Goal: Task Accomplishment & Management: Use online tool/utility

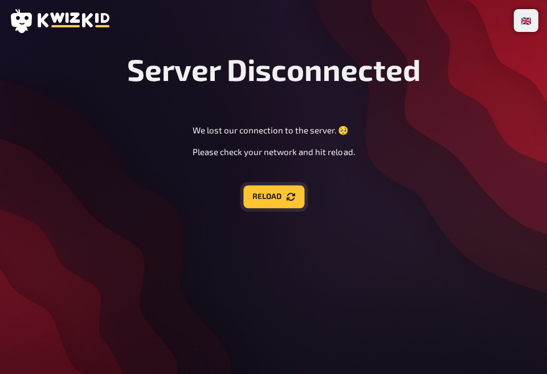
click at [283, 188] on button "Reload" at bounding box center [273, 196] width 61 height 23
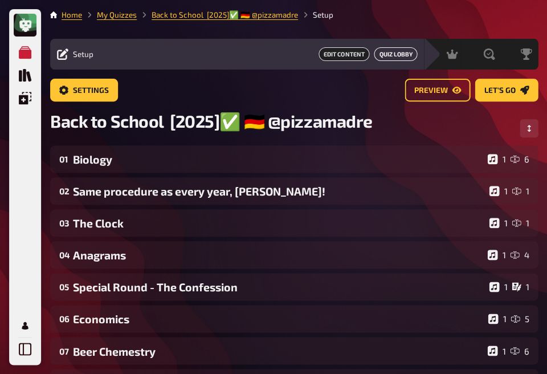
click at [387, 52] on link "Quiz Lobby" at bounding box center [395, 54] width 43 height 14
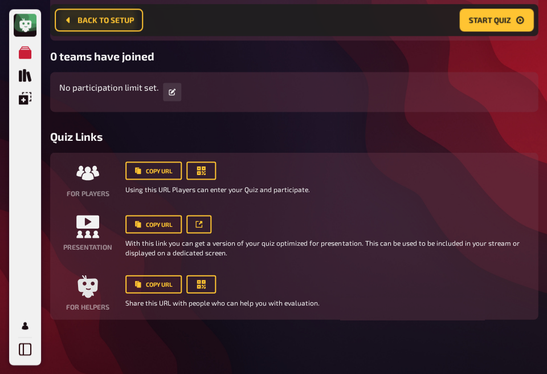
scroll to position [193, 0]
click at [200, 224] on icon at bounding box center [198, 223] width 7 height 7
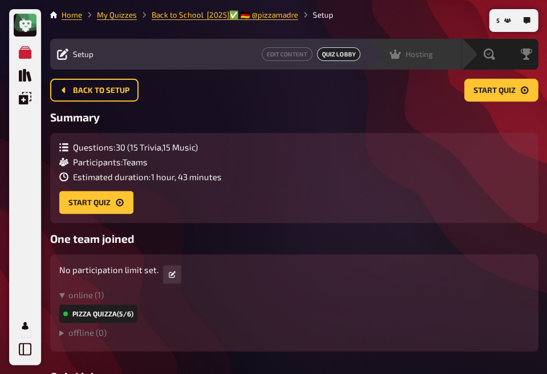
click at [412, 57] on span "Hosting" at bounding box center [418, 54] width 27 height 9
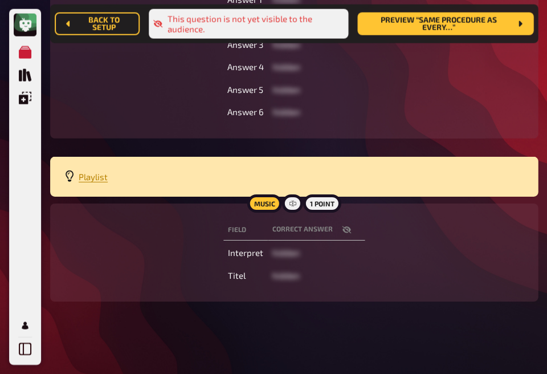
scroll to position [405, 0]
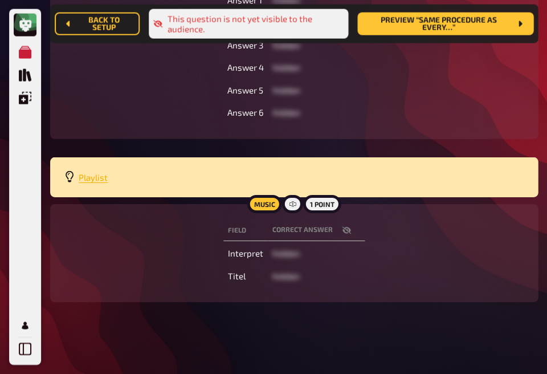
click at [89, 179] on span "Playlist" at bounding box center [93, 177] width 29 height 10
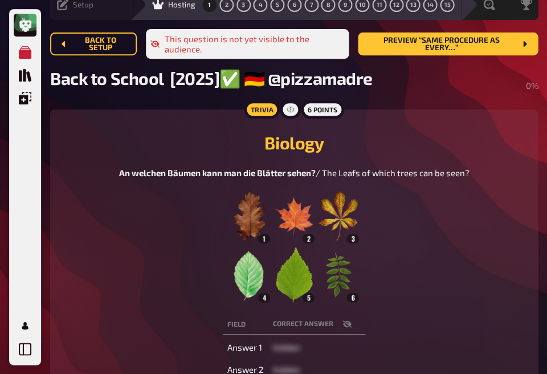
scroll to position [57, 0]
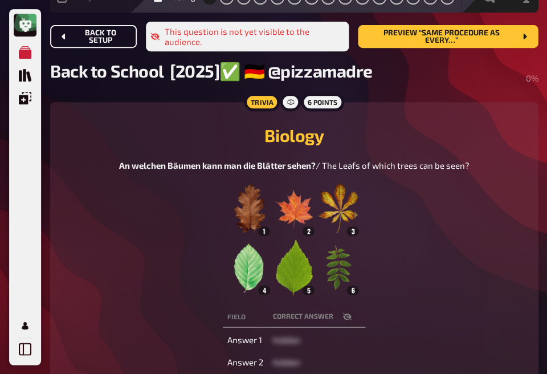
click at [104, 34] on span "Back to setup" at bounding box center [100, 36] width 55 height 15
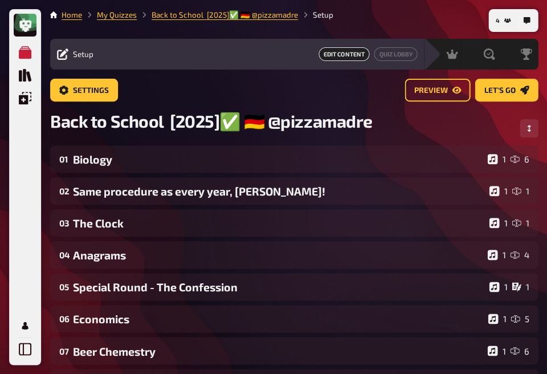
click at [67, 57] on icon at bounding box center [62, 53] width 11 height 11
click at [64, 56] on icon at bounding box center [62, 53] width 11 height 11
click at [405, 57] on link "Quiz Lobby" at bounding box center [395, 54] width 43 height 14
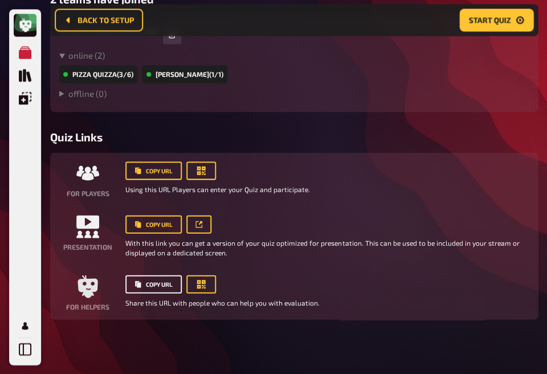
scroll to position [250, 0]
click at [202, 173] on icon "button" at bounding box center [200, 170] width 11 height 11
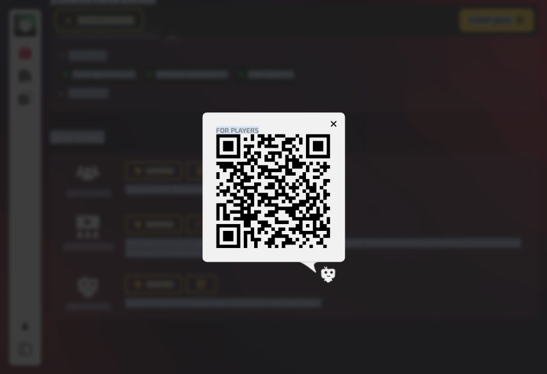
drag, startPoint x: 202, startPoint y: 173, endPoint x: 422, endPoint y: -9, distance: 286.1
click at [422, 0] on html "My Quizzes Quiz Library Overlays My Account 7 Home My Quizzes Back to School [2…" at bounding box center [273, 63] width 547 height 622
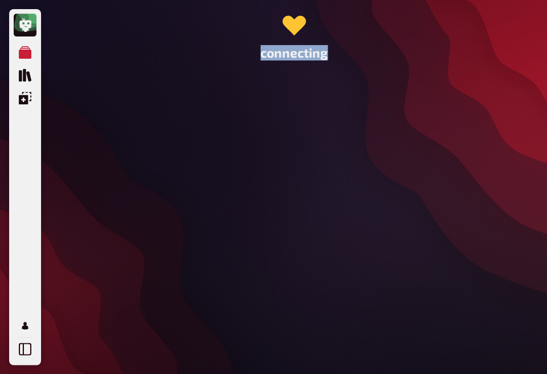
scroll to position [0, 0]
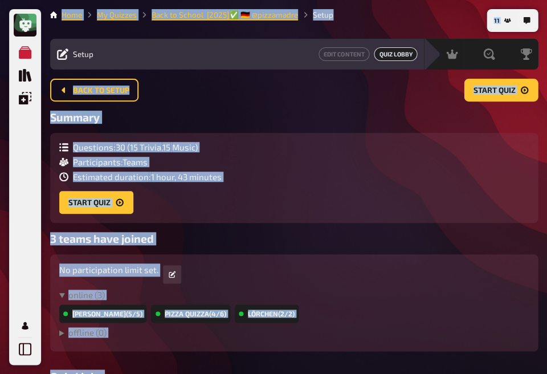
click at [249, 234] on h3 "3 teams have joined" at bounding box center [294, 238] width 488 height 13
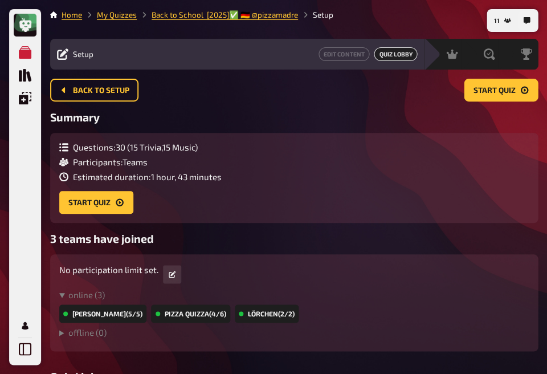
click at [368, 210] on div "Questions : 30 ( 15 Trivia , 15 Music ) Participants : Teams Estimated duration…" at bounding box center [293, 178] width 469 height 72
click at [381, 158] on div "Questions : 30 ( 15 Trivia , 15 Music ) Participants : Teams Estimated duration…" at bounding box center [293, 178] width 469 height 72
click at [405, 59] on span "Quiz Lobby" at bounding box center [395, 54] width 43 height 14
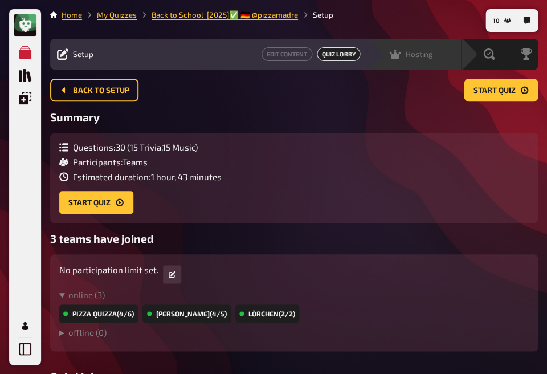
click at [451, 63] on div "Hosting undefined" at bounding box center [414, 54] width 94 height 31
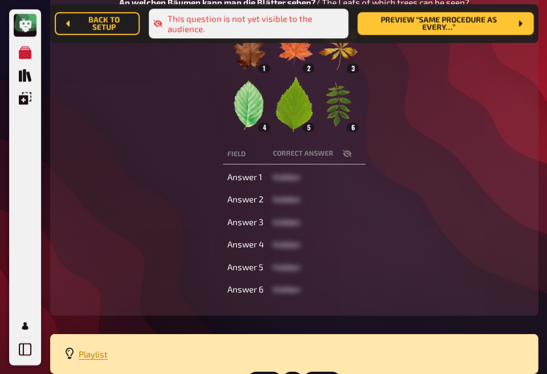
scroll to position [121, 0]
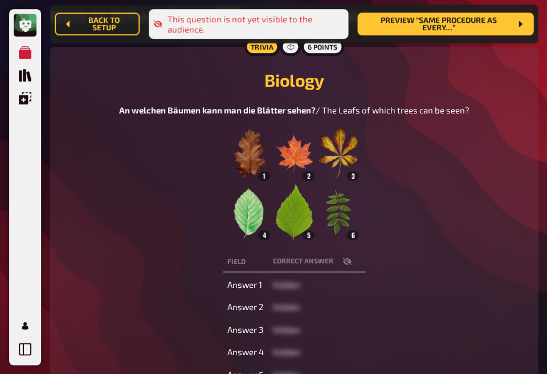
click at [346, 264] on icon "button" at bounding box center [346, 260] width 9 height 9
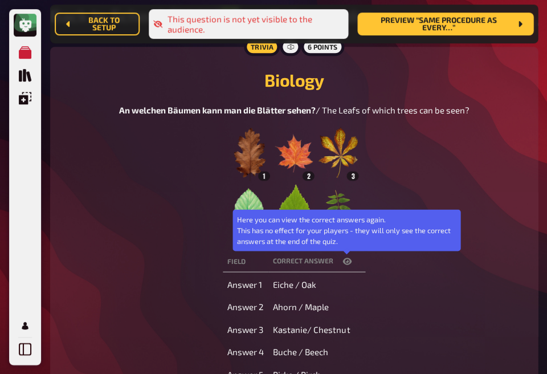
click at [346, 264] on icon "button" at bounding box center [346, 261] width 9 height 7
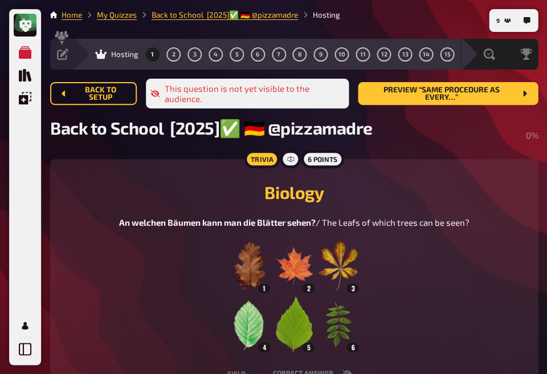
scroll to position [0, 0]
click at [90, 101] on span "Back to setup" at bounding box center [100, 93] width 55 height 15
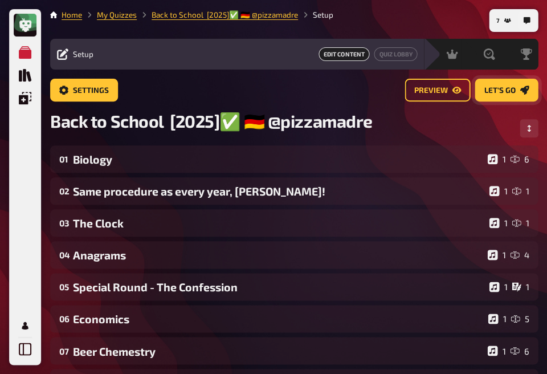
click at [505, 96] on link "Let's go" at bounding box center [506, 90] width 63 height 23
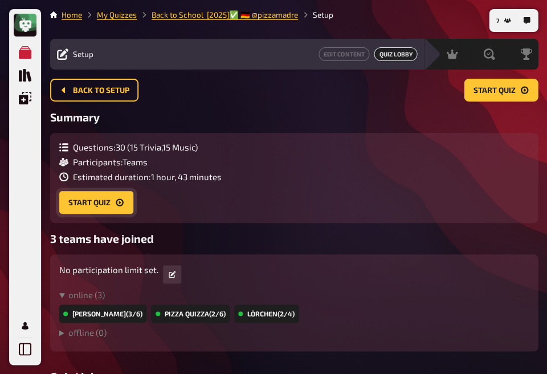
click at [91, 202] on button "Start Quiz" at bounding box center [96, 202] width 74 height 23
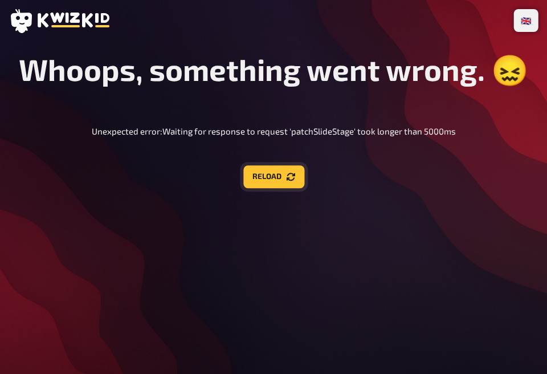
click at [283, 170] on button "Reload" at bounding box center [273, 176] width 61 height 23
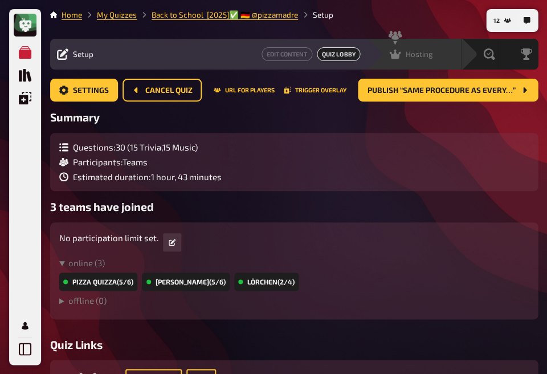
click at [424, 55] on span "Hosting" at bounding box center [418, 54] width 27 height 9
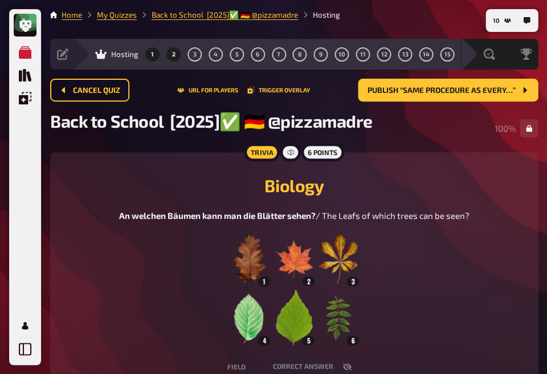
click at [176, 57] on button "2" at bounding box center [173, 54] width 18 height 18
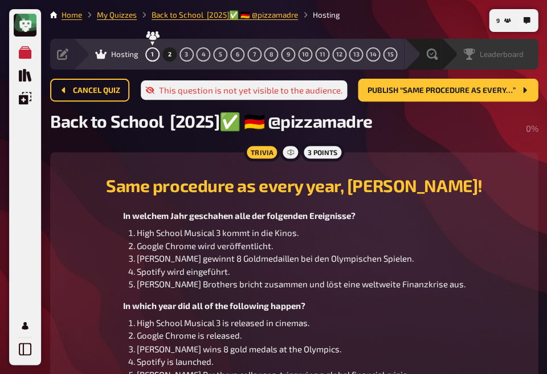
click at [479, 56] on span "Leaderboard" at bounding box center [501, 54] width 44 height 9
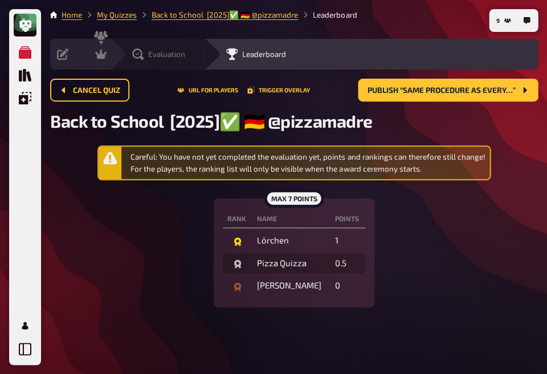
click at [139, 50] on icon at bounding box center [137, 53] width 11 height 11
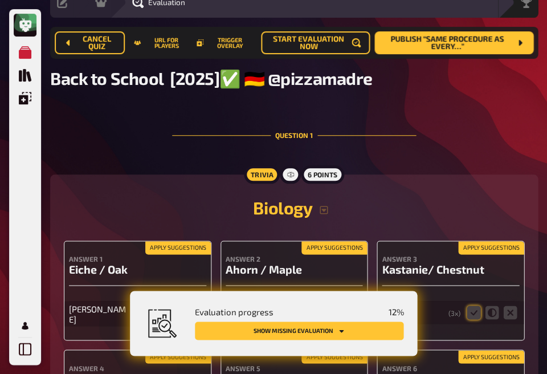
scroll to position [6, 0]
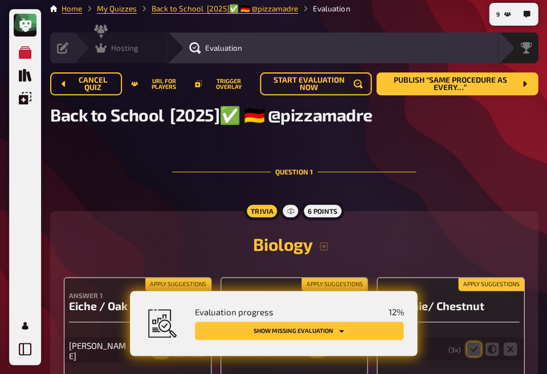
click at [109, 47] on div "Hosting" at bounding box center [116, 47] width 43 height 11
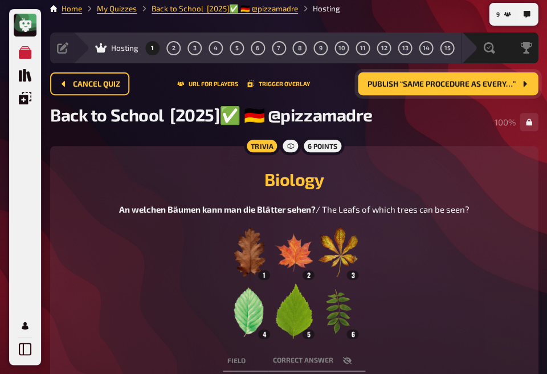
click at [397, 83] on span "Publish “Same procedure as every…”" at bounding box center [441, 84] width 148 height 8
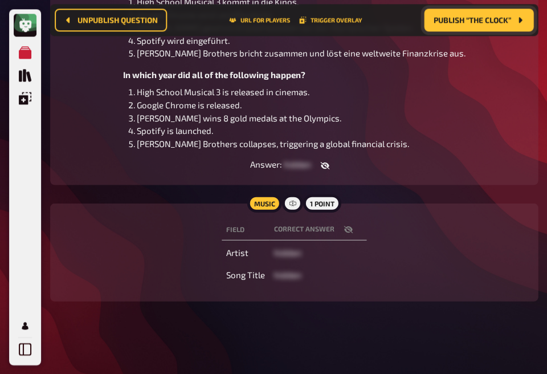
scroll to position [239, 0]
click at [344, 232] on icon "button" at bounding box center [348, 229] width 9 height 9
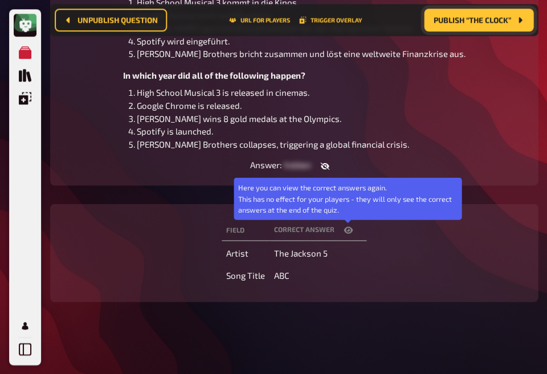
click at [344, 232] on icon "button" at bounding box center [348, 229] width 9 height 9
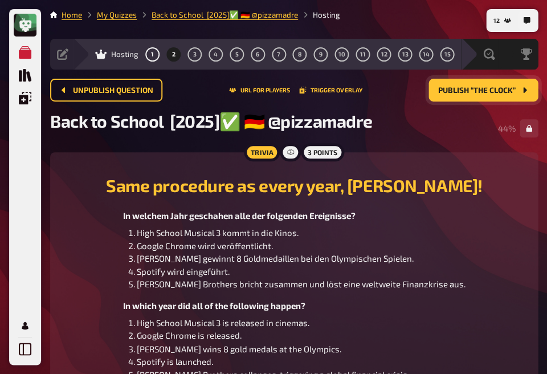
scroll to position [0, 0]
click at [150, 52] on button "1" at bounding box center [153, 54] width 18 height 18
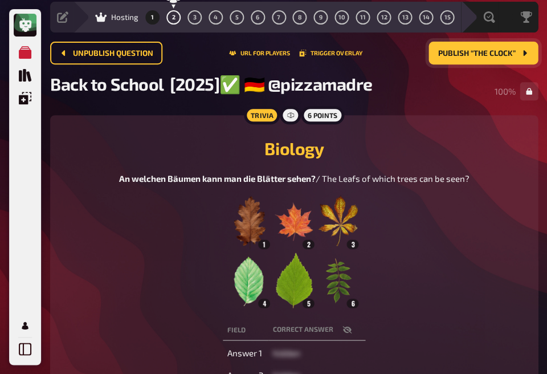
scroll to position [66, 0]
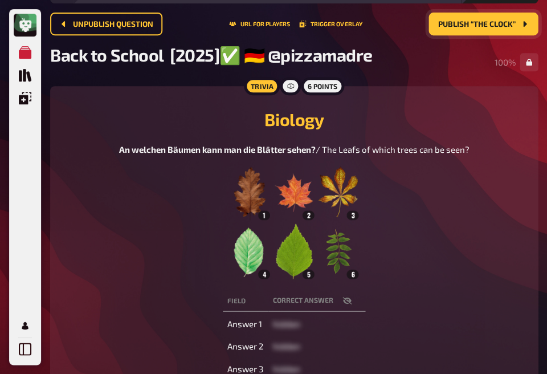
click at [334, 307] on th "correct answer" at bounding box center [316, 300] width 97 height 21
click at [345, 301] on icon "button" at bounding box center [346, 299] width 9 height 7
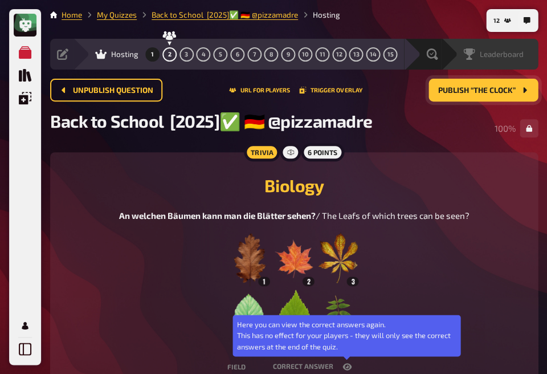
scroll to position [0, 0]
click at [447, 52] on span "Evaluation" at bounding box center [460, 54] width 37 height 9
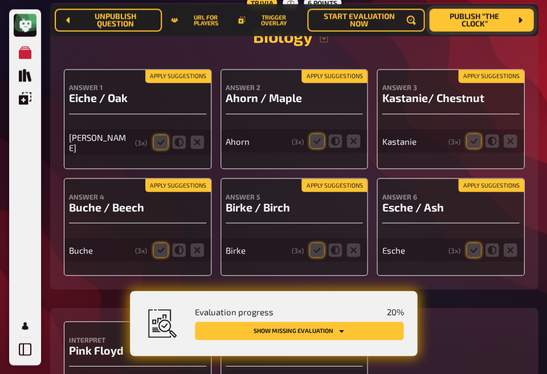
scroll to position [273, 0]
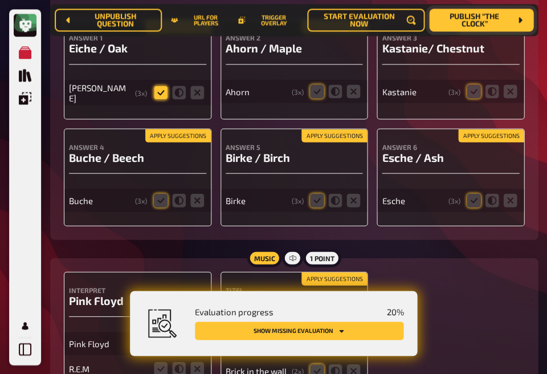
click at [160, 91] on icon at bounding box center [161, 92] width 14 height 14
click at [0, 0] on input "radio" at bounding box center [0, 0] width 0 height 0
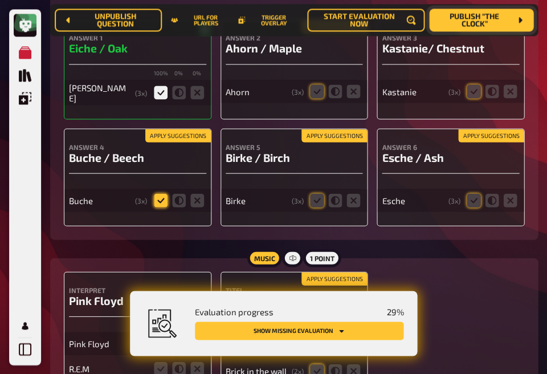
click at [156, 203] on icon at bounding box center [161, 200] width 14 height 14
click at [0, 0] on input "radio" at bounding box center [0, 0] width 0 height 0
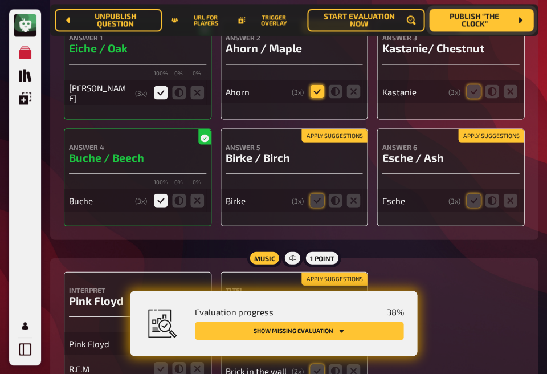
click at [316, 97] on icon at bounding box center [317, 91] width 14 height 14
click at [0, 0] on input "radio" at bounding box center [0, 0] width 0 height 0
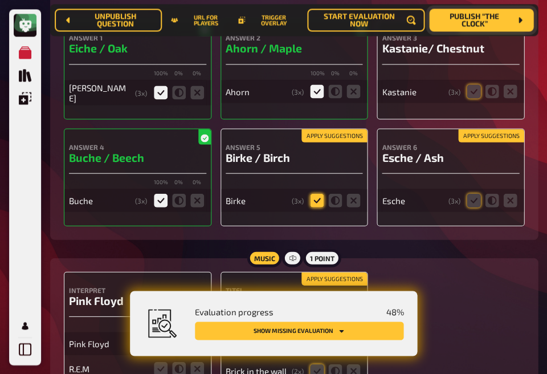
click at [312, 200] on icon at bounding box center [317, 200] width 14 height 14
click at [0, 0] on input "radio" at bounding box center [0, 0] width 0 height 0
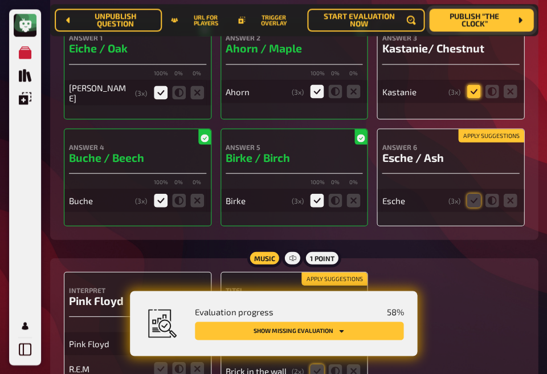
click at [467, 91] on icon at bounding box center [474, 91] width 14 height 14
click at [0, 0] on input "radio" at bounding box center [0, 0] width 0 height 0
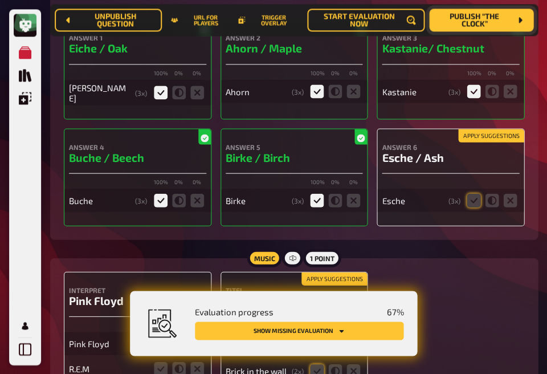
click at [463, 207] on div "Esche ( 3 x)" at bounding box center [450, 200] width 137 height 23
click at [468, 205] on icon at bounding box center [474, 200] width 14 height 14
click at [0, 0] on input "radio" at bounding box center [0, 0] width 0 height 0
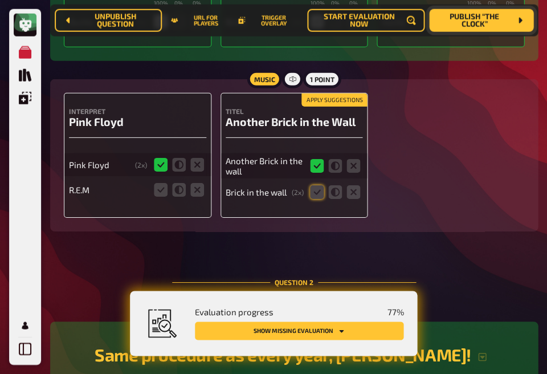
scroll to position [463, 0]
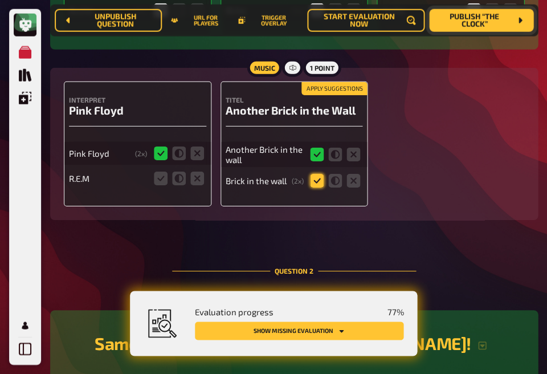
click at [314, 182] on icon at bounding box center [317, 181] width 14 height 14
click at [0, 0] on input "radio" at bounding box center [0, 0] width 0 height 0
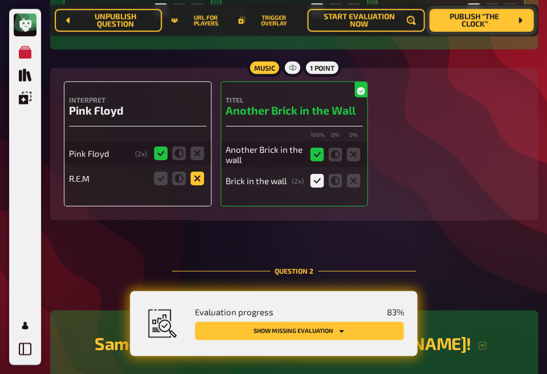
click at [195, 180] on icon at bounding box center [197, 178] width 14 height 14
click at [0, 0] on input "radio" at bounding box center [0, 0] width 0 height 0
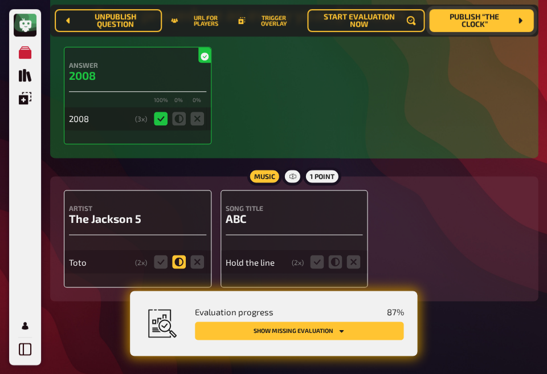
scroll to position [795, 0]
click at [165, 262] on icon at bounding box center [161, 262] width 14 height 14
click at [0, 0] on input "radio" at bounding box center [0, 0] width 0 height 0
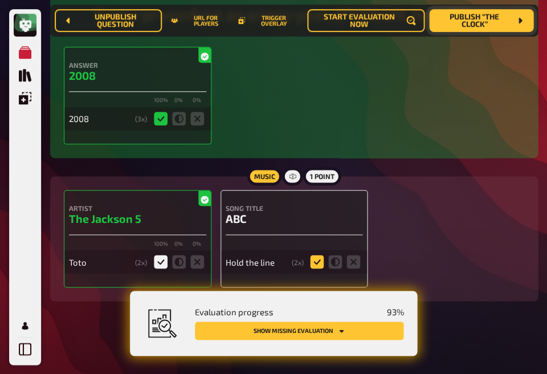
click at [317, 262] on icon at bounding box center [317, 262] width 14 height 14
click at [0, 0] on input "radio" at bounding box center [0, 0] width 0 height 0
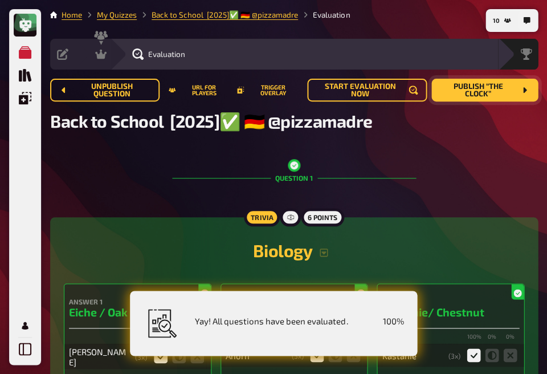
scroll to position [0, 0]
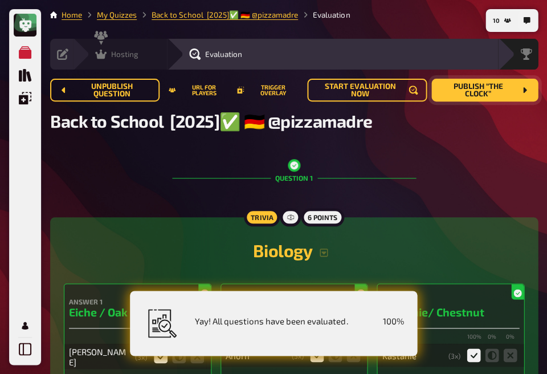
click at [145, 52] on div "Hosting undefined" at bounding box center [127, 53] width 79 height 11
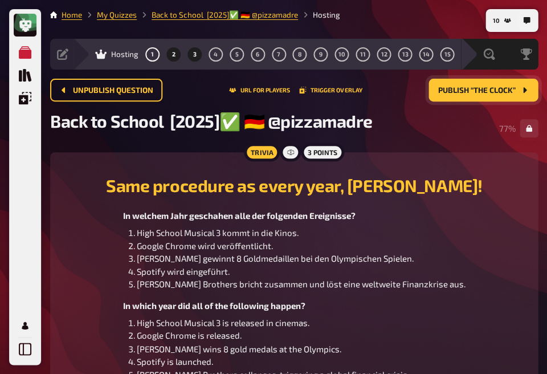
click at [195, 54] on span "3" at bounding box center [194, 54] width 3 height 6
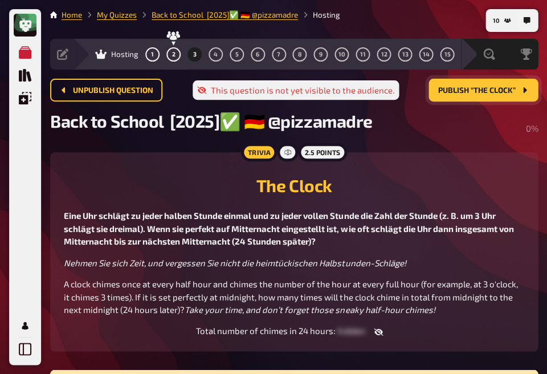
click at [467, 98] on button "Publish “The Clock”" at bounding box center [482, 90] width 109 height 23
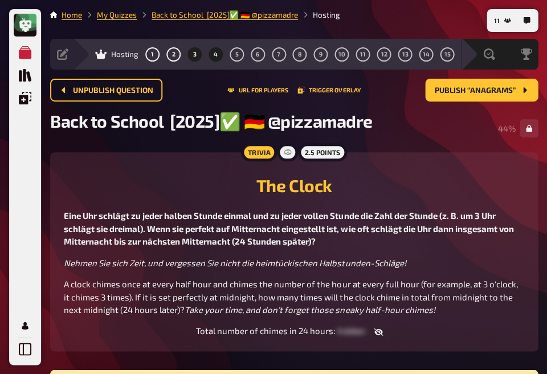
click at [219, 52] on button "4" at bounding box center [215, 54] width 18 height 18
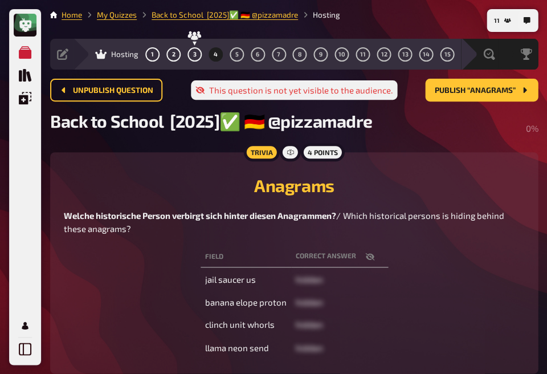
click at [369, 261] on icon "button" at bounding box center [369, 256] width 9 height 9
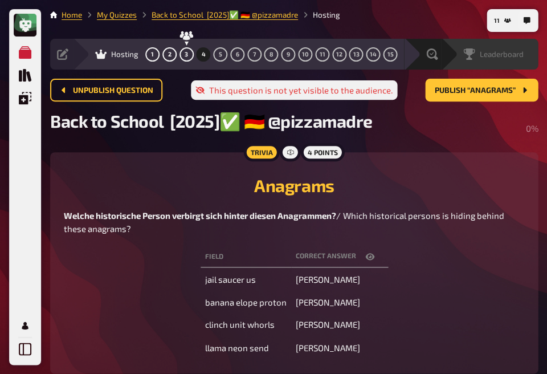
click at [523, 56] on div "Leaderboard" at bounding box center [496, 53] width 81 height 11
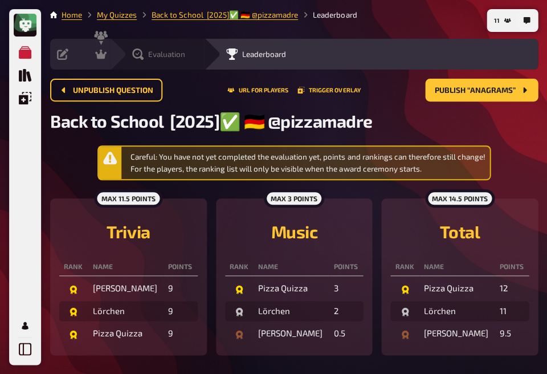
click at [150, 55] on span "Evaluation" at bounding box center [166, 54] width 37 height 9
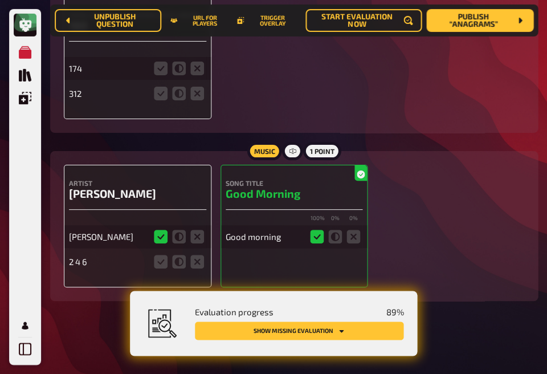
scroll to position [1281, 0]
click at [203, 263] on icon at bounding box center [197, 262] width 14 height 14
click at [0, 0] on input "radio" at bounding box center [0, 0] width 0 height 0
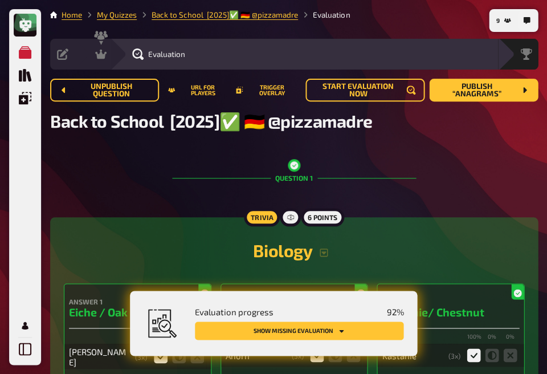
scroll to position [0, 0]
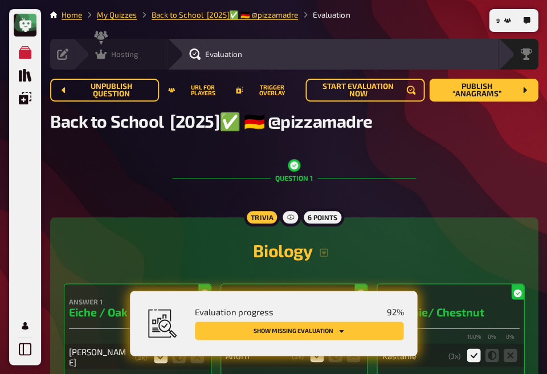
click at [107, 59] on div "Hosting" at bounding box center [116, 53] width 43 height 11
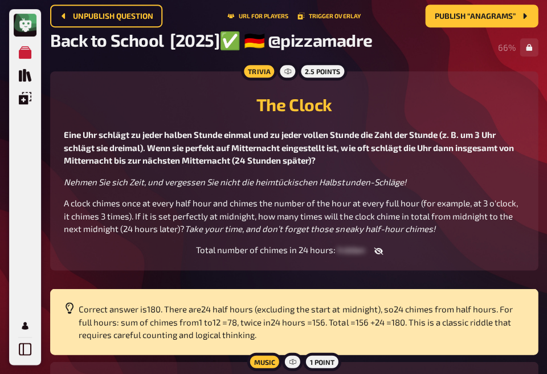
scroll to position [292, 0]
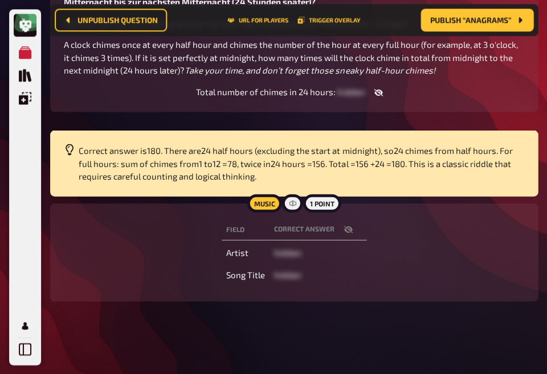
click at [378, 97] on icon "button" at bounding box center [378, 92] width 9 height 9
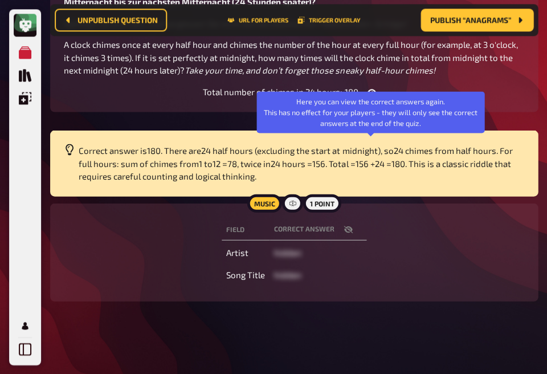
click at [378, 98] on button "button" at bounding box center [371, 92] width 27 height 11
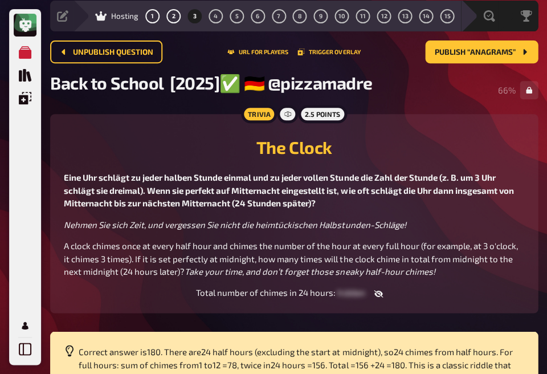
scroll to position [38, 0]
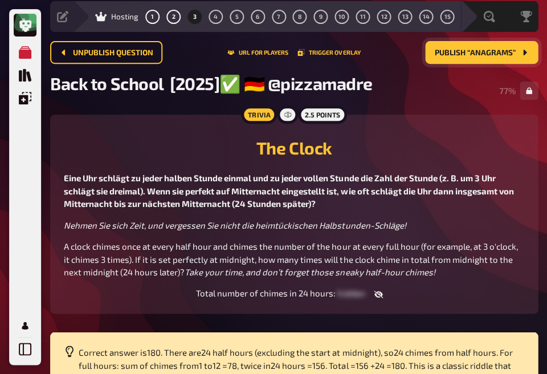
click at [461, 49] on span "Publish “Anagrams”" at bounding box center [474, 53] width 81 height 8
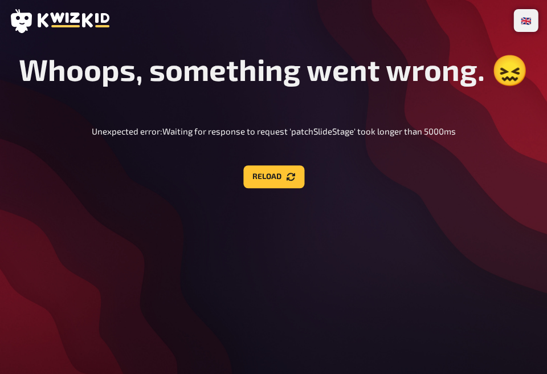
scroll to position [0, 0]
click at [287, 166] on button "Reload" at bounding box center [273, 176] width 61 height 23
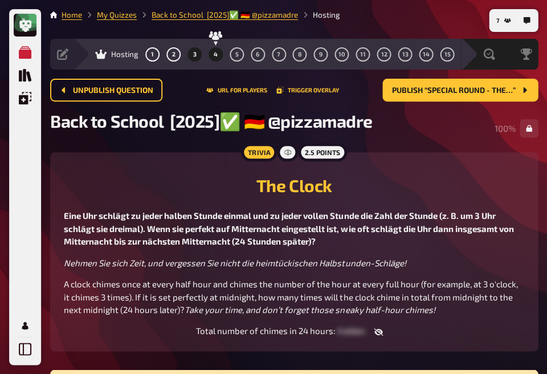
click at [217, 48] on button "4" at bounding box center [215, 54] width 18 height 18
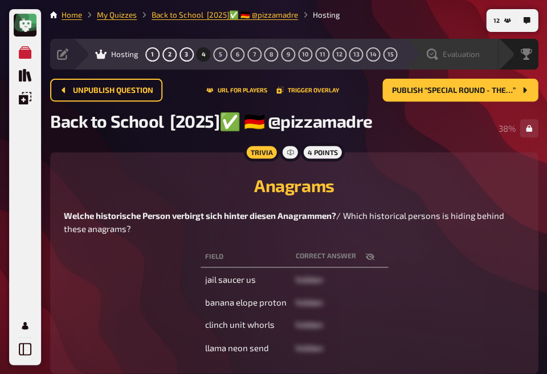
click at [488, 52] on div "Evaluation" at bounding box center [458, 53] width 79 height 11
click at [491, 48] on div "Evaluation" at bounding box center [458, 53] width 79 height 11
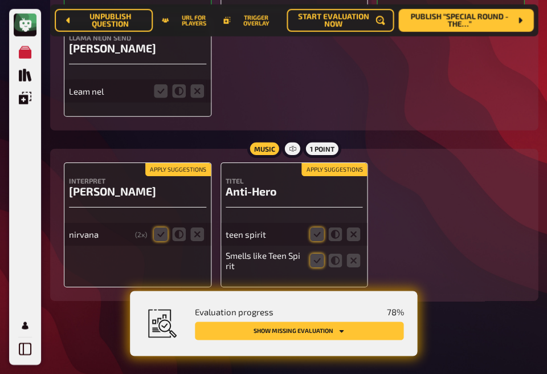
scroll to position [1825, 0]
click at [321, 228] on fieldset at bounding box center [335, 234] width 55 height 18
click at [313, 243] on fieldset at bounding box center [335, 234] width 55 height 18
click at [313, 230] on icon at bounding box center [317, 234] width 14 height 14
click at [0, 0] on input "radio" at bounding box center [0, 0] width 0 height 0
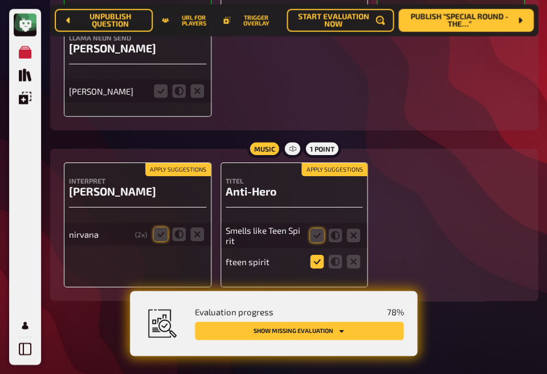
click at [314, 261] on icon at bounding box center [317, 262] width 14 height 14
click at [0, 0] on input "radio" at bounding box center [0, 0] width 0 height 0
click at [159, 236] on icon at bounding box center [161, 234] width 14 height 14
click at [0, 0] on input "radio" at bounding box center [0, 0] width 0 height 0
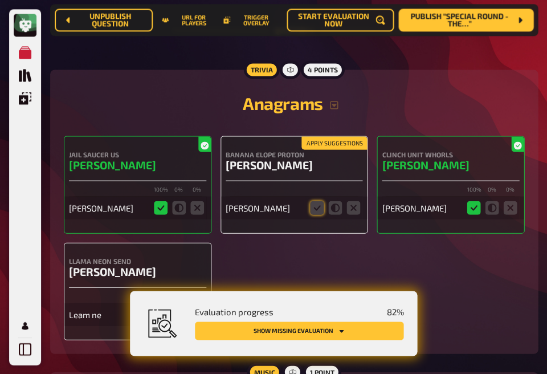
scroll to position [1595, 0]
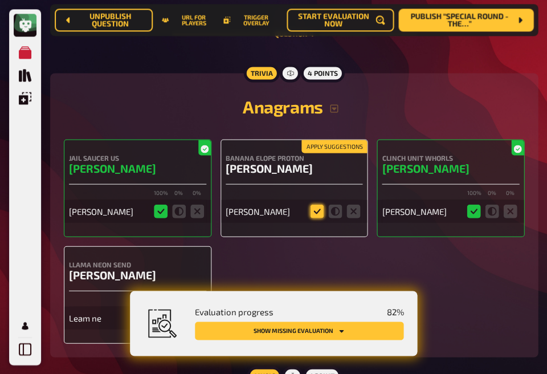
click at [316, 212] on icon at bounding box center [317, 211] width 14 height 14
click at [0, 0] on input "radio" at bounding box center [0, 0] width 0 height 0
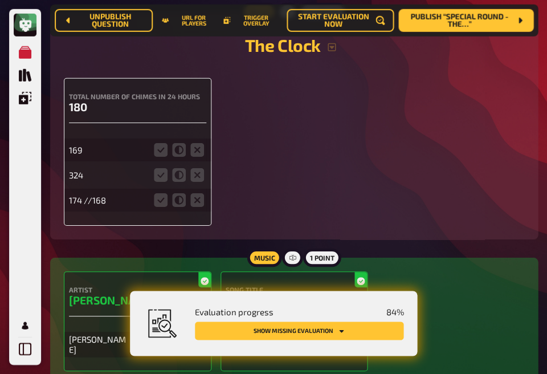
scroll to position [1182, 0]
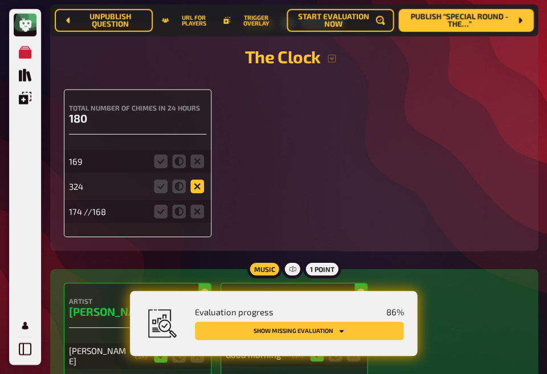
click at [197, 191] on icon at bounding box center [197, 186] width 14 height 14
click at [0, 0] on input "radio" at bounding box center [0, 0] width 0 height 0
click at [198, 164] on icon at bounding box center [197, 161] width 14 height 14
click at [0, 0] on input "radio" at bounding box center [0, 0] width 0 height 0
click at [195, 218] on icon at bounding box center [197, 212] width 14 height 14
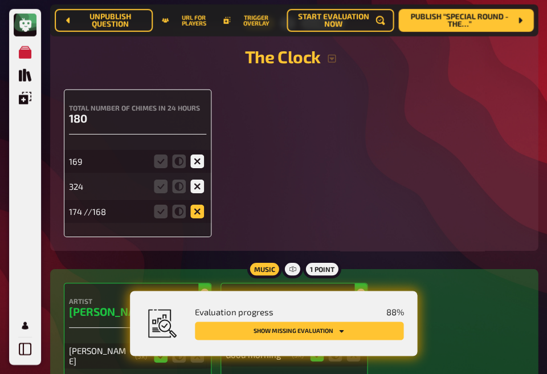
click at [0, 0] on input "radio" at bounding box center [0, 0] width 0 height 0
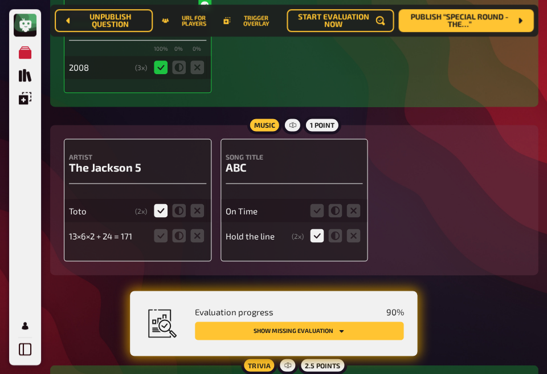
scroll to position [826, 0]
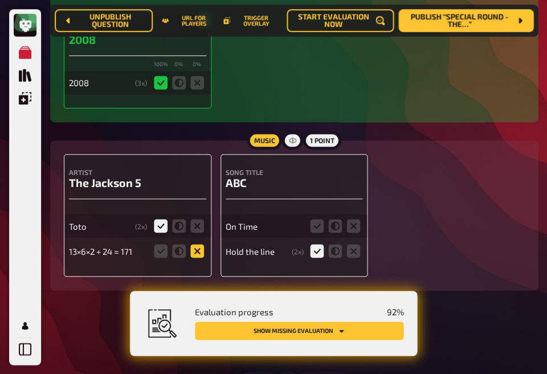
click at [201, 257] on icon at bounding box center [197, 251] width 14 height 14
click at [0, 0] on input "radio" at bounding box center [0, 0] width 0 height 0
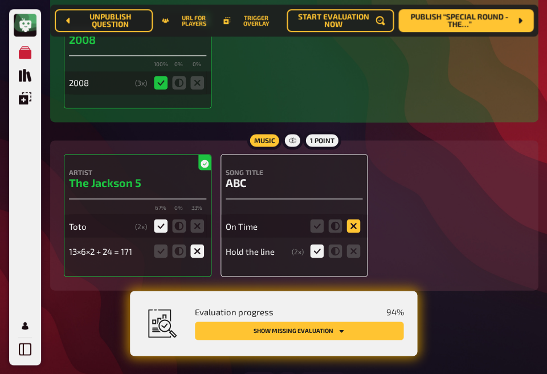
click at [353, 229] on icon at bounding box center [353, 226] width 14 height 14
click at [0, 0] on input "radio" at bounding box center [0, 0] width 0 height 0
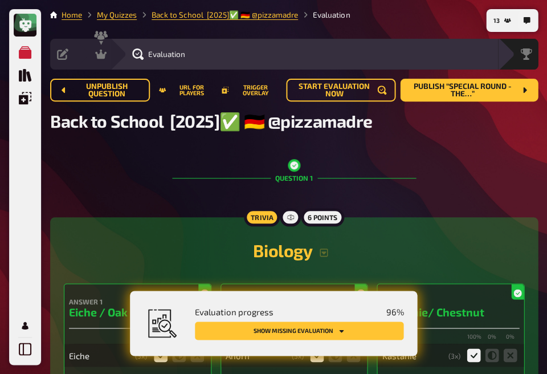
scroll to position [0, 0]
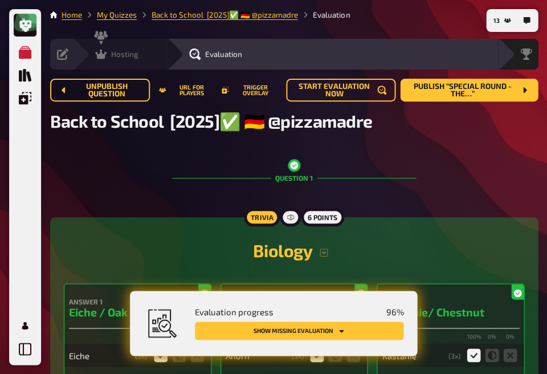
click at [105, 51] on icon at bounding box center [100, 53] width 11 height 11
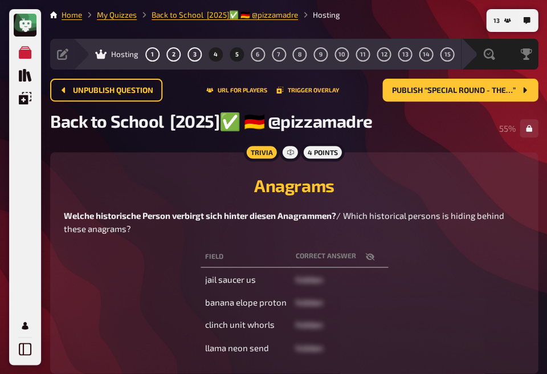
click at [238, 53] on button "5" at bounding box center [236, 54] width 18 height 18
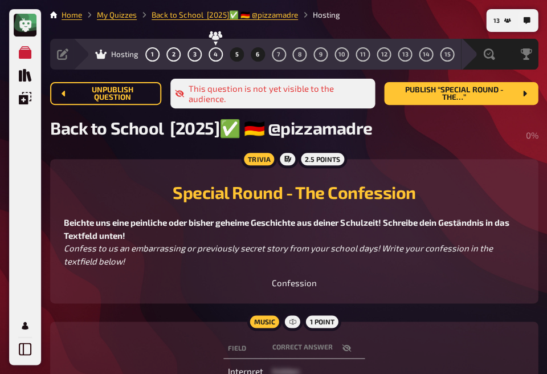
click at [260, 55] on button "6" at bounding box center [257, 54] width 18 height 18
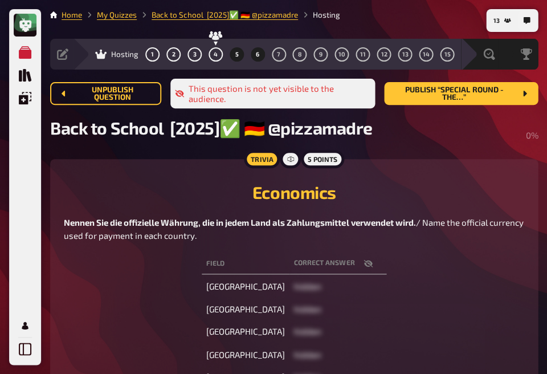
click at [235, 55] on span "5" at bounding box center [236, 54] width 3 height 6
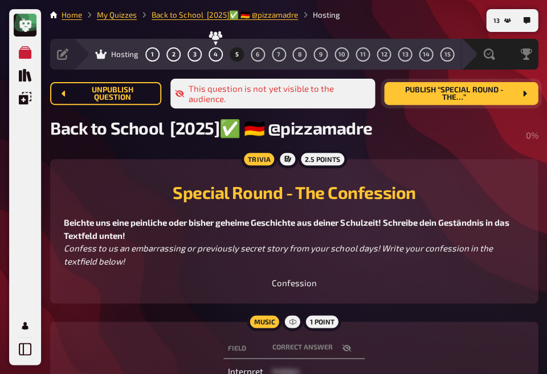
click at [422, 95] on span "Publish “Special Round - The…”" at bounding box center [454, 93] width 122 height 15
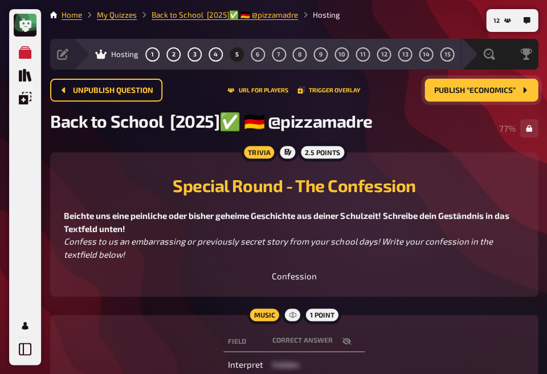
drag, startPoint x: 335, startPoint y: 285, endPoint x: 370, endPoint y: 168, distance: 122.6
click at [335, 283] on p "Confession" at bounding box center [294, 275] width 460 height 13
click at [252, 55] on button "6" at bounding box center [257, 54] width 18 height 18
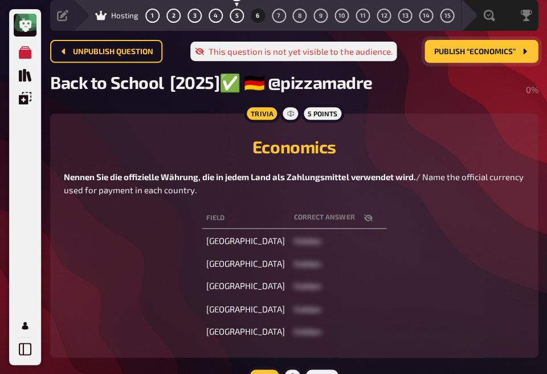
scroll to position [43, 0]
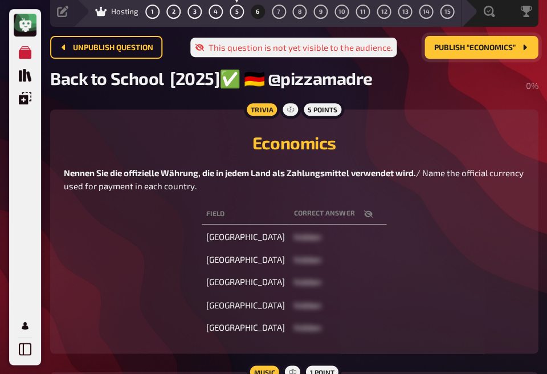
click at [363, 218] on icon "button" at bounding box center [367, 213] width 9 height 7
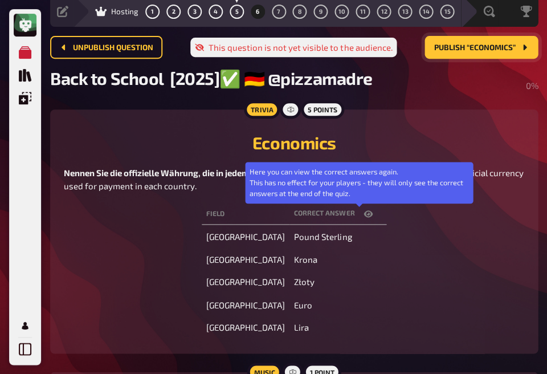
click at [363, 217] on icon "button" at bounding box center [367, 213] width 9 height 7
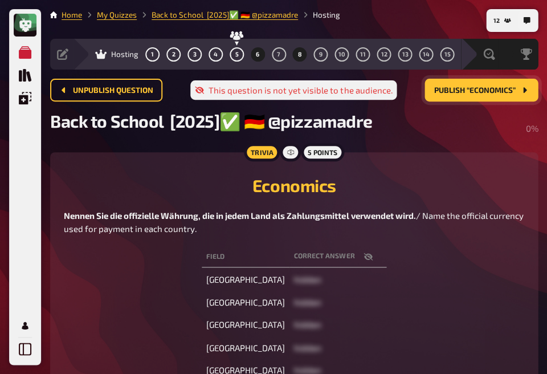
scroll to position [0, 0]
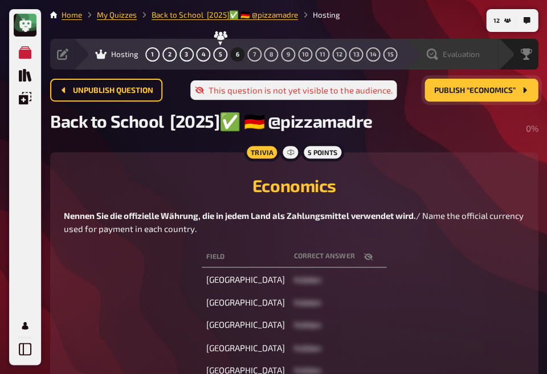
click at [434, 56] on icon at bounding box center [431, 53] width 11 height 11
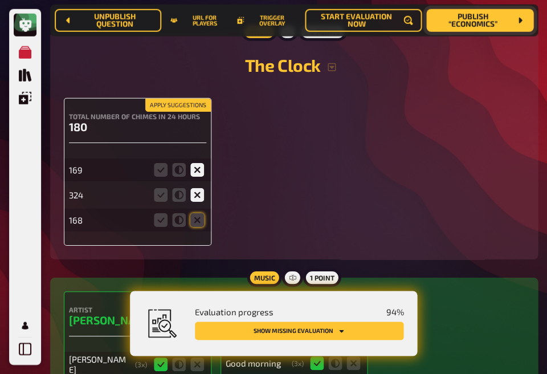
scroll to position [1177, 0]
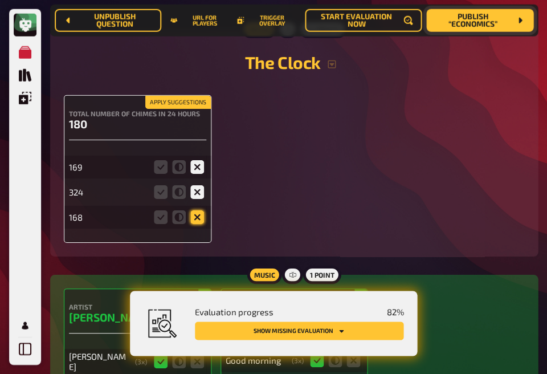
click at [193, 224] on icon at bounding box center [197, 217] width 14 height 14
click at [0, 0] on input "radio" at bounding box center [0, 0] width 0 height 0
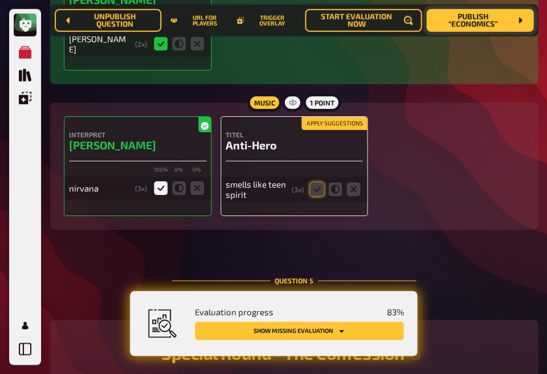
scroll to position [1876, 0]
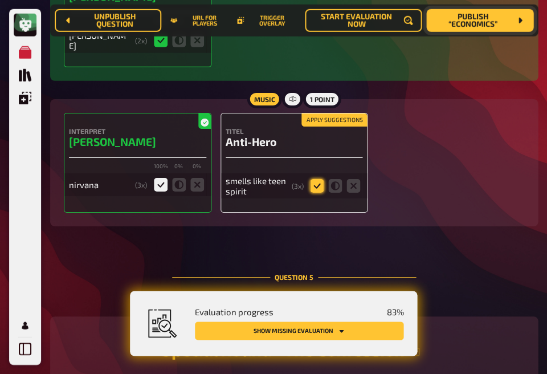
click at [313, 193] on icon at bounding box center [317, 186] width 14 height 14
click at [0, 0] on input "radio" at bounding box center [0, 0] width 0 height 0
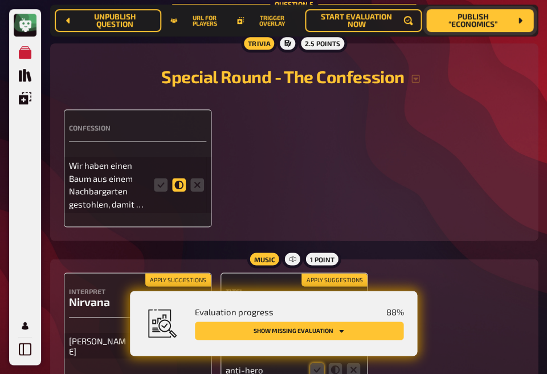
scroll to position [2151, 0]
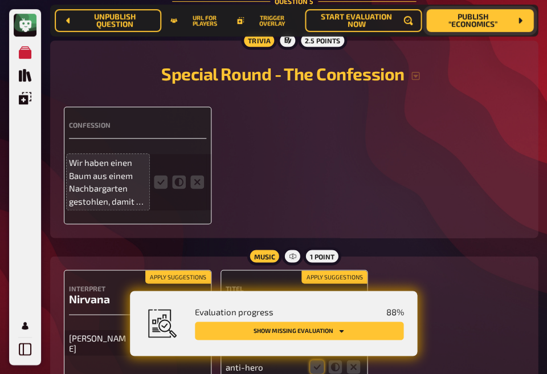
click at [137, 207] on p "Wir haben einen Baum aus einem Nachbargarten gestohlen, damit wir einen Christb…" at bounding box center [108, 181] width 78 height 51
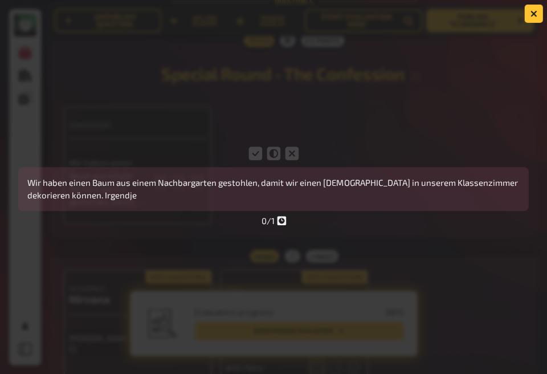
click at [178, 227] on div "Wir haben einen Baum aus einem Nachbargarten gestohlen, damit wir einen Christb…" at bounding box center [273, 187] width 547 height 86
click at [337, 157] on div "Wir haben einen Baum aus einem Nachbargarten gestohlen, damit wir einen Christb…" at bounding box center [273, 177] width 546 height 67
click at [397, 317] on div at bounding box center [273, 187] width 547 height 374
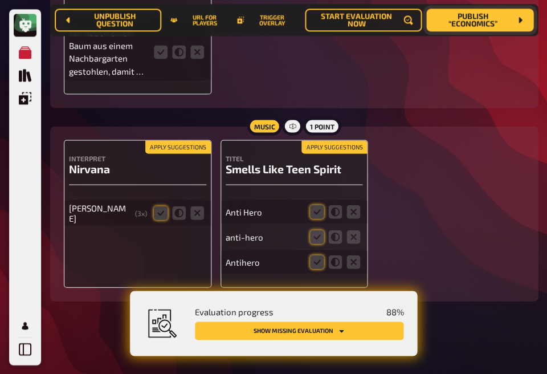
scroll to position [2286, 0]
click at [158, 210] on icon at bounding box center [161, 213] width 14 height 14
click at [0, 0] on input "radio" at bounding box center [0, 0] width 0 height 0
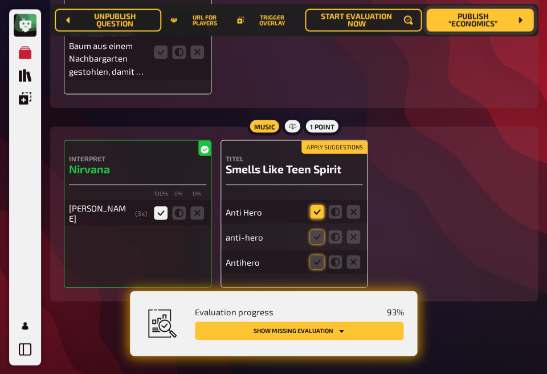
click at [313, 217] on icon at bounding box center [317, 212] width 14 height 14
click at [0, 0] on input "radio" at bounding box center [0, 0] width 0 height 0
click at [312, 234] on icon at bounding box center [317, 237] width 14 height 14
click at [0, 0] on input "radio" at bounding box center [0, 0] width 0 height 0
click at [316, 266] on icon at bounding box center [317, 262] width 14 height 14
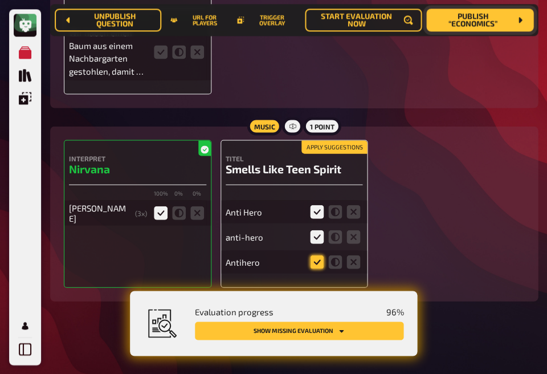
click at [0, 0] on input "radio" at bounding box center [0, 0] width 0 height 0
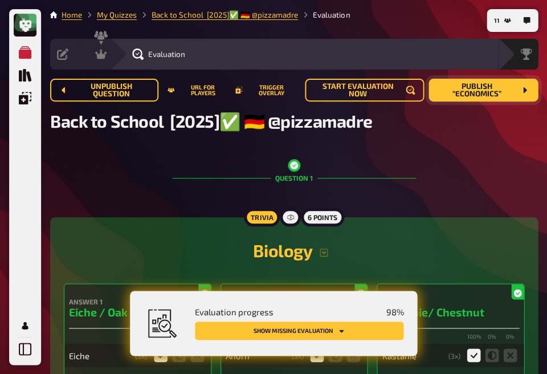
scroll to position [0, 0]
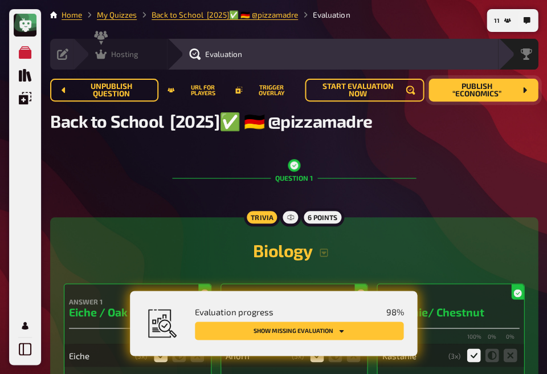
click at [105, 59] on icon at bounding box center [100, 53] width 11 height 11
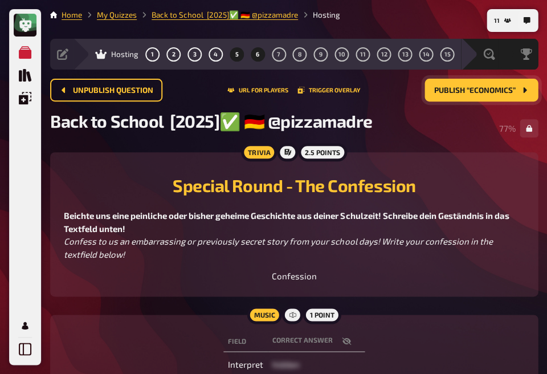
click at [251, 52] on button "6" at bounding box center [257, 54] width 18 height 18
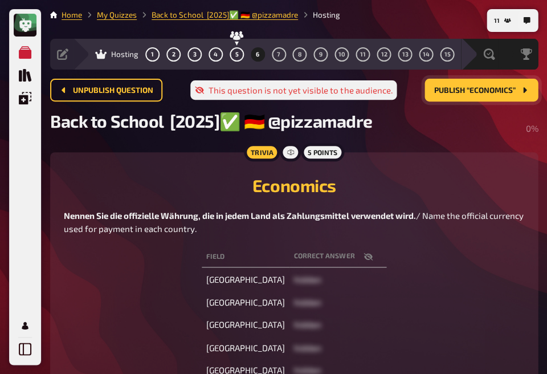
click at [203, 54] on div "1 2 3 4 5 6 7 8 9 10 11 12 13 14 15" at bounding box center [299, 54] width 309 height 14
click at [214, 56] on span "4" at bounding box center [216, 54] width 4 height 6
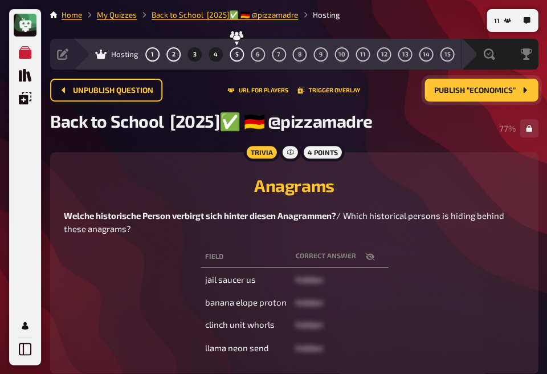
click at [193, 51] on span "3" at bounding box center [194, 54] width 3 height 6
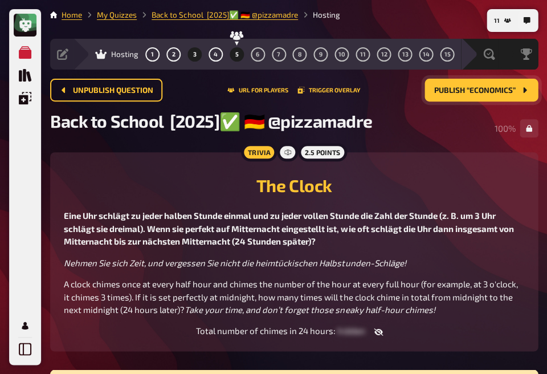
click at [240, 55] on button "5" at bounding box center [236, 54] width 18 height 18
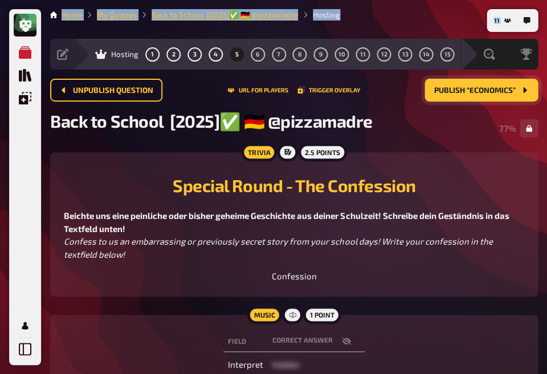
drag, startPoint x: 251, startPoint y: 66, endPoint x: 520, endPoint y: -5, distance: 277.3
click at [520, 0] on html "My Quizzes Quiz Library Overlays My Account 11 Home My Quizzes Back to School […" at bounding box center [273, 242] width 547 height 485
click at [452, 93] on span "Publish “Economics”" at bounding box center [474, 91] width 81 height 8
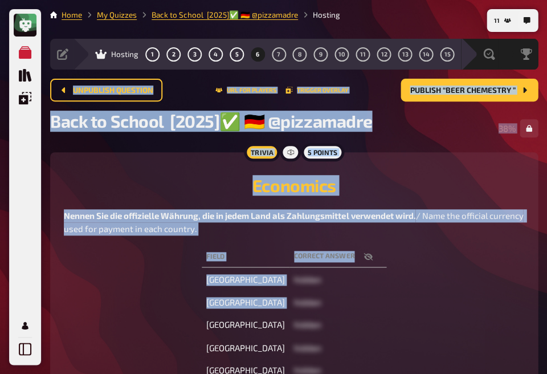
drag, startPoint x: 296, startPoint y: 304, endPoint x: 543, endPoint y: 30, distance: 369.1
click at [543, 30] on div "11 Home My Quizzes Back to School [2025]✅ 🇩🇪 @pizzamadre Hosting Setup Edit Con…" at bounding box center [294, 292] width 506 height 585
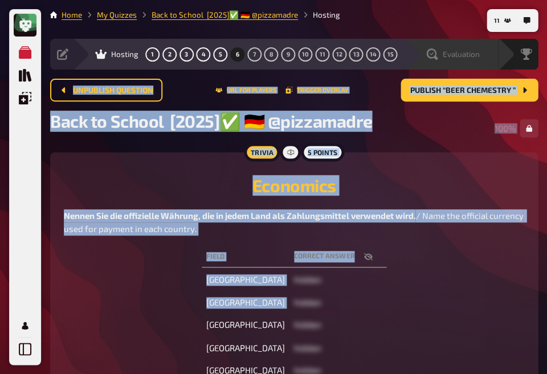
click at [490, 60] on div "Evaluation" at bounding box center [451, 54] width 94 height 31
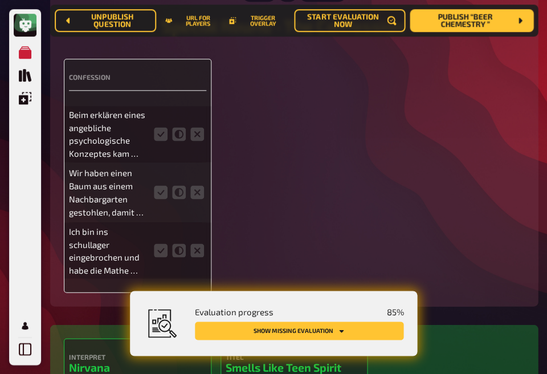
scroll to position [2200, 0]
click at [161, 140] on icon at bounding box center [161, 133] width 14 height 14
click at [0, 0] on input "radio" at bounding box center [0, 0] width 0 height 0
click at [157, 198] on icon at bounding box center [161, 192] width 14 height 14
click at [0, 0] on input "radio" at bounding box center [0, 0] width 0 height 0
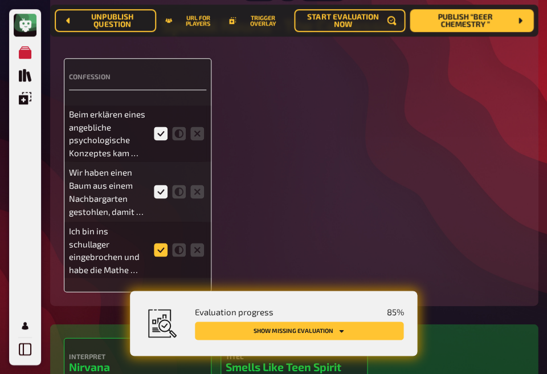
click at [157, 255] on icon at bounding box center [161, 250] width 14 height 14
click at [0, 0] on input "radio" at bounding box center [0, 0] width 0 height 0
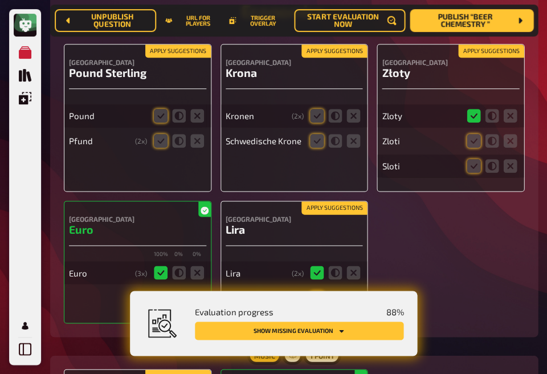
scroll to position [2813, 0]
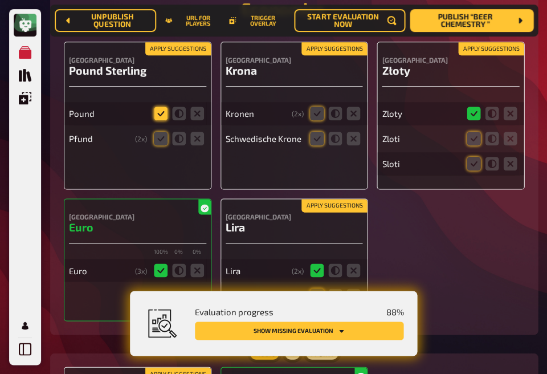
click at [160, 112] on icon at bounding box center [161, 114] width 14 height 14
click at [0, 0] on input "radio" at bounding box center [0, 0] width 0 height 0
click at [159, 141] on icon at bounding box center [161, 139] width 14 height 14
click at [0, 0] on input "radio" at bounding box center [0, 0] width 0 height 0
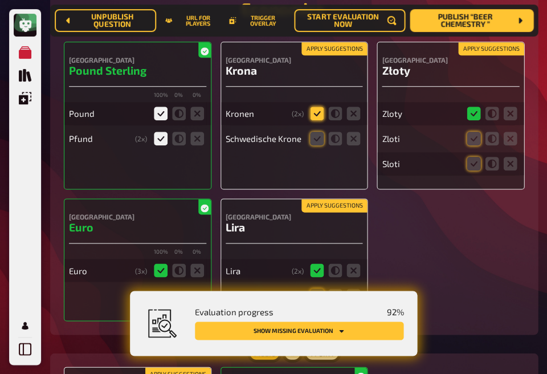
click at [310, 118] on icon at bounding box center [317, 114] width 14 height 14
click at [0, 0] on input "radio" at bounding box center [0, 0] width 0 height 0
click at [312, 140] on icon at bounding box center [317, 139] width 14 height 14
click at [0, 0] on input "radio" at bounding box center [0, 0] width 0 height 0
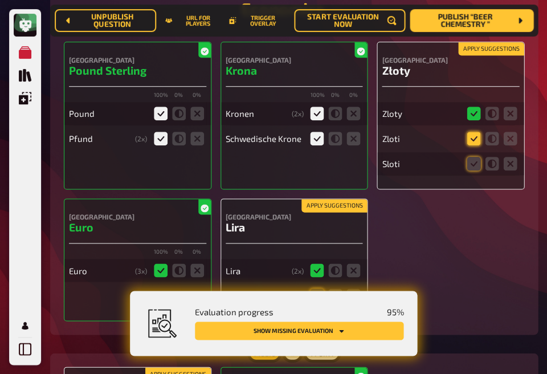
click at [472, 142] on icon at bounding box center [474, 139] width 14 height 14
click at [0, 0] on input "radio" at bounding box center [0, 0] width 0 height 0
click at [471, 170] on icon at bounding box center [474, 164] width 14 height 14
click at [0, 0] on input "radio" at bounding box center [0, 0] width 0 height 0
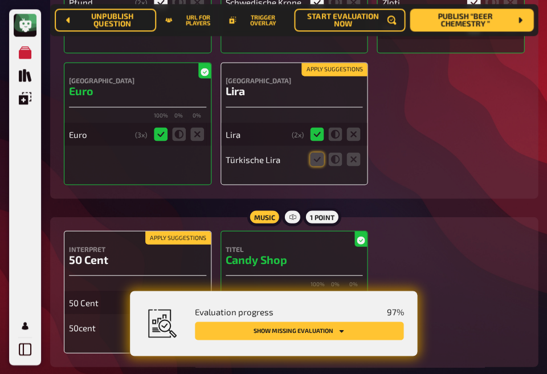
scroll to position [2951, 0]
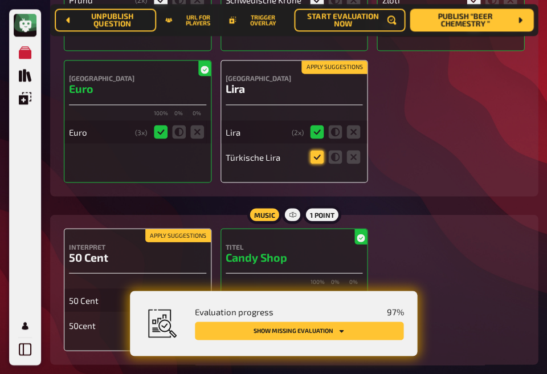
click at [313, 164] on icon at bounding box center [317, 157] width 14 height 14
click at [0, 0] on input "radio" at bounding box center [0, 0] width 0 height 0
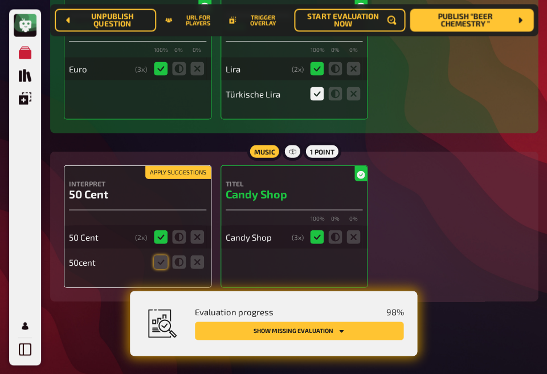
scroll to position [3019, 0]
click at [160, 262] on icon at bounding box center [161, 262] width 14 height 14
click at [0, 0] on input "radio" at bounding box center [0, 0] width 0 height 0
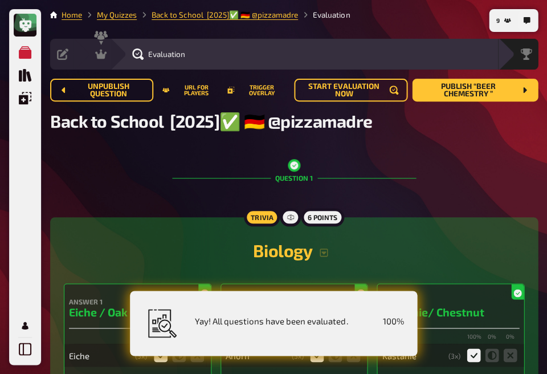
scroll to position [0, 0]
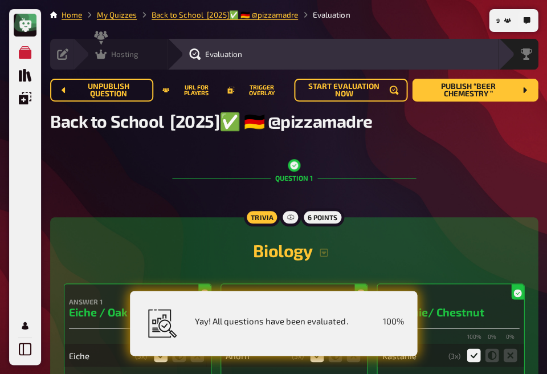
click at [107, 51] on div "Hosting" at bounding box center [116, 53] width 43 height 11
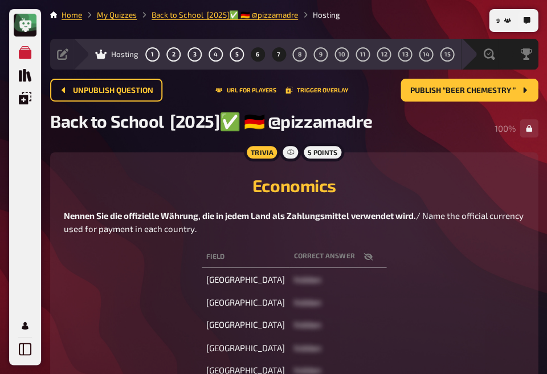
click at [273, 57] on button "7" at bounding box center [278, 54] width 18 height 18
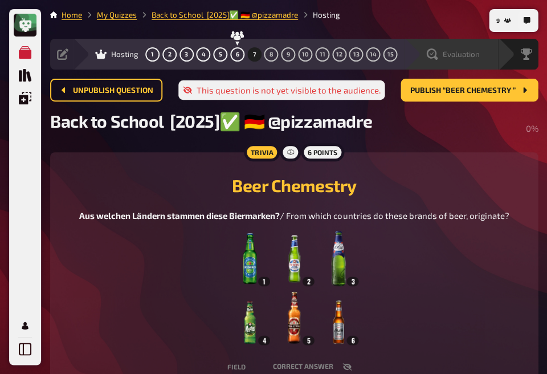
click at [475, 51] on span "Evaluation" at bounding box center [460, 54] width 37 height 9
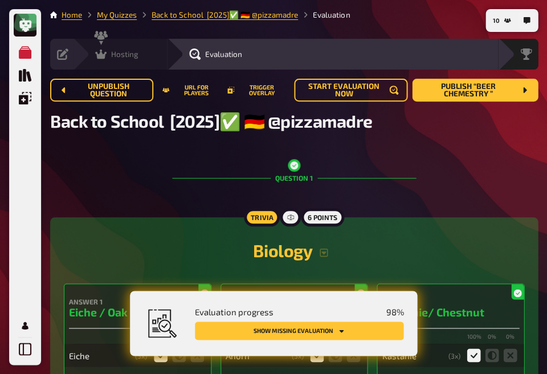
click at [103, 55] on icon at bounding box center [100, 55] width 11 height 10
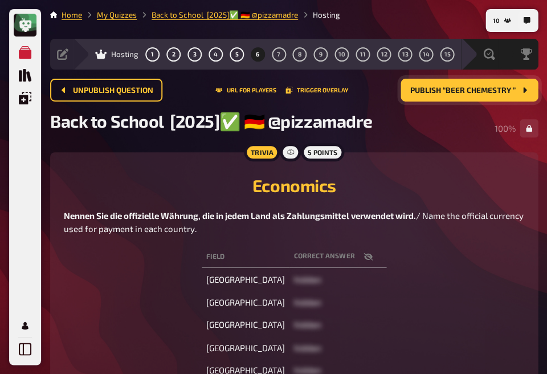
click at [438, 88] on span "Publish “Beer Chemestry ”" at bounding box center [462, 91] width 105 height 8
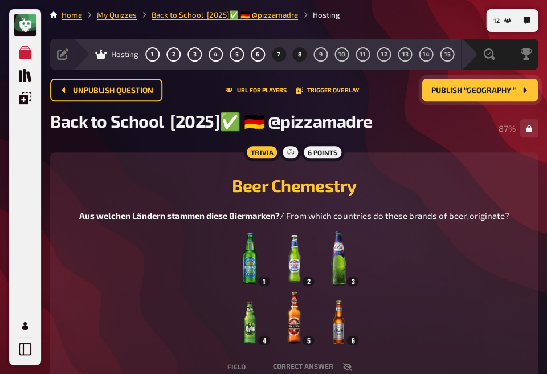
click at [302, 56] on button "8" at bounding box center [300, 54] width 18 height 18
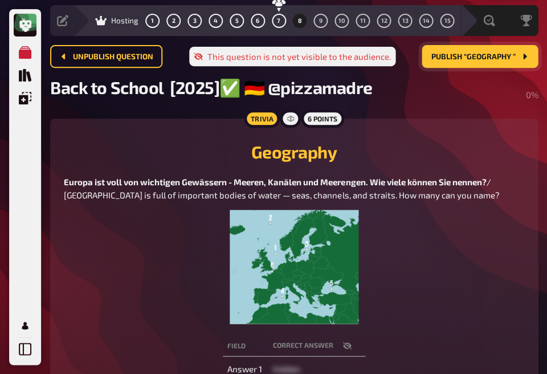
scroll to position [39, 0]
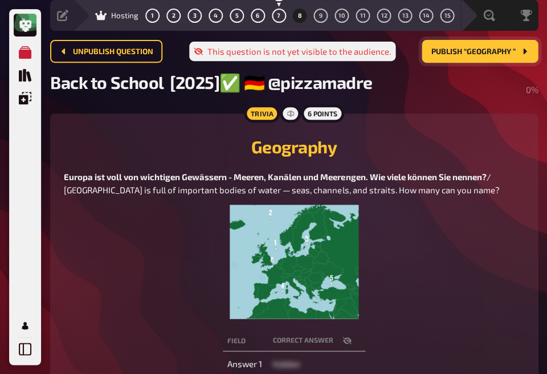
click at [348, 336] on icon "button" at bounding box center [346, 340] width 9 height 9
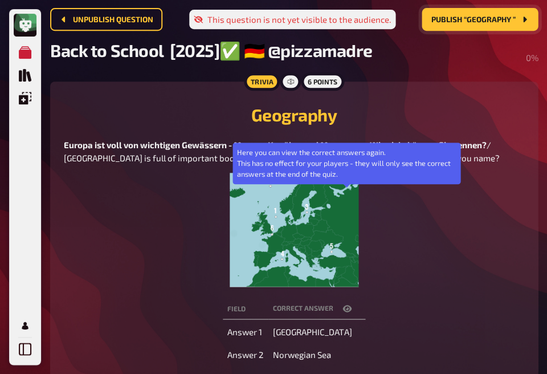
scroll to position [69, 0]
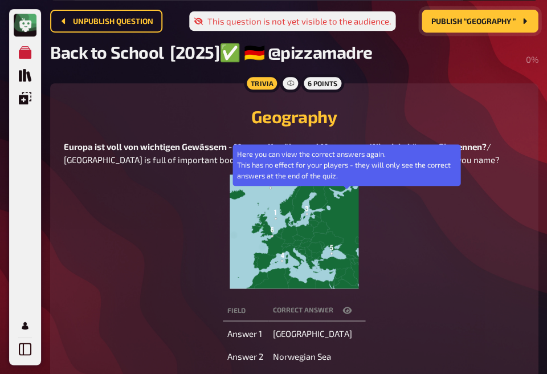
click at [133, 297] on div "Field correct answer Here you can view the correct answers again. This has no e…" at bounding box center [294, 377] width 460 height 161
click at [345, 307] on icon "button" at bounding box center [346, 310] width 9 height 7
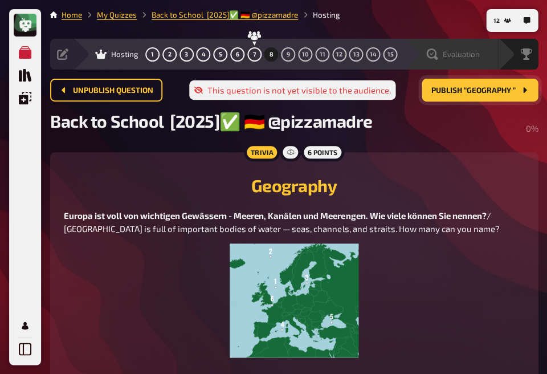
scroll to position [0, 0]
click at [463, 55] on span "Evaluation" at bounding box center [460, 54] width 37 height 9
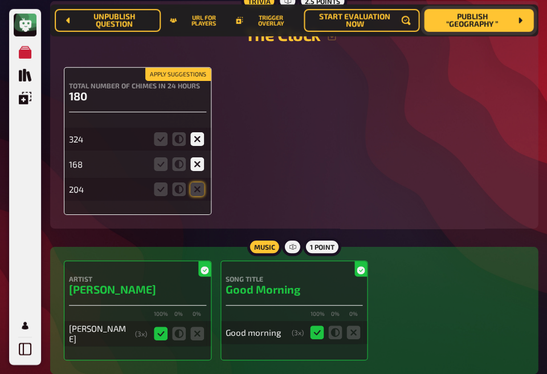
scroll to position [1222, 0]
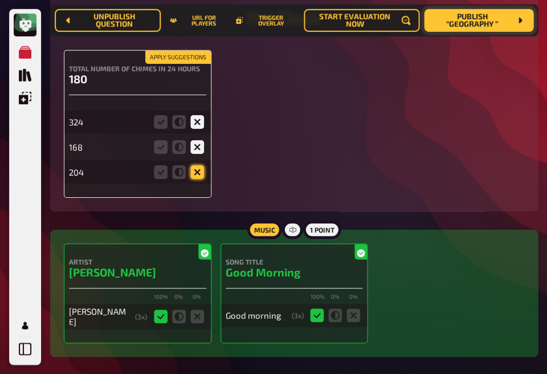
click at [197, 177] on icon at bounding box center [197, 172] width 14 height 14
click at [0, 0] on input "radio" at bounding box center [0, 0] width 0 height 0
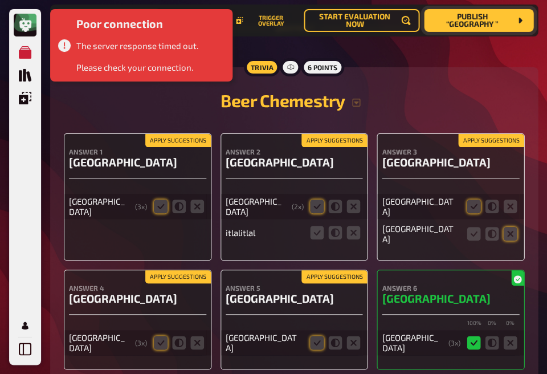
scroll to position [3355, 0]
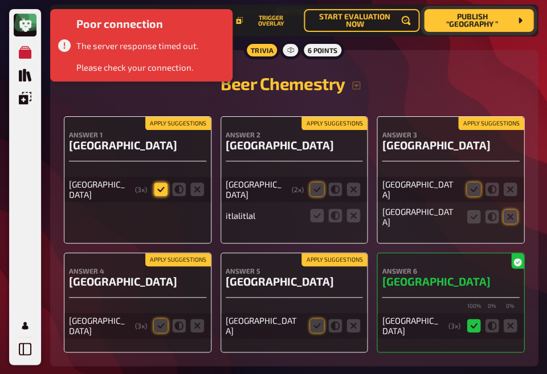
click at [164, 195] on icon at bounding box center [161, 189] width 14 height 14
click at [0, 0] on input "radio" at bounding box center [0, 0] width 0 height 0
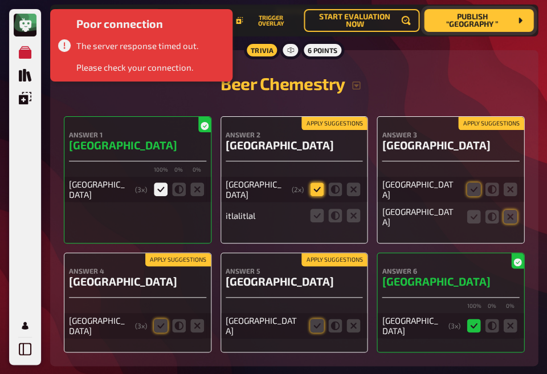
click at [312, 196] on icon at bounding box center [317, 189] width 14 height 14
click at [0, 0] on input "radio" at bounding box center [0, 0] width 0 height 0
click at [314, 218] on icon at bounding box center [317, 216] width 14 height 14
click at [0, 0] on input "radio" at bounding box center [0, 0] width 0 height 0
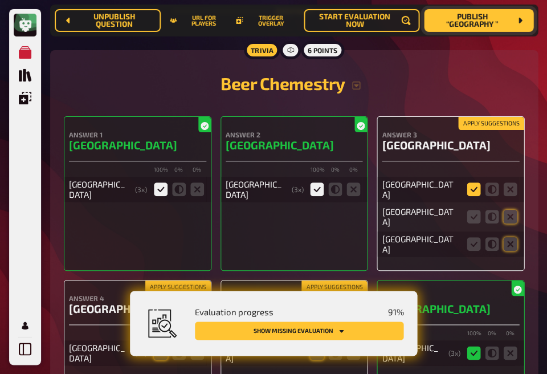
click at [468, 195] on icon at bounding box center [474, 189] width 14 height 14
click at [0, 0] on input "radio" at bounding box center [0, 0] width 0 height 0
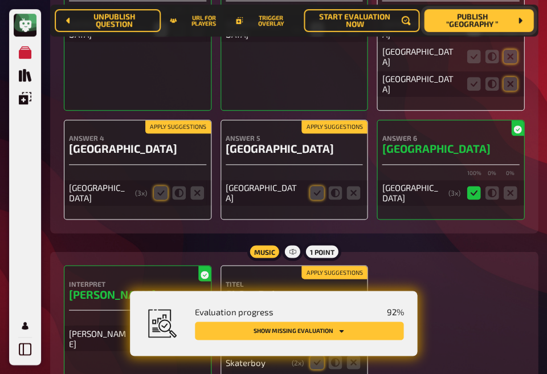
scroll to position [3530, 0]
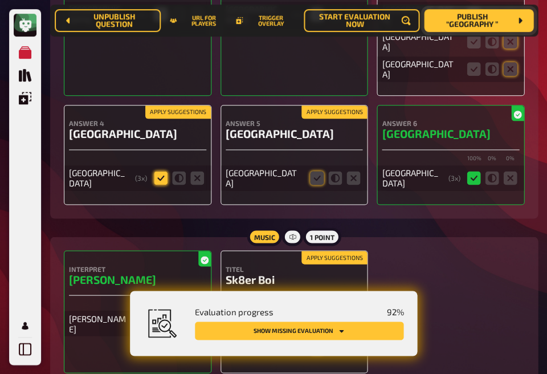
click at [157, 175] on icon at bounding box center [161, 178] width 14 height 14
click at [0, 0] on input "radio" at bounding box center [0, 0] width 0 height 0
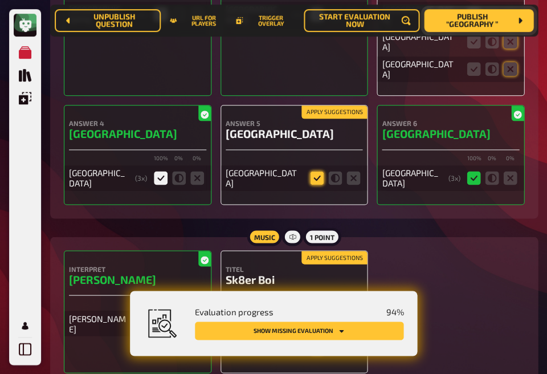
click at [319, 171] on icon at bounding box center [317, 178] width 14 height 14
click at [0, 0] on input "radio" at bounding box center [0, 0] width 0 height 0
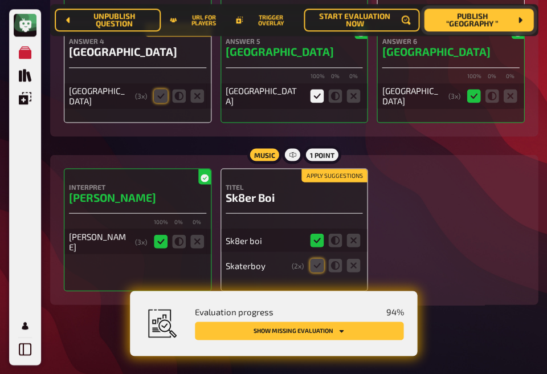
scroll to position [3611, 0]
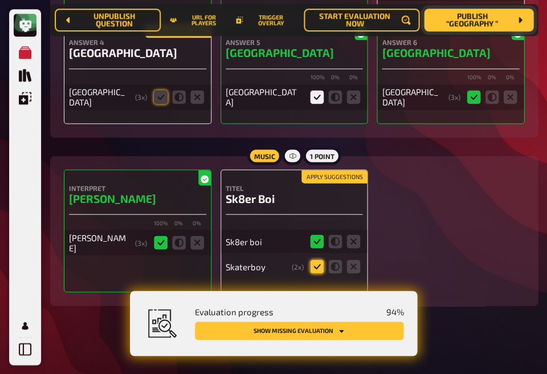
click at [315, 264] on icon at bounding box center [317, 266] width 14 height 14
click at [0, 0] on input "radio" at bounding box center [0, 0] width 0 height 0
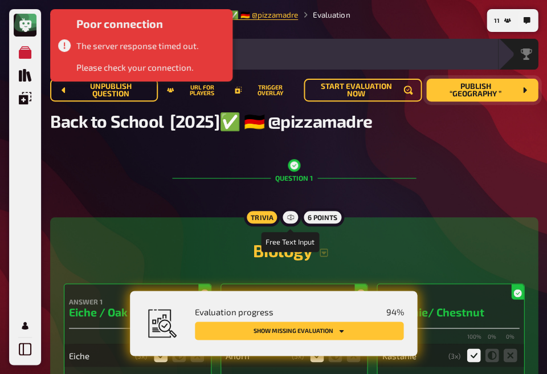
scroll to position [0, 0]
click at [249, 41] on div "Evaluation" at bounding box center [304, 54] width 388 height 31
click at [231, 58] on div "Poor connection The server response timed out. Please check your connection." at bounding box center [141, 45] width 182 height 72
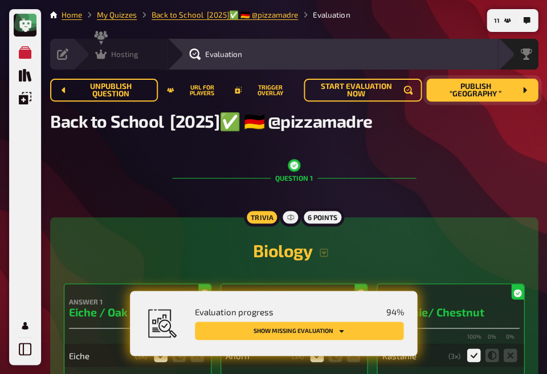
click at [120, 54] on span "Hosting" at bounding box center [124, 54] width 27 height 9
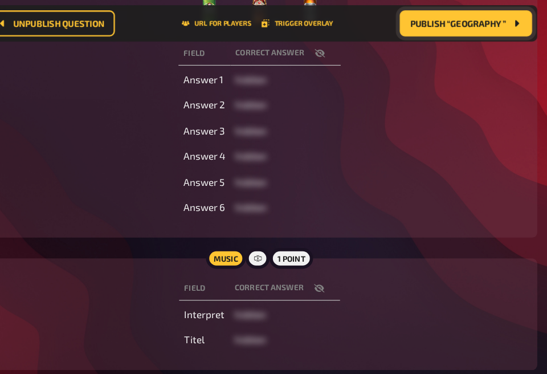
scroll to position [162, 0]
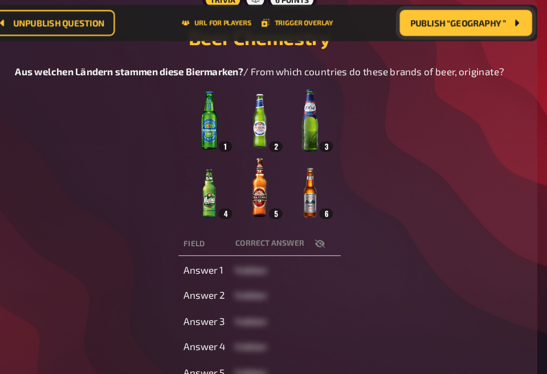
click at [342, 215] on icon "button" at bounding box center [346, 213] width 9 height 7
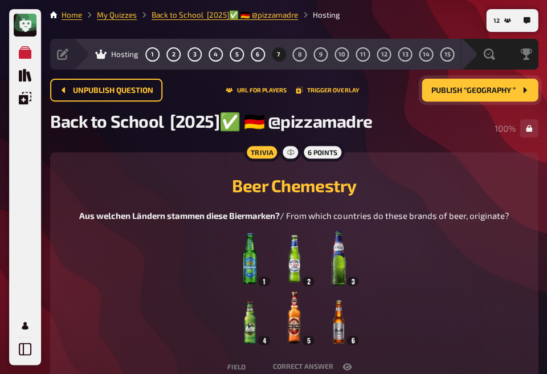
scroll to position [0, 0]
click at [295, 54] on button "8" at bounding box center [300, 54] width 18 height 18
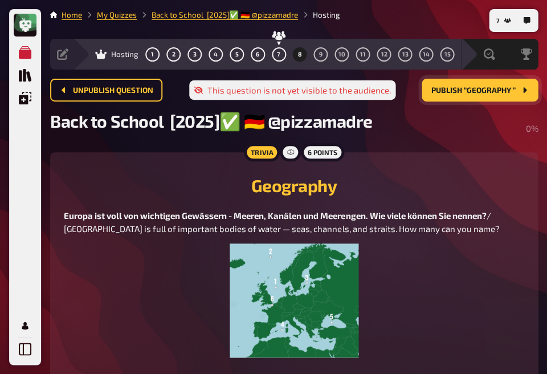
click at [462, 84] on button "Publish “Geography ”" at bounding box center [480, 90] width 116 height 23
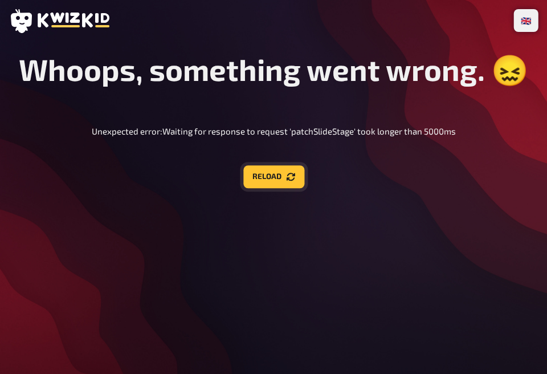
click at [263, 177] on button "Reload" at bounding box center [273, 176] width 61 height 23
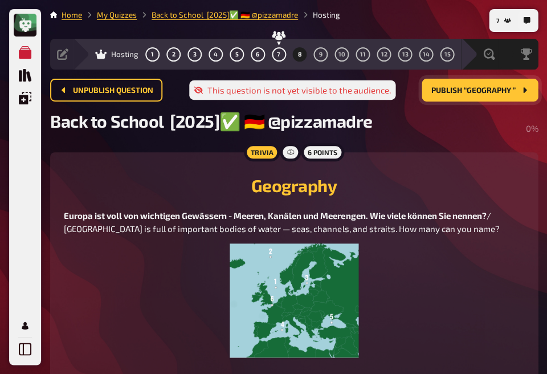
click at [452, 90] on span "Publish “Geography ”" at bounding box center [473, 91] width 84 height 8
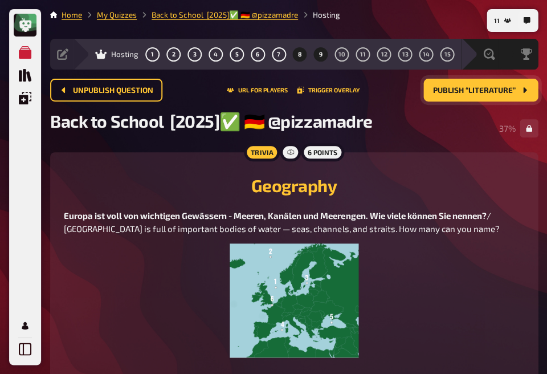
click at [323, 60] on button "9" at bounding box center [321, 54] width 18 height 18
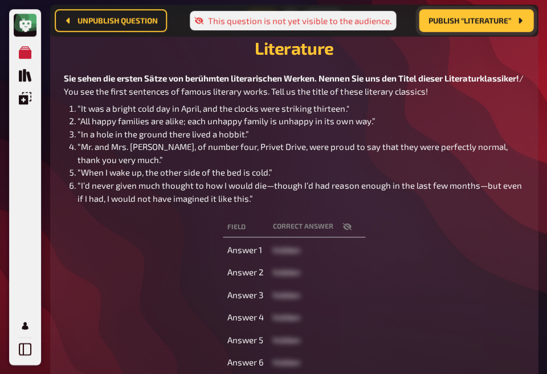
scroll to position [148, 0]
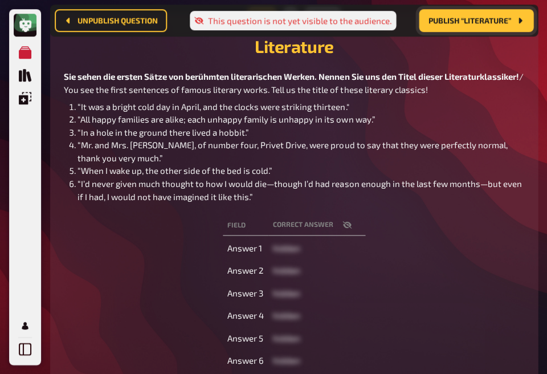
click at [344, 230] on button "button" at bounding box center [346, 224] width 27 height 11
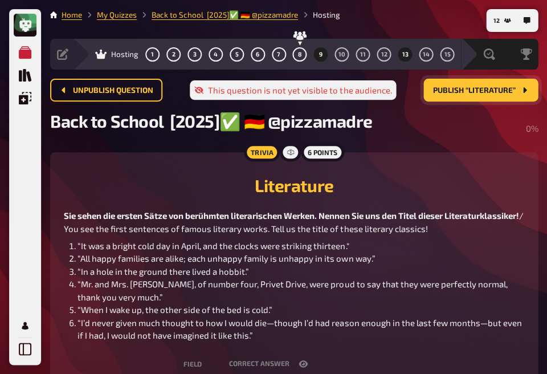
scroll to position [0, 0]
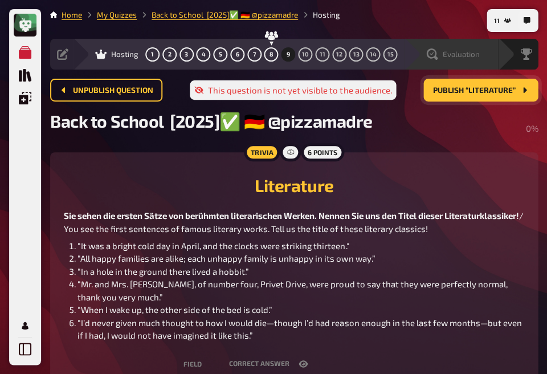
click at [454, 47] on div "Evaluation" at bounding box center [451, 54] width 94 height 31
click at [455, 52] on span "Evaluation" at bounding box center [460, 54] width 37 height 9
click at [448, 62] on div "Evaluation" at bounding box center [451, 54] width 94 height 31
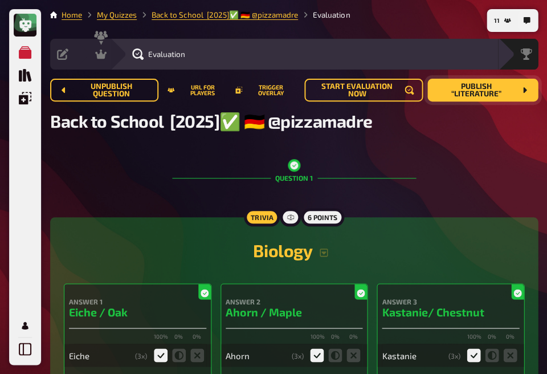
click at [475, 57] on div "Evaluation" at bounding box center [311, 53] width 373 height 11
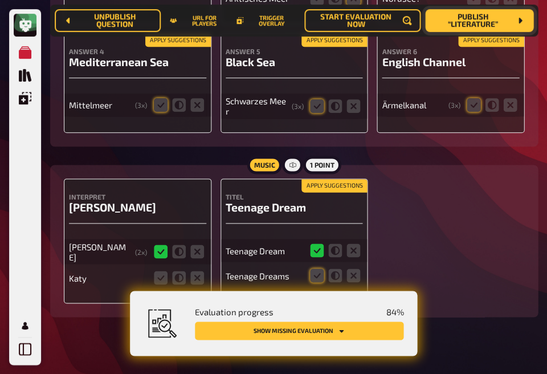
scroll to position [4196, 0]
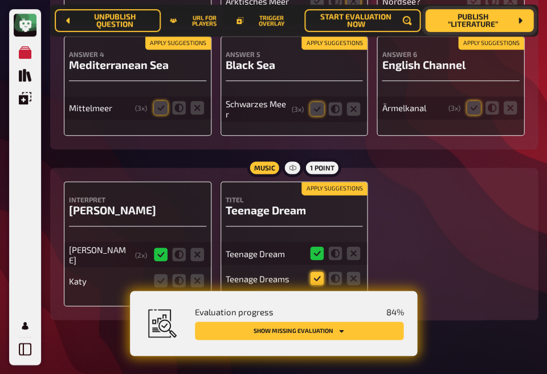
click at [316, 271] on icon at bounding box center [317, 278] width 14 height 14
click at [0, 0] on input "radio" at bounding box center [0, 0] width 0 height 0
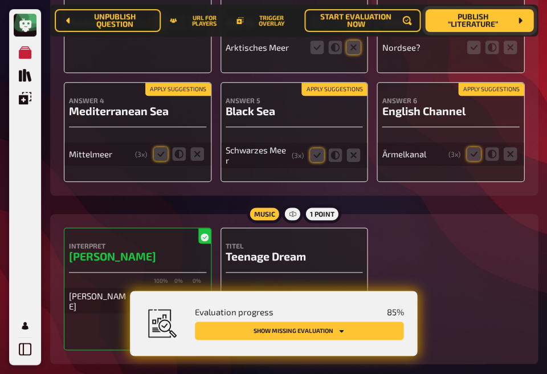
scroll to position [4149, 0]
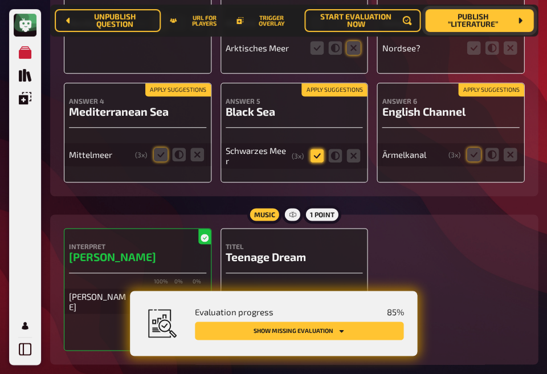
click at [318, 150] on icon at bounding box center [317, 156] width 14 height 14
click at [0, 0] on input "radio" at bounding box center [0, 0] width 0 height 0
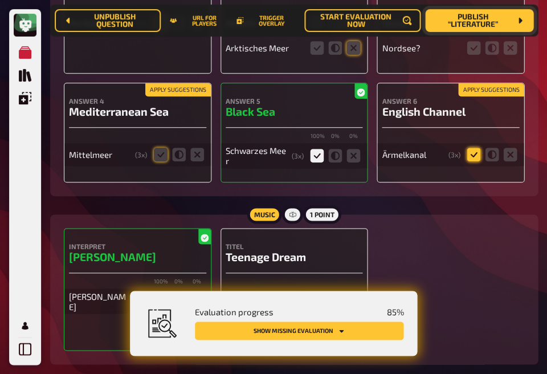
click at [468, 154] on icon at bounding box center [474, 155] width 14 height 14
click at [0, 0] on input "radio" at bounding box center [0, 0] width 0 height 0
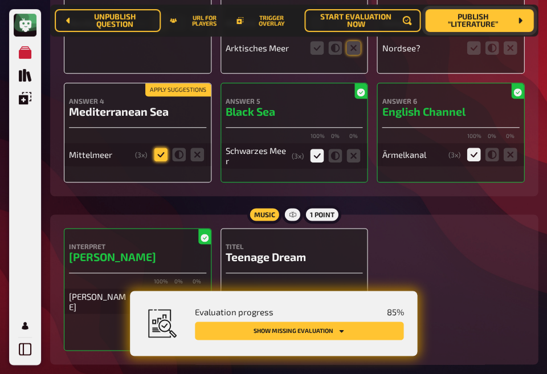
click at [159, 154] on icon at bounding box center [161, 155] width 14 height 14
click at [0, 0] on input "radio" at bounding box center [0, 0] width 0 height 0
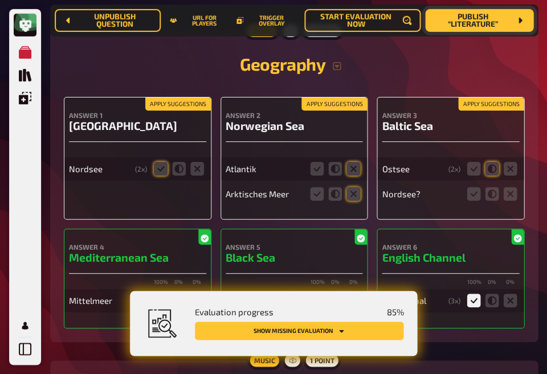
scroll to position [4001, 0]
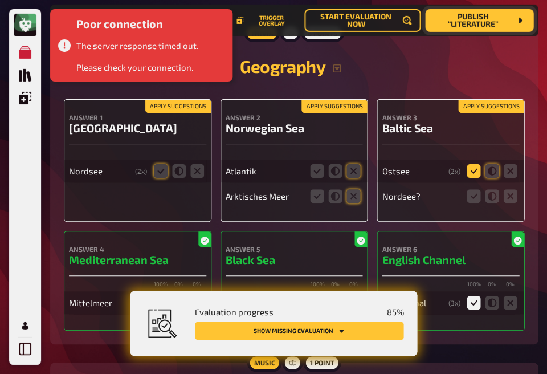
click at [474, 166] on icon at bounding box center [474, 171] width 14 height 14
click at [0, 0] on input "radio" at bounding box center [0, 0] width 0 height 0
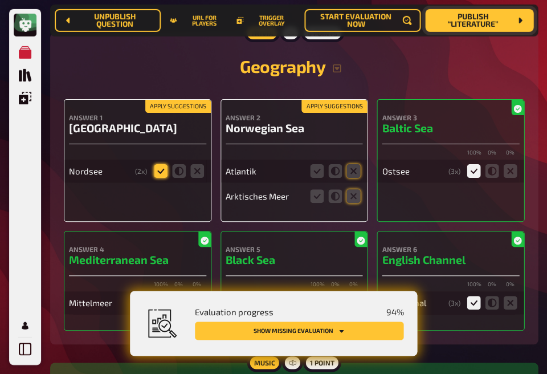
click at [161, 166] on icon at bounding box center [161, 171] width 14 height 14
click at [0, 0] on input "radio" at bounding box center [0, 0] width 0 height 0
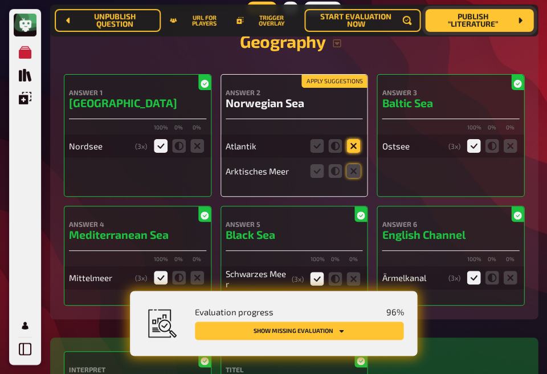
click at [353, 142] on icon at bounding box center [353, 146] width 14 height 14
click at [0, 0] on input "radio" at bounding box center [0, 0] width 0 height 0
click at [354, 164] on icon at bounding box center [353, 171] width 14 height 14
click at [0, 0] on input "radio" at bounding box center [0, 0] width 0 height 0
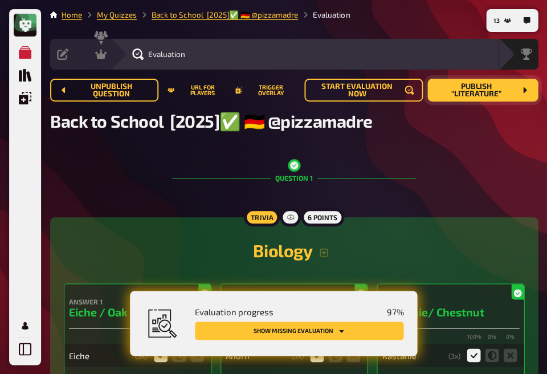
scroll to position [0, 0]
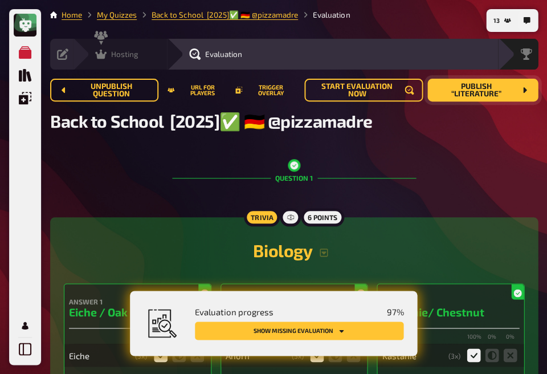
click at [117, 55] on span "Hosting" at bounding box center [124, 54] width 27 height 9
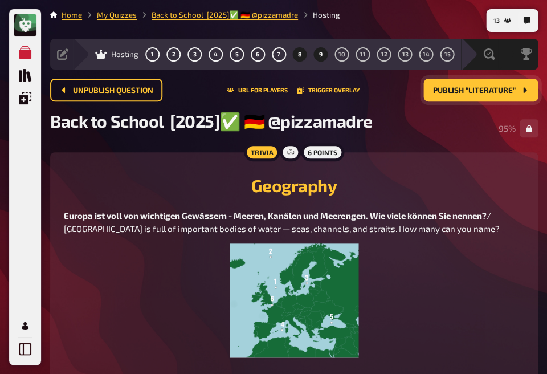
click at [320, 55] on span "9" at bounding box center [320, 54] width 3 height 6
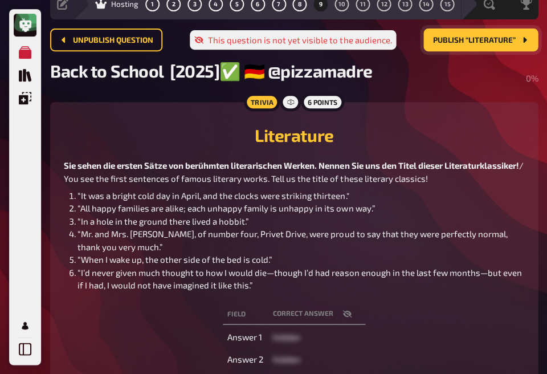
scroll to position [51, 0]
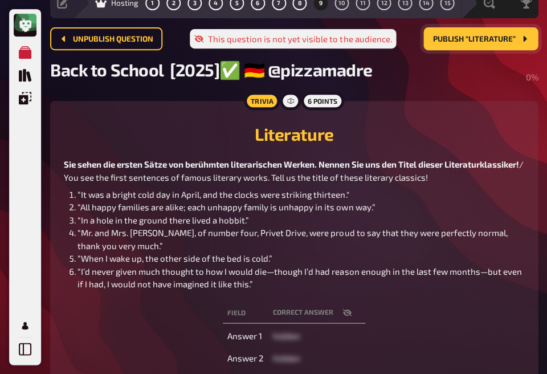
click at [486, 44] on button "Publish “Literature”" at bounding box center [480, 38] width 115 height 23
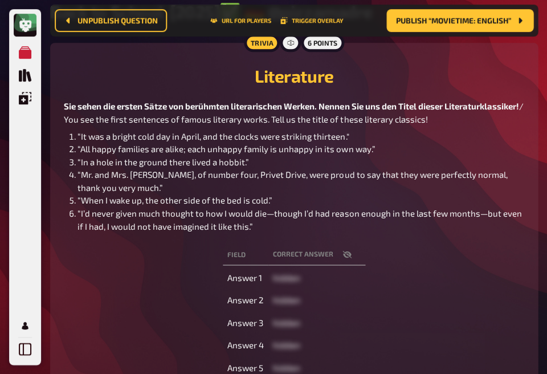
scroll to position [172, 0]
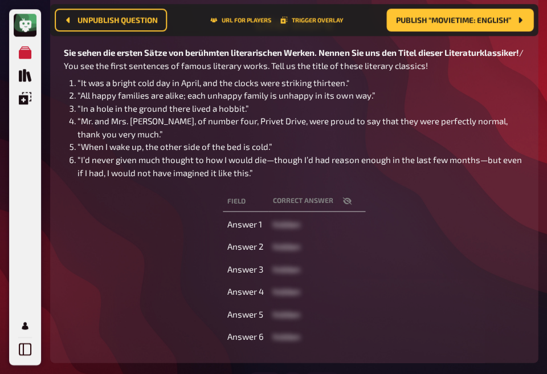
click at [350, 204] on icon "button" at bounding box center [346, 200] width 9 height 7
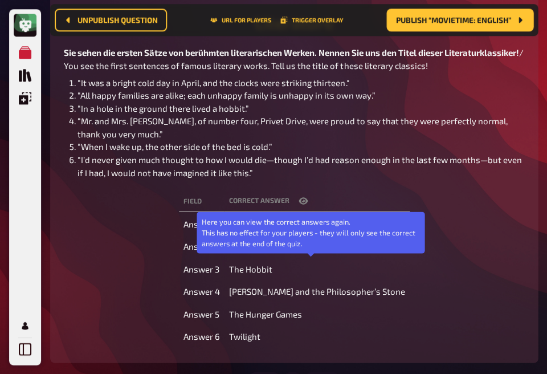
click at [350, 211] on th "correct answer Here you can view the correct answers again. This has no effect …" at bounding box center [316, 200] width 185 height 21
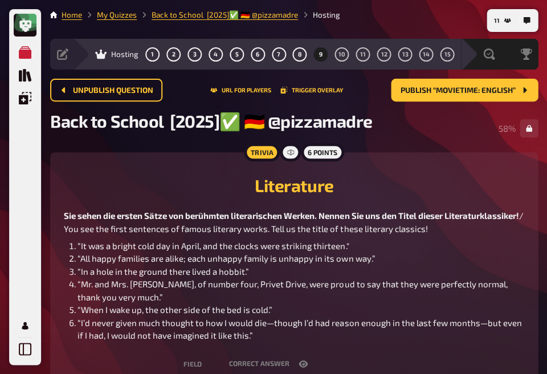
scroll to position [0, 0]
click at [188, 53] on button "3" at bounding box center [194, 54] width 18 height 18
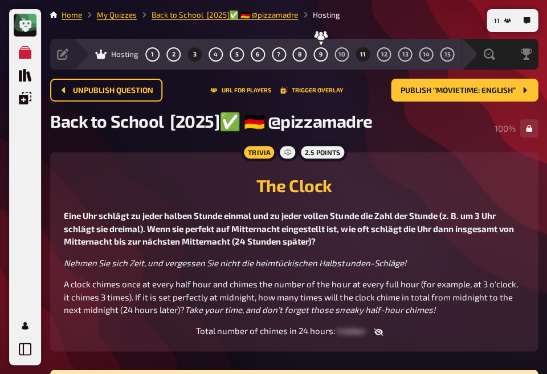
click at [358, 58] on button "11" at bounding box center [363, 54] width 18 height 18
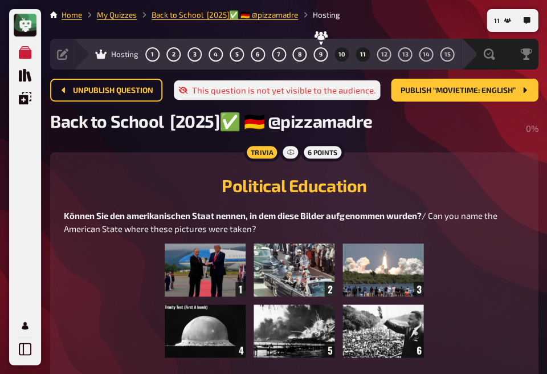
click at [340, 55] on span "10" at bounding box center [341, 54] width 7 height 6
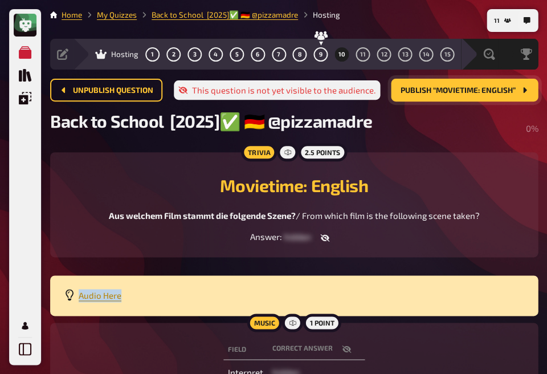
click at [458, 95] on button "Publish “Movietime: English”" at bounding box center [464, 90] width 147 height 23
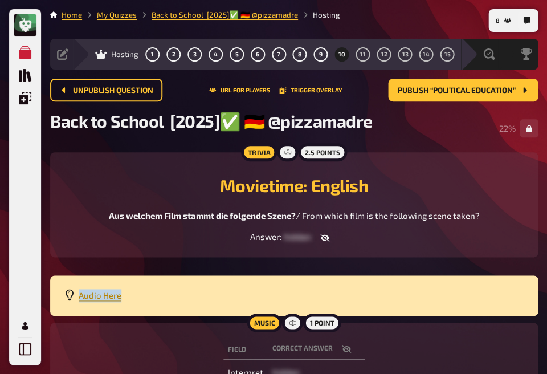
click at [322, 238] on icon "button" at bounding box center [324, 237] width 9 height 7
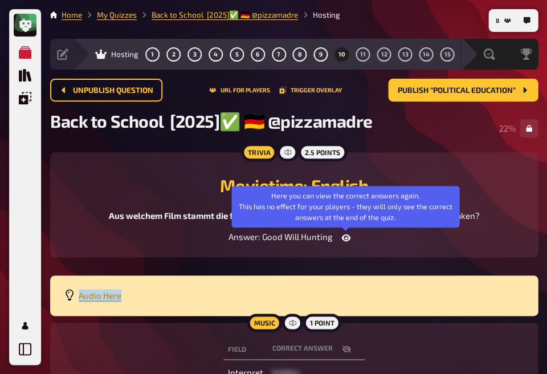
click at [346, 242] on icon "button" at bounding box center [345, 237] width 9 height 9
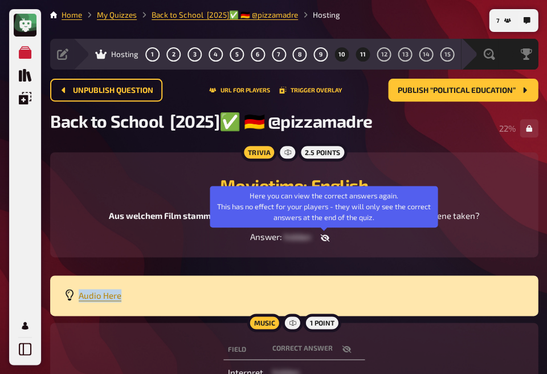
click at [357, 57] on button "11" at bounding box center [363, 54] width 18 height 18
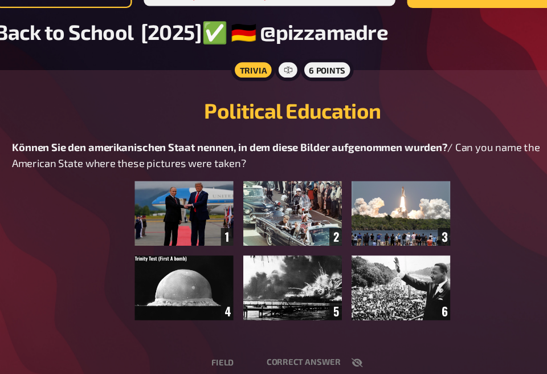
scroll to position [54, 0]
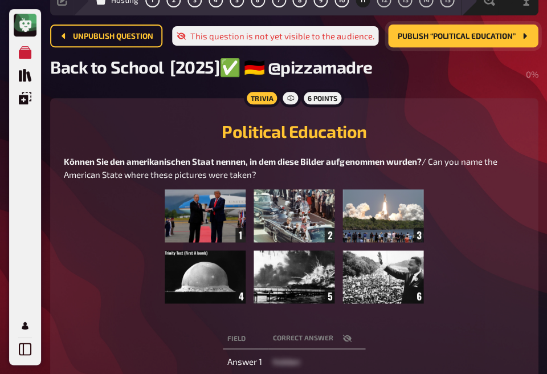
click at [417, 38] on span "Publish “Political Education”" at bounding box center [456, 36] width 118 height 8
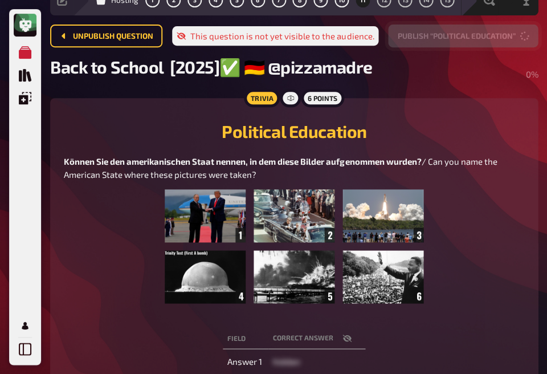
scroll to position [0, 0]
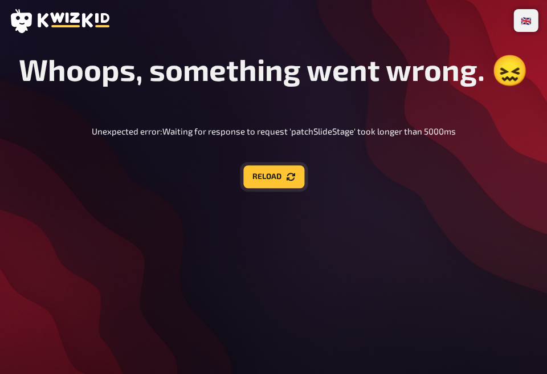
click at [279, 173] on button "Reload" at bounding box center [273, 176] width 61 height 23
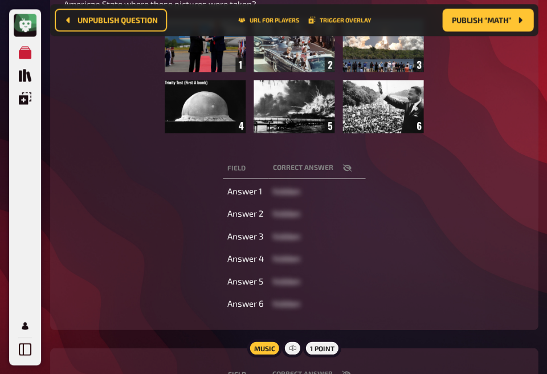
scroll to position [224, 0]
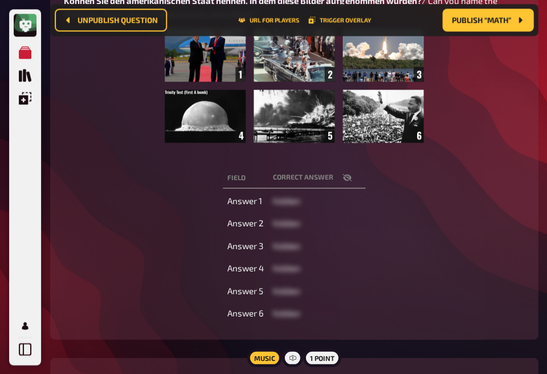
click at [342, 177] on icon "button" at bounding box center [346, 177] width 9 height 9
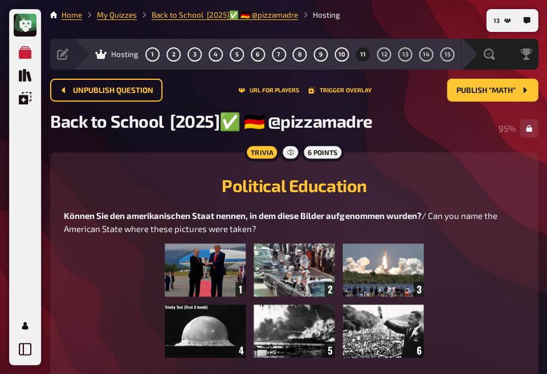
scroll to position [0, 0]
click at [387, 52] on button "12" at bounding box center [384, 54] width 18 height 18
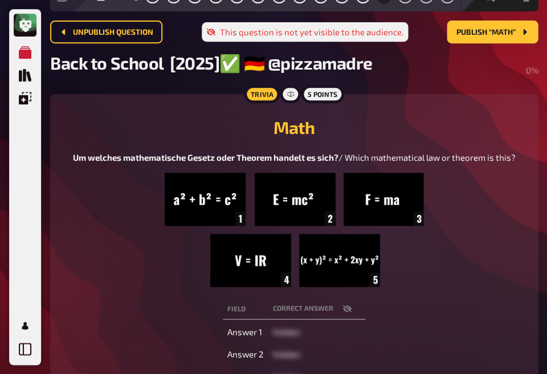
scroll to position [76, 0]
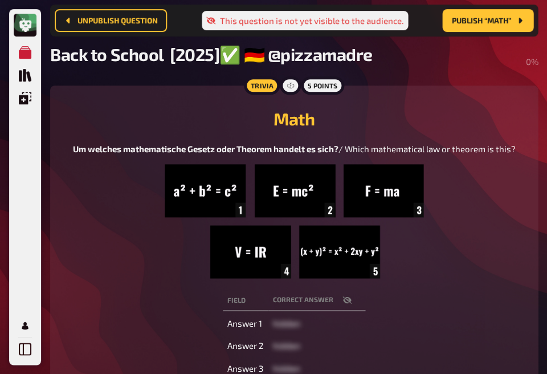
click at [351, 303] on button "button" at bounding box center [346, 299] width 27 height 11
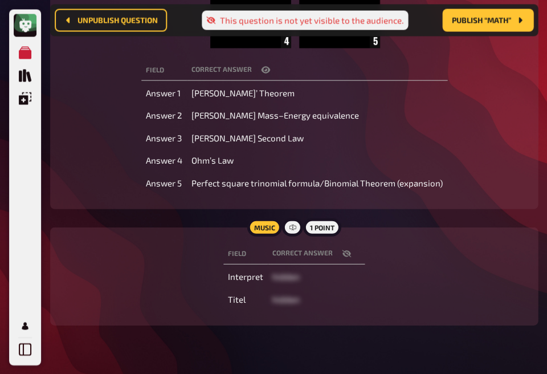
scroll to position [297, 0]
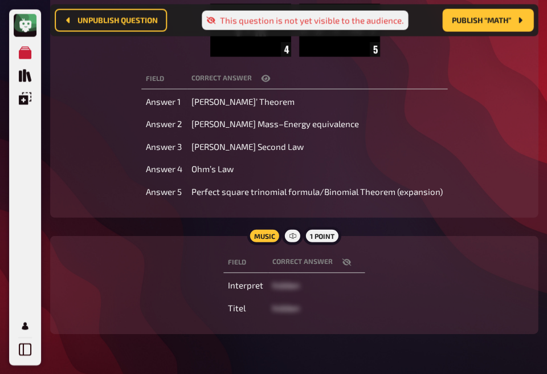
click at [345, 267] on button "button" at bounding box center [346, 261] width 27 height 11
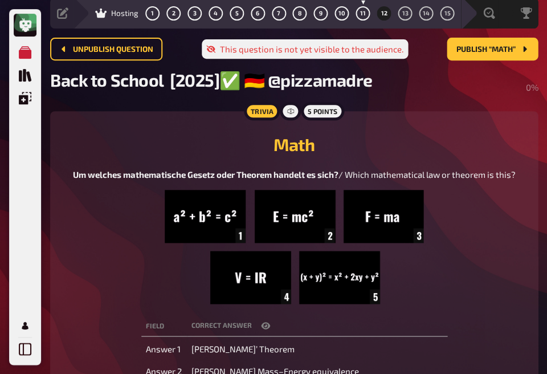
scroll to position [36, 0]
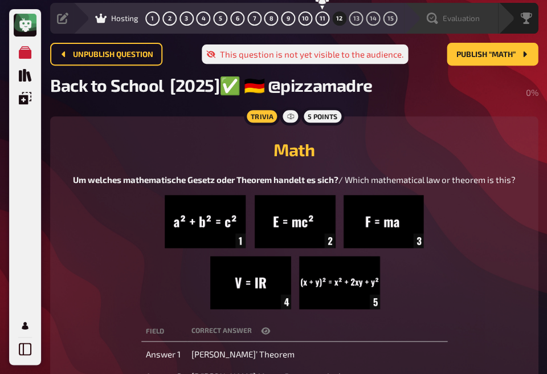
click at [484, 19] on div "Evaluation" at bounding box center [458, 18] width 79 height 11
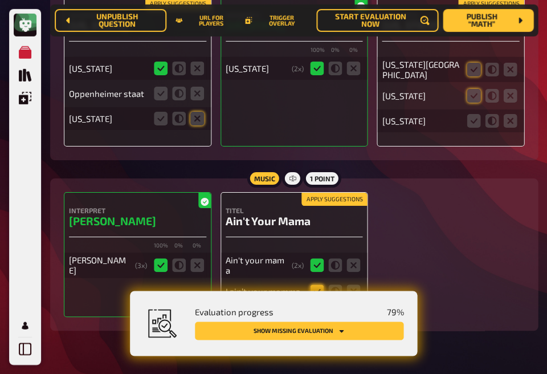
click at [312, 284] on icon at bounding box center [317, 291] width 14 height 14
click at [0, 0] on input "radio" at bounding box center [0, 0] width 0 height 0
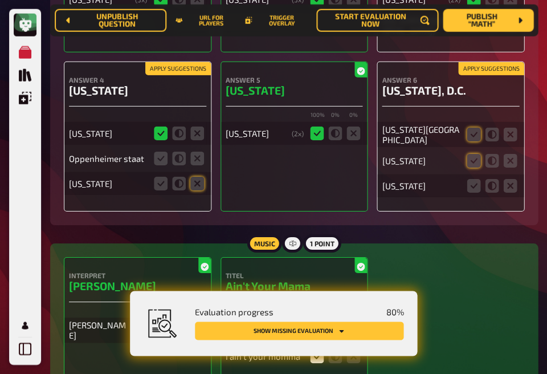
scroll to position [5917, 0]
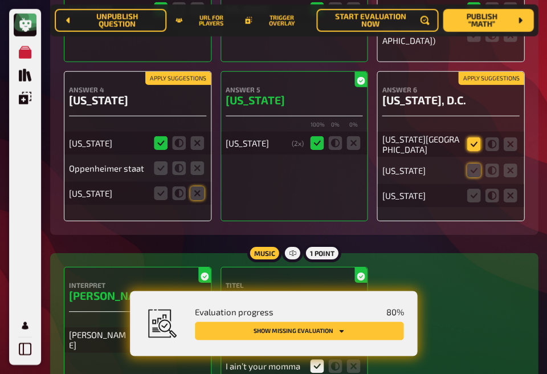
click at [473, 137] on icon at bounding box center [474, 144] width 14 height 14
click at [0, 0] on input "radio" at bounding box center [0, 0] width 0 height 0
click at [473, 164] on icon at bounding box center [474, 171] width 14 height 14
click at [0, 0] on input "radio" at bounding box center [0, 0] width 0 height 0
click at [197, 161] on icon at bounding box center [197, 168] width 14 height 14
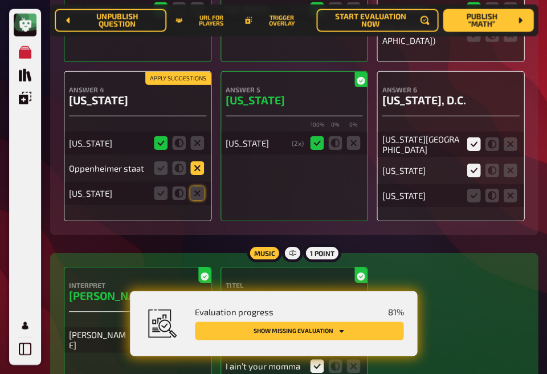
click at [0, 0] on input "radio" at bounding box center [0, 0] width 0 height 0
click at [197, 186] on icon at bounding box center [197, 193] width 14 height 14
click at [0, 0] on input "radio" at bounding box center [0, 0] width 0 height 0
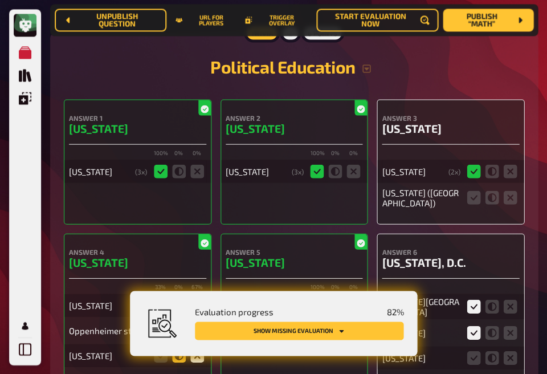
scroll to position [5688, 0]
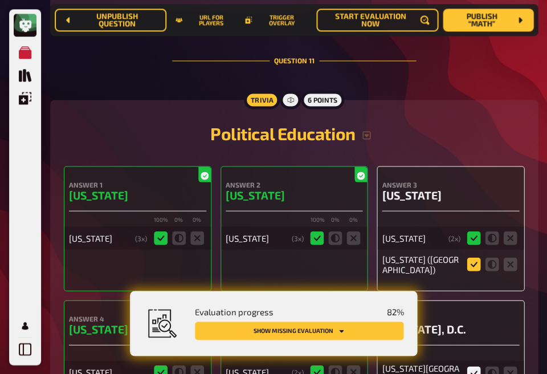
click at [476, 257] on icon at bounding box center [474, 264] width 14 height 14
click at [0, 0] on input "radio" at bounding box center [0, 0] width 0 height 0
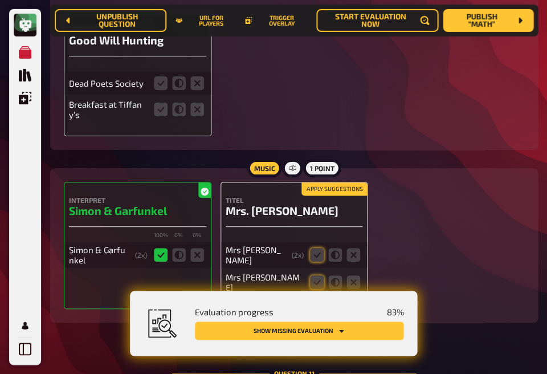
scroll to position [5381, 0]
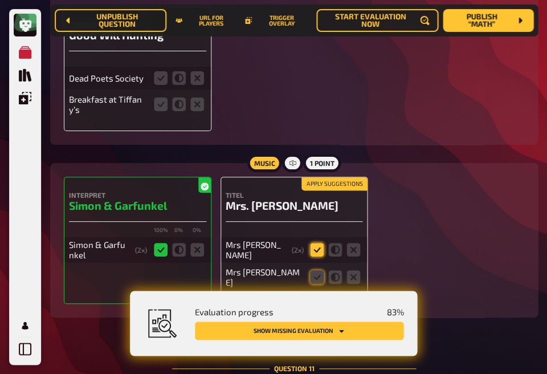
click at [312, 243] on icon at bounding box center [317, 250] width 14 height 14
click at [0, 0] on input "radio" at bounding box center [0, 0] width 0 height 0
click at [310, 270] on icon at bounding box center [317, 277] width 14 height 14
click at [0, 0] on input "radio" at bounding box center [0, 0] width 0 height 0
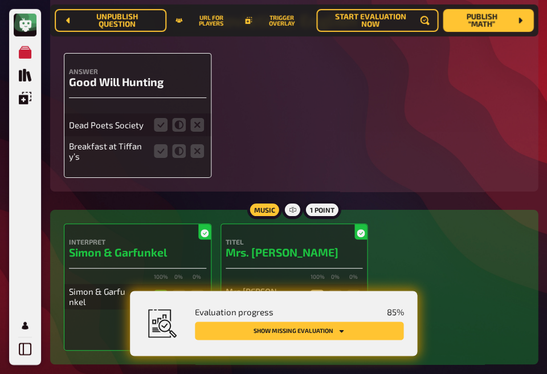
scroll to position [5262, 0]
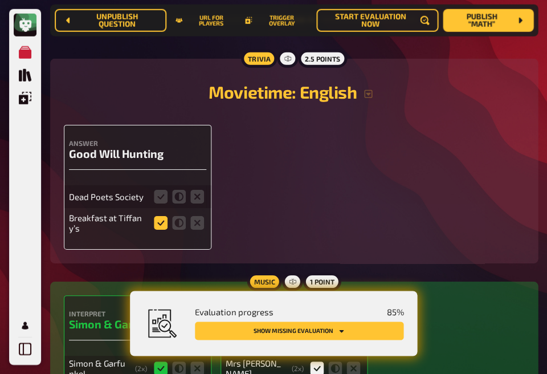
click at [158, 216] on icon at bounding box center [161, 223] width 14 height 14
click at [0, 0] on input "radio" at bounding box center [0, 0] width 0 height 0
click at [158, 216] on icon at bounding box center [161, 223] width 14 height 14
click at [0, 0] on input "radio" at bounding box center [0, 0] width 0 height 0
click at [191, 190] on icon at bounding box center [197, 197] width 14 height 14
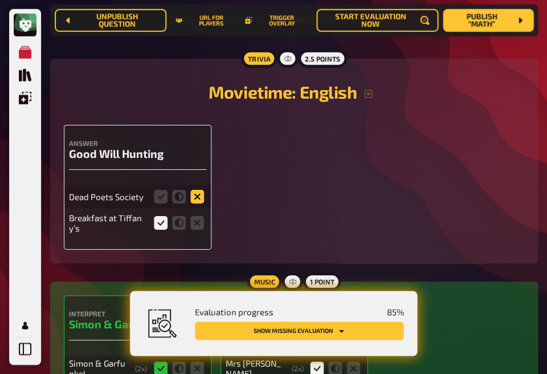
click at [0, 0] on input "radio" at bounding box center [0, 0] width 0 height 0
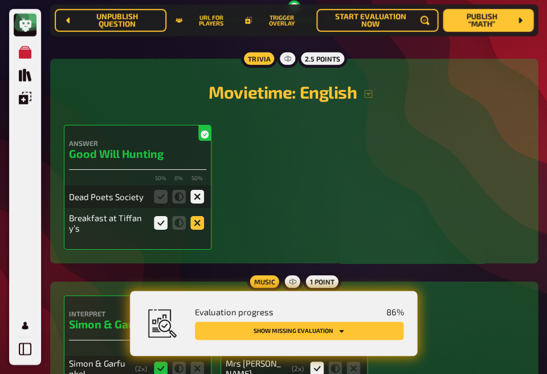
click at [196, 216] on icon at bounding box center [197, 223] width 14 height 14
click at [0, 0] on input "radio" at bounding box center [0, 0] width 0 height 0
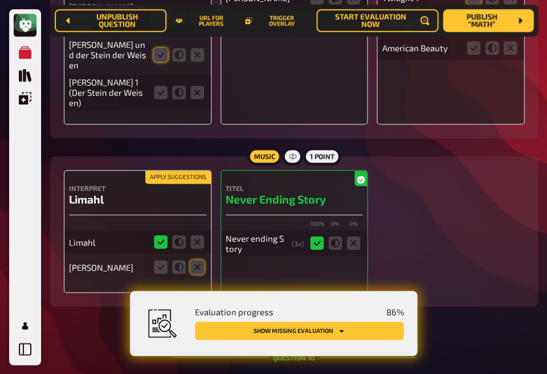
scroll to position [4902, 0]
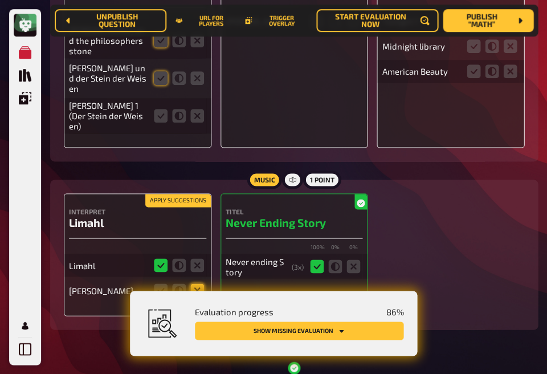
click at [191, 283] on icon at bounding box center [197, 290] width 14 height 14
click at [0, 0] on input "radio" at bounding box center [0, 0] width 0 height 0
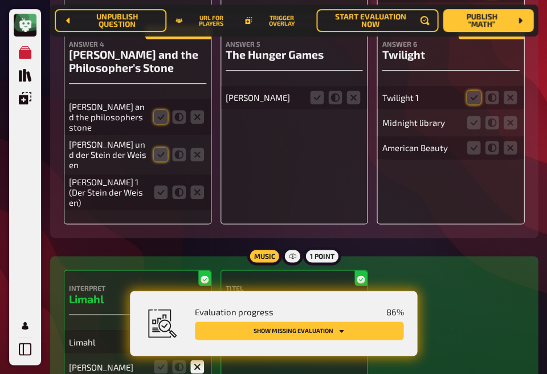
scroll to position [4760, 0]
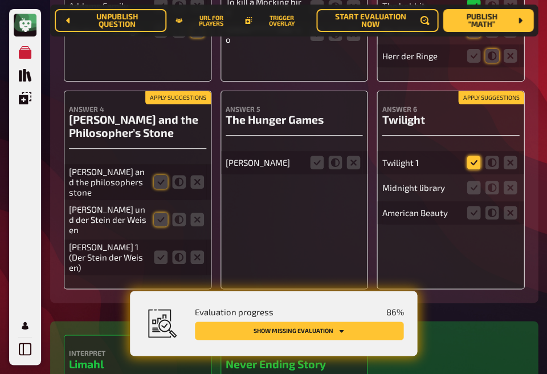
click at [472, 156] on icon at bounding box center [474, 163] width 14 height 14
click at [0, 0] on input "radio" at bounding box center [0, 0] width 0 height 0
click at [508, 181] on icon at bounding box center [510, 188] width 14 height 14
click at [0, 0] on input "radio" at bounding box center [0, 0] width 0 height 0
click at [509, 206] on icon at bounding box center [510, 213] width 14 height 14
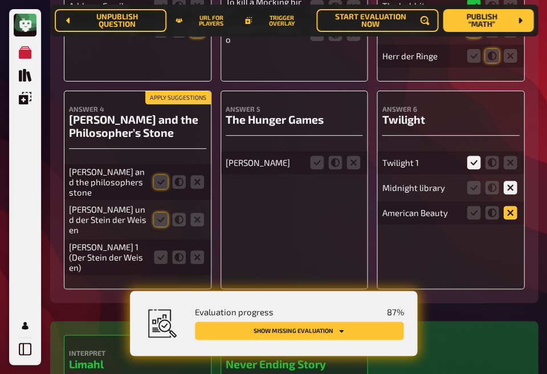
click at [0, 0] on input "radio" at bounding box center [0, 0] width 0 height 0
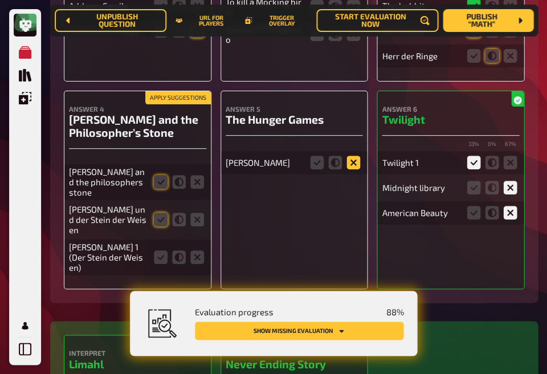
click at [352, 157] on icon at bounding box center [353, 163] width 14 height 14
click at [0, 0] on input "radio" at bounding box center [0, 0] width 0 height 0
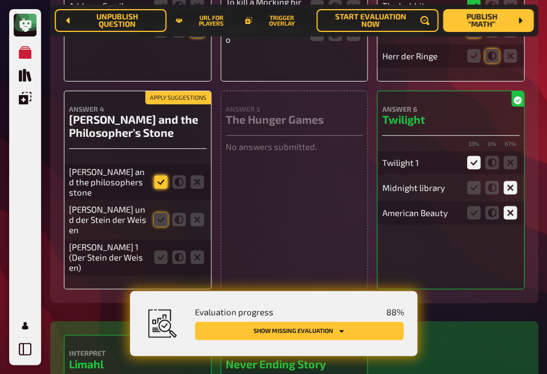
click at [158, 177] on icon at bounding box center [161, 182] width 14 height 14
click at [0, 0] on input "radio" at bounding box center [0, 0] width 0 height 0
click at [160, 215] on icon at bounding box center [161, 220] width 14 height 14
click at [0, 0] on input "radio" at bounding box center [0, 0] width 0 height 0
click at [160, 248] on fieldset at bounding box center [179, 257] width 55 height 18
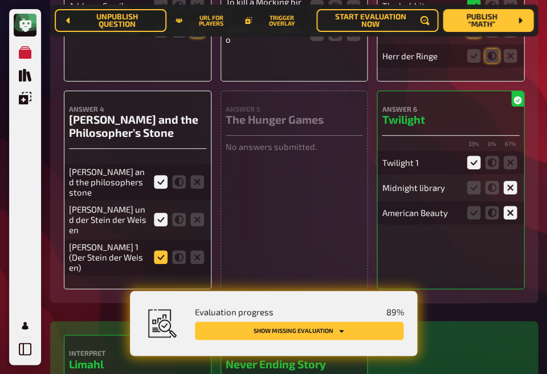
click at [160, 250] on icon at bounding box center [161, 257] width 14 height 14
click at [0, 0] on input "radio" at bounding box center [0, 0] width 0 height 0
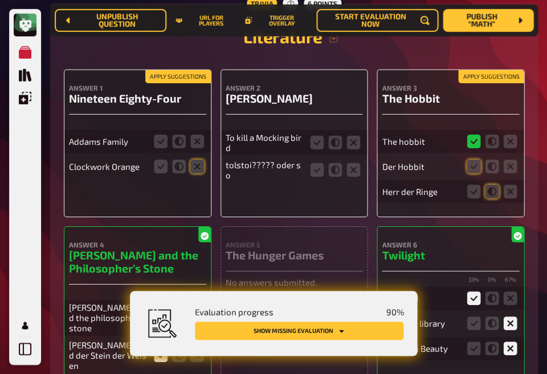
scroll to position [4619, 0]
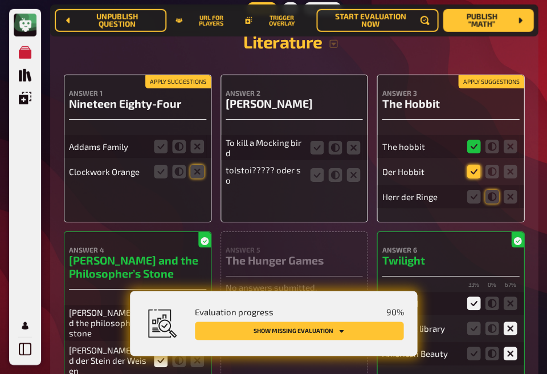
click at [474, 170] on icon at bounding box center [474, 172] width 14 height 14
click at [0, 0] on input "radio" at bounding box center [0, 0] width 0 height 0
click at [504, 191] on icon at bounding box center [510, 197] width 14 height 14
click at [0, 0] on input "radio" at bounding box center [0, 0] width 0 height 0
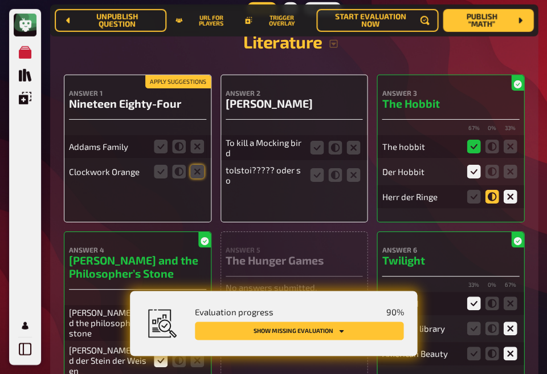
click at [492, 194] on icon at bounding box center [492, 197] width 14 height 14
click at [0, 0] on input "radio" at bounding box center [0, 0] width 0 height 0
click at [350, 143] on icon at bounding box center [353, 148] width 14 height 14
click at [0, 0] on input "radio" at bounding box center [0, 0] width 0 height 0
click at [350, 169] on icon at bounding box center [353, 175] width 14 height 14
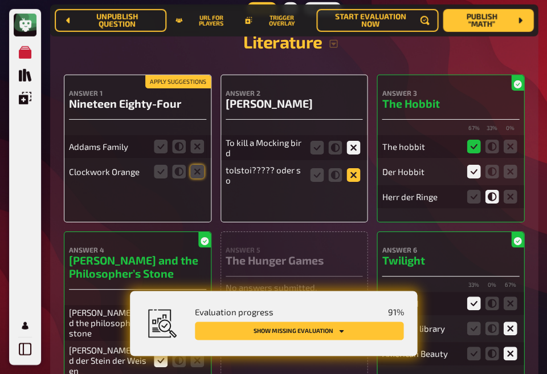
click at [0, 0] on input "radio" at bounding box center [0, 0] width 0 height 0
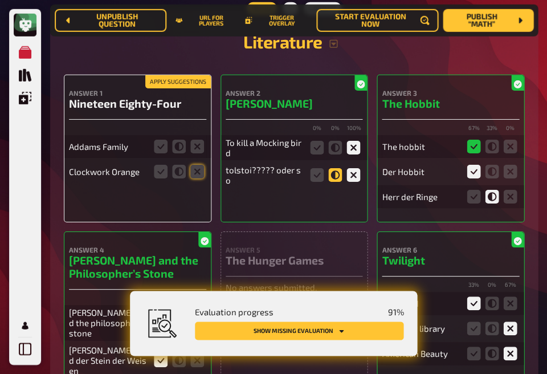
click at [331, 168] on icon at bounding box center [335, 175] width 14 height 14
click at [0, 0] on input "radio" at bounding box center [0, 0] width 0 height 0
click at [190, 144] on icon at bounding box center [197, 147] width 14 height 14
click at [0, 0] on input "radio" at bounding box center [0, 0] width 0 height 0
click at [194, 166] on icon at bounding box center [197, 172] width 14 height 14
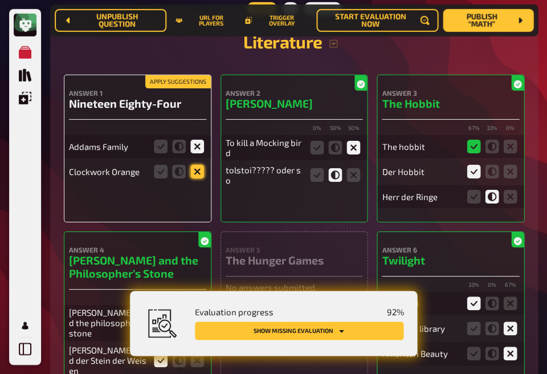
click at [0, 0] on input "radio" at bounding box center [0, 0] width 0 height 0
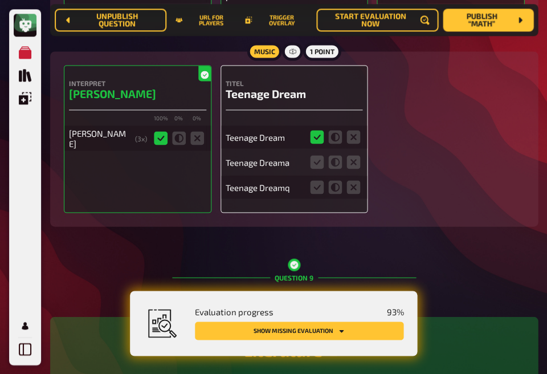
scroll to position [4310, 0]
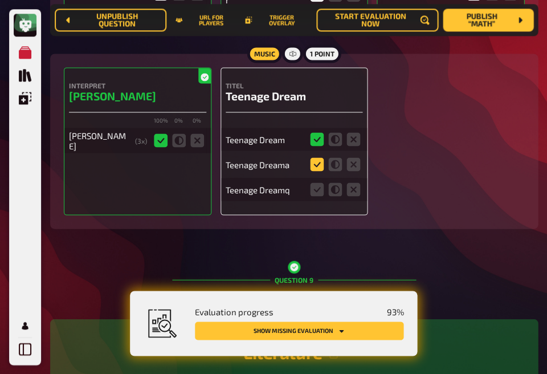
click at [315, 161] on icon at bounding box center [317, 164] width 14 height 14
click at [0, 0] on input "radio" at bounding box center [0, 0] width 0 height 0
click at [341, 161] on icon at bounding box center [335, 164] width 14 height 14
click at [0, 0] on input "radio" at bounding box center [0, 0] width 0 height 0
click at [320, 164] on icon at bounding box center [317, 164] width 14 height 14
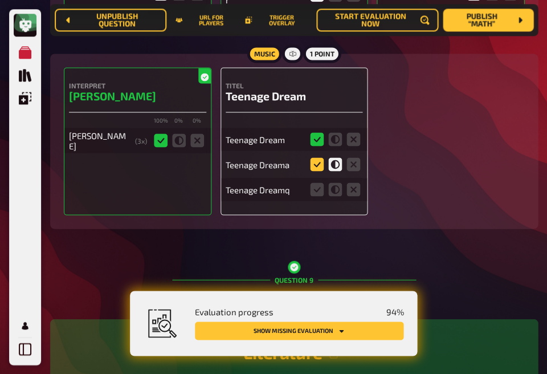
click at [0, 0] on input "radio" at bounding box center [0, 0] width 0 height 0
click at [318, 185] on icon at bounding box center [317, 189] width 14 height 14
click at [0, 0] on input "radio" at bounding box center [0, 0] width 0 height 0
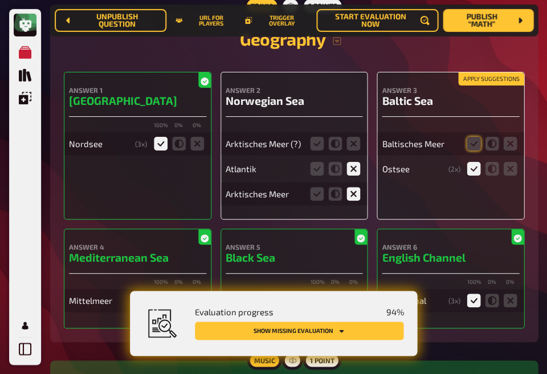
scroll to position [4039, 0]
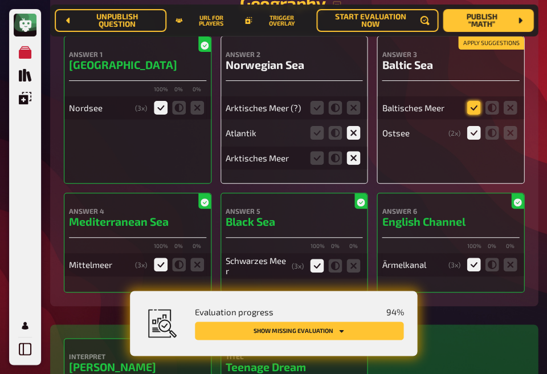
click at [473, 101] on icon at bounding box center [474, 108] width 14 height 14
click at [0, 0] on input "radio" at bounding box center [0, 0] width 0 height 0
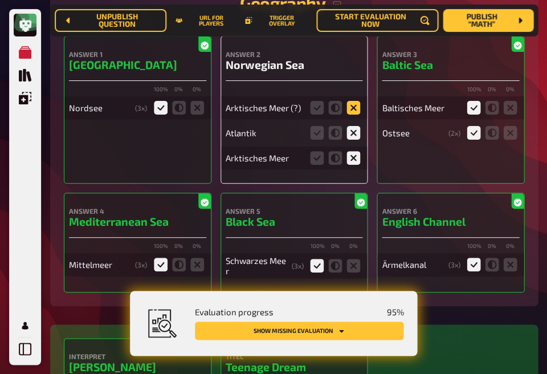
click at [354, 104] on icon at bounding box center [353, 108] width 14 height 14
click at [0, 0] on input "radio" at bounding box center [0, 0] width 0 height 0
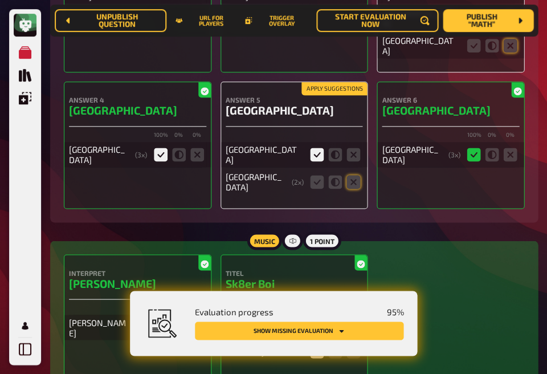
scroll to position [3528, 0]
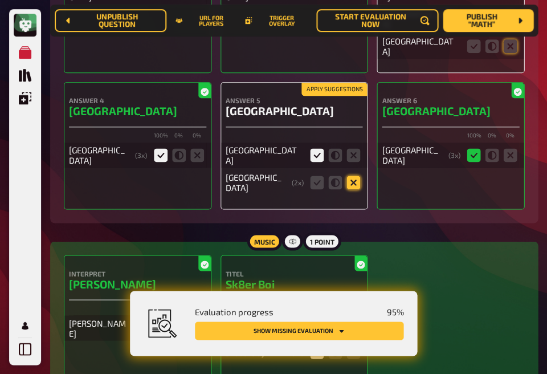
click at [357, 177] on icon at bounding box center [353, 182] width 14 height 14
click at [0, 0] on input "radio" at bounding box center [0, 0] width 0 height 0
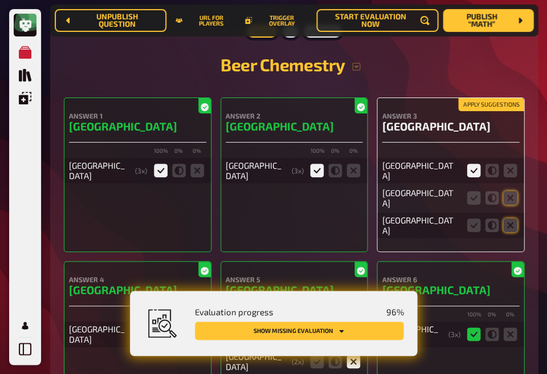
scroll to position [3346, 0]
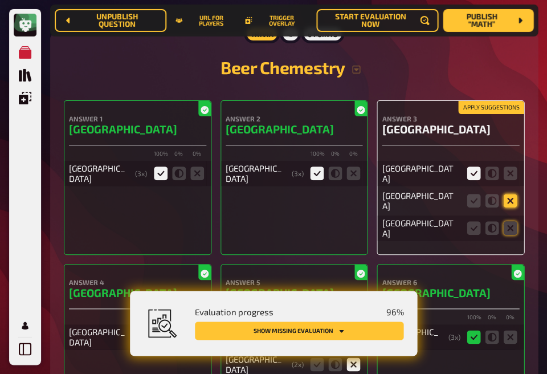
click at [503, 201] on icon at bounding box center [510, 201] width 14 height 14
click at [0, 0] on input "radio" at bounding box center [0, 0] width 0 height 0
click at [512, 230] on icon at bounding box center [510, 228] width 14 height 14
click at [0, 0] on input "radio" at bounding box center [0, 0] width 0 height 0
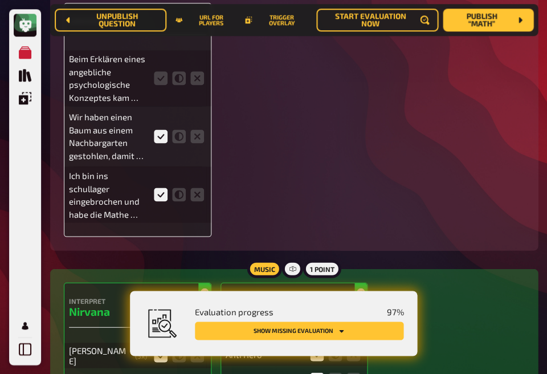
scroll to position [2217, 0]
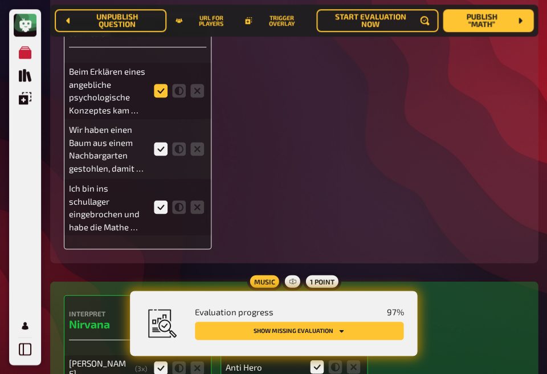
click at [156, 92] on icon at bounding box center [161, 91] width 14 height 14
click at [0, 0] on input "radio" at bounding box center [0, 0] width 0 height 0
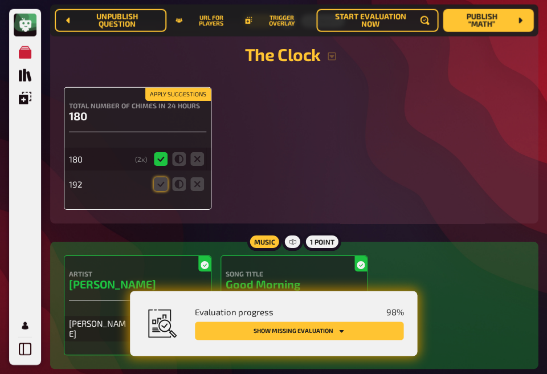
scroll to position [1229, 0]
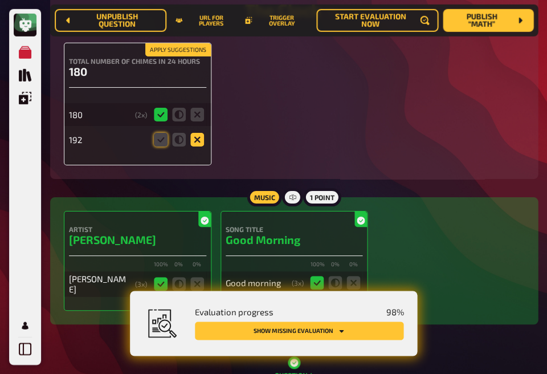
click at [198, 142] on icon at bounding box center [197, 140] width 14 height 14
click at [0, 0] on input "radio" at bounding box center [0, 0] width 0 height 0
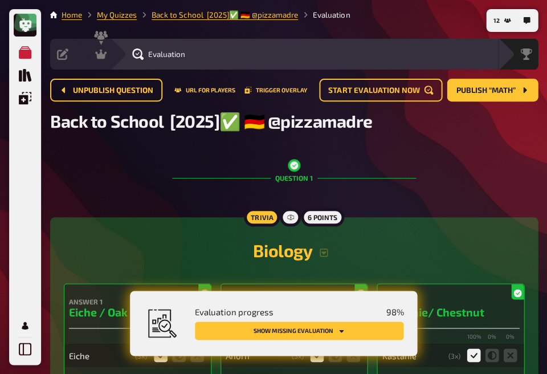
scroll to position [0, 0]
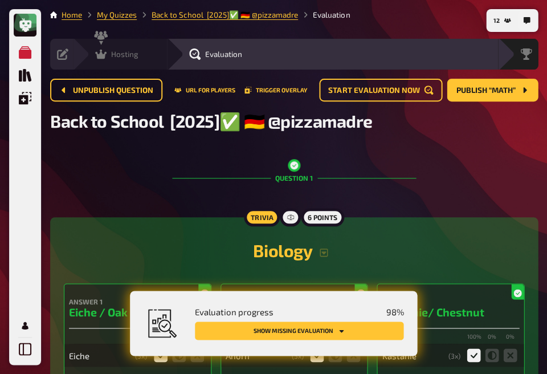
click at [101, 59] on icon at bounding box center [100, 53] width 11 height 11
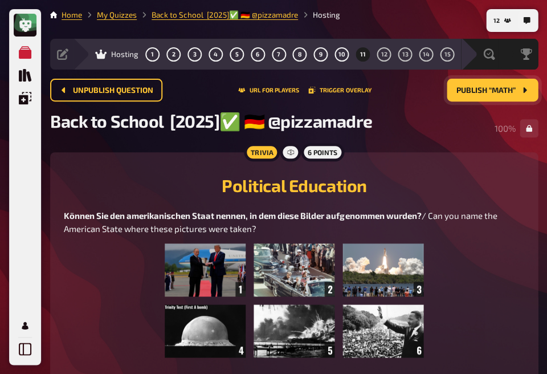
click at [503, 84] on button "Publish “Math”" at bounding box center [492, 90] width 91 height 23
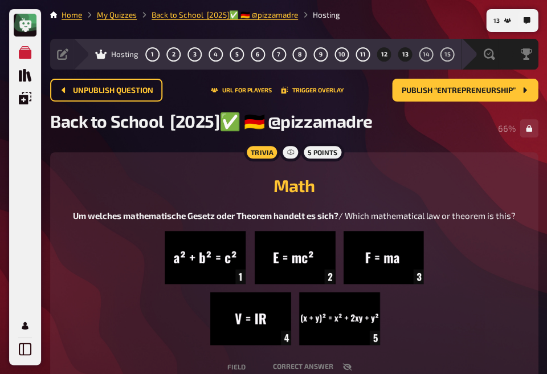
click at [402, 56] on span "13" at bounding box center [405, 54] width 6 height 6
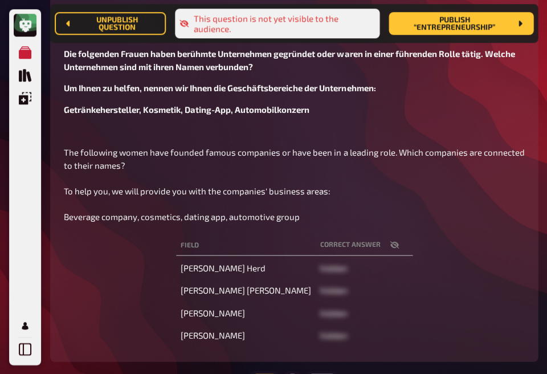
scroll to position [180, 0]
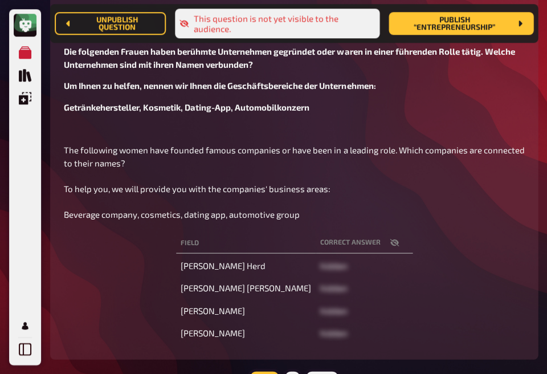
click at [390, 246] on icon "button" at bounding box center [394, 242] width 9 height 9
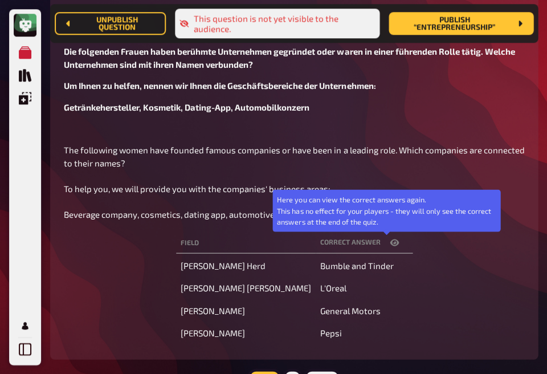
click at [390, 246] on icon "button" at bounding box center [394, 242] width 9 height 7
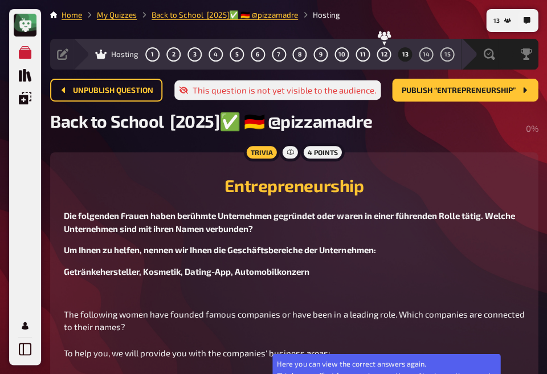
scroll to position [0, 0]
click at [420, 55] on button "14" at bounding box center [425, 54] width 18 height 18
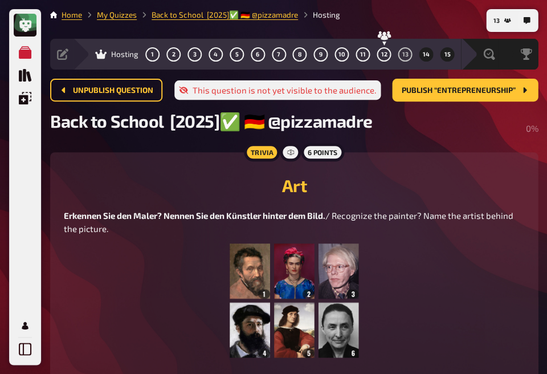
click at [443, 55] on button "15" at bounding box center [447, 54] width 18 height 18
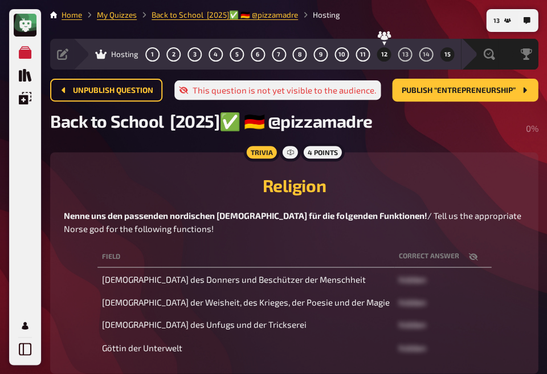
click at [385, 58] on button "12" at bounding box center [384, 54] width 18 height 18
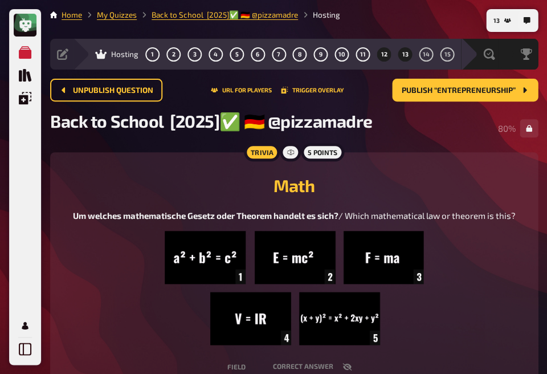
click at [403, 58] on button "13" at bounding box center [405, 54] width 18 height 18
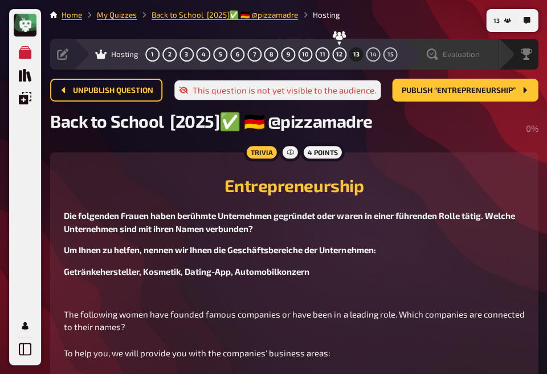
click at [444, 57] on span "Evaluation" at bounding box center [460, 54] width 37 height 9
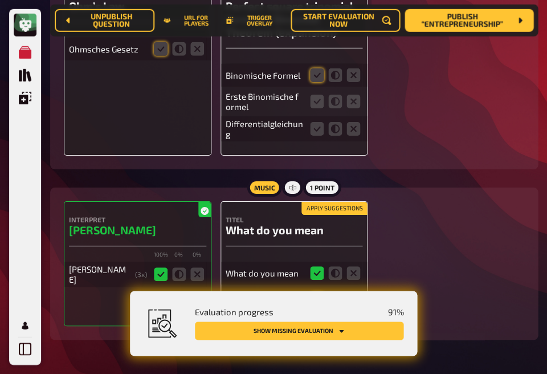
scroll to position [6677, 0]
click at [311, 293] on icon at bounding box center [317, 300] width 14 height 14
click at [0, 0] on input "radio" at bounding box center [0, 0] width 0 height 0
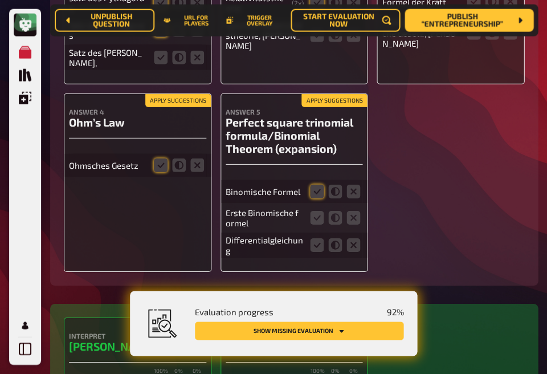
scroll to position [6558, 0]
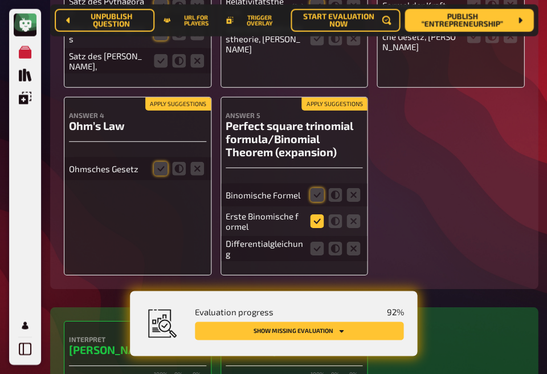
click at [316, 214] on icon at bounding box center [317, 221] width 14 height 14
click at [0, 0] on input "radio" at bounding box center [0, 0] width 0 height 0
click at [310, 188] on icon at bounding box center [317, 195] width 14 height 14
click at [0, 0] on input "radio" at bounding box center [0, 0] width 0 height 0
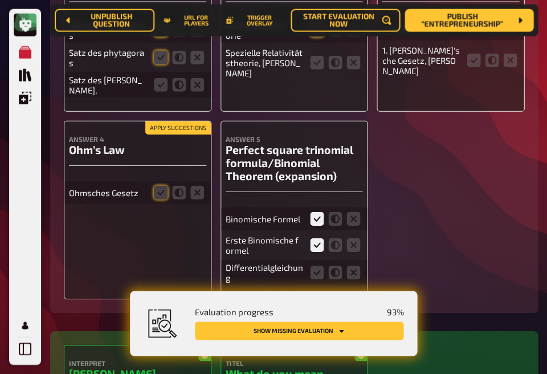
scroll to position [6534, 0]
click at [344, 263] on fieldset at bounding box center [335, 272] width 55 height 18
click at [159, 186] on icon at bounding box center [161, 193] width 14 height 14
click at [0, 0] on input "radio" at bounding box center [0, 0] width 0 height 0
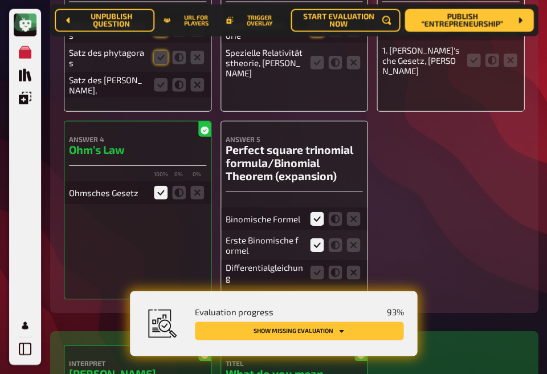
click at [354, 260] on div "Differentialgleichung" at bounding box center [294, 272] width 137 height 25
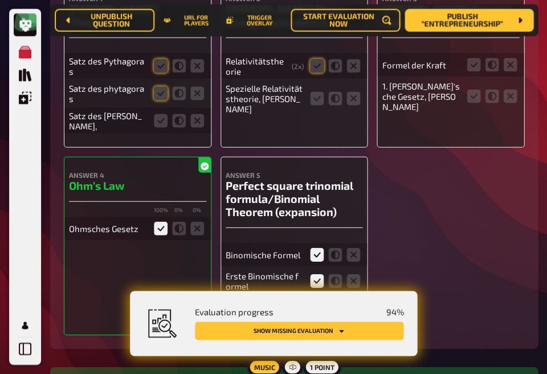
click at [356, 301] on icon at bounding box center [353, 308] width 14 height 14
click at [0, 0] on input "radio" at bounding box center [0, 0] width 0 height 0
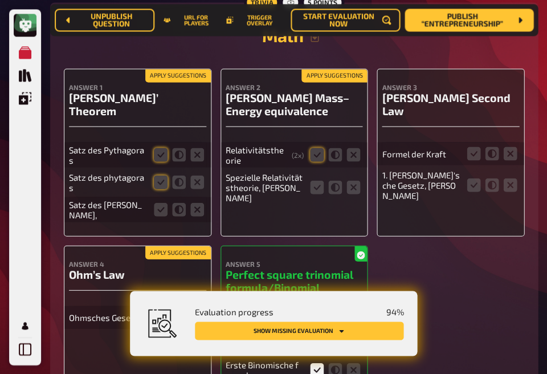
scroll to position [6373, 0]
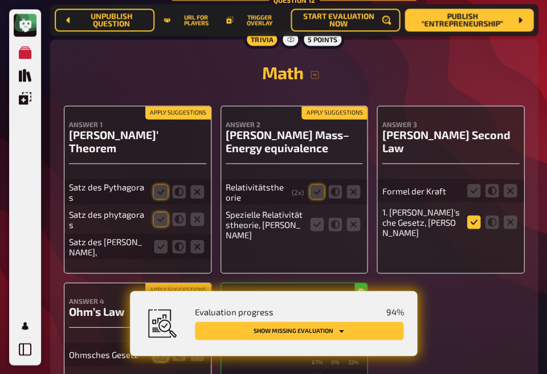
click at [472, 215] on icon at bounding box center [474, 222] width 14 height 14
click at [0, 0] on input "radio" at bounding box center [0, 0] width 0 height 0
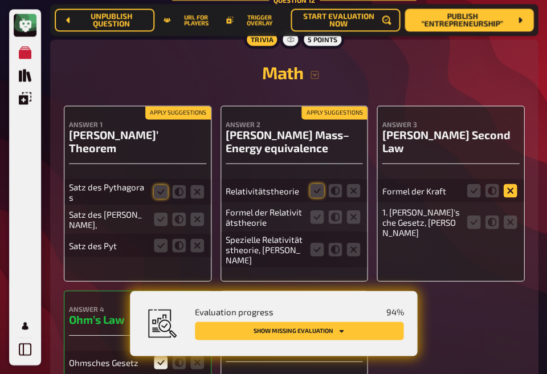
click at [509, 183] on icon at bounding box center [510, 190] width 14 height 14
click at [0, 0] on input "radio" at bounding box center [0, 0] width 0 height 0
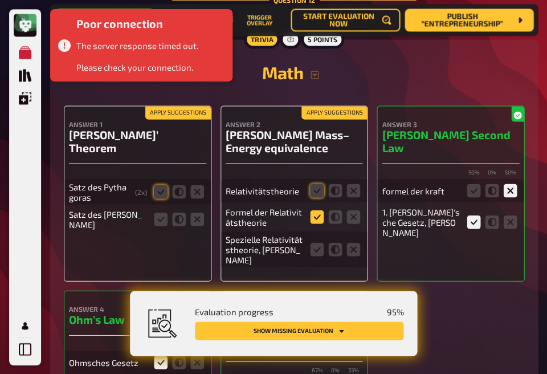
click at [317, 210] on icon at bounding box center [317, 217] width 14 height 14
click at [0, 0] on input "radio" at bounding box center [0, 0] width 0 height 0
click at [313, 183] on icon at bounding box center [317, 190] width 14 height 14
click at [0, 0] on input "radio" at bounding box center [0, 0] width 0 height 0
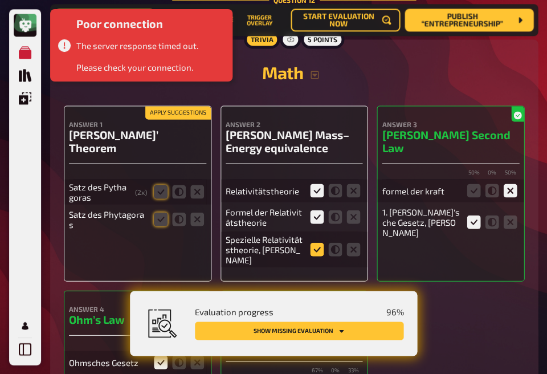
click at [314, 242] on icon at bounding box center [317, 249] width 14 height 14
click at [0, 0] on input "radio" at bounding box center [0, 0] width 0 height 0
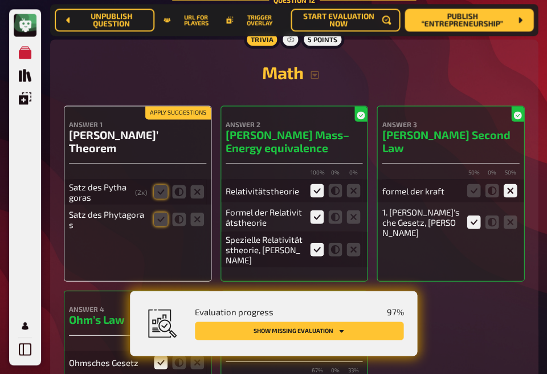
click at [152, 182] on fieldset at bounding box center [179, 191] width 55 height 18
click at [155, 185] on icon at bounding box center [161, 192] width 14 height 14
click at [0, 0] on input "radio" at bounding box center [0, 0] width 0 height 0
click at [158, 212] on icon at bounding box center [161, 219] width 14 height 14
click at [0, 0] on input "radio" at bounding box center [0, 0] width 0 height 0
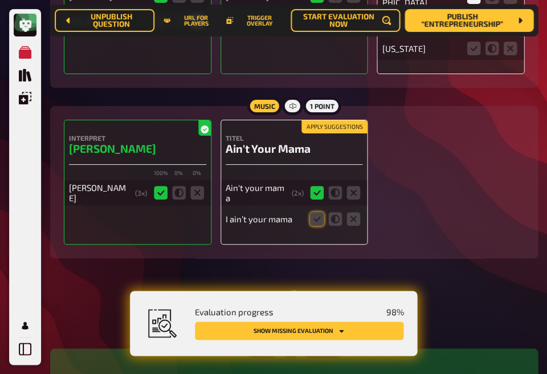
scroll to position [6062, 0]
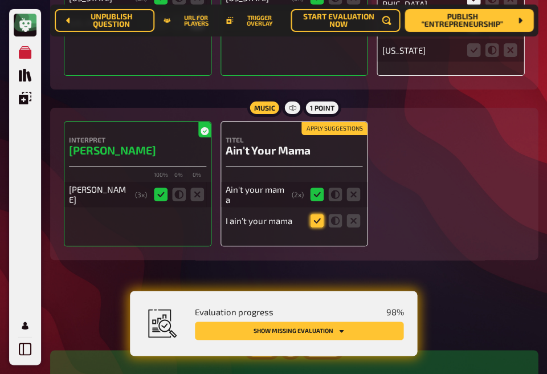
click at [318, 214] on icon at bounding box center [317, 221] width 14 height 14
click at [0, 0] on input "radio" at bounding box center [0, 0] width 0 height 0
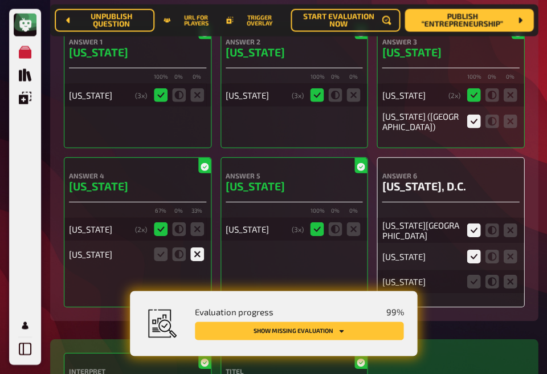
scroll to position [5825, 0]
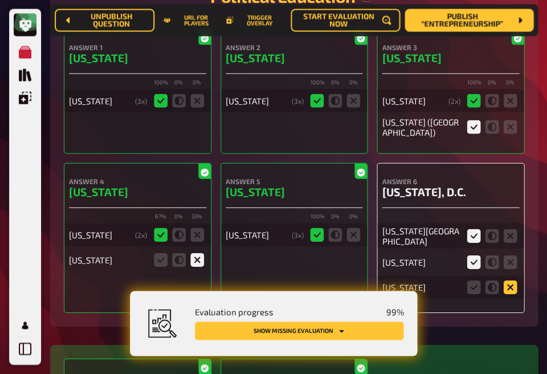
click at [504, 280] on icon at bounding box center [510, 287] width 14 height 14
click at [0, 0] on input "radio" at bounding box center [0, 0] width 0 height 0
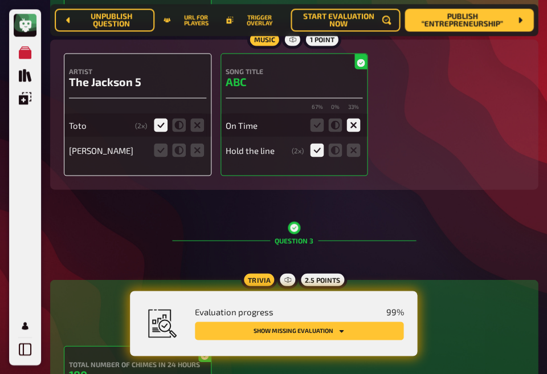
scroll to position [903, 0]
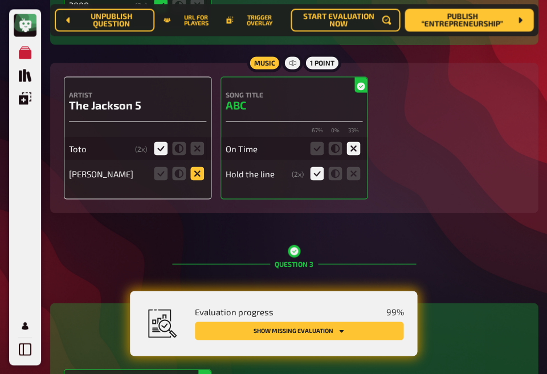
click at [193, 179] on icon at bounding box center [197, 173] width 14 height 14
click at [0, 0] on input "radio" at bounding box center [0, 0] width 0 height 0
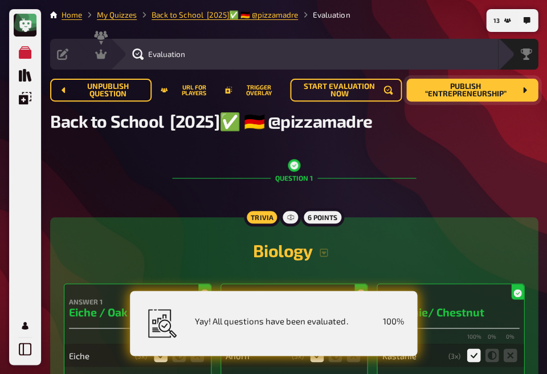
scroll to position [0, 0]
click at [440, 84] on span "Publish “Entrepreneurship”" at bounding box center [465, 90] width 100 height 15
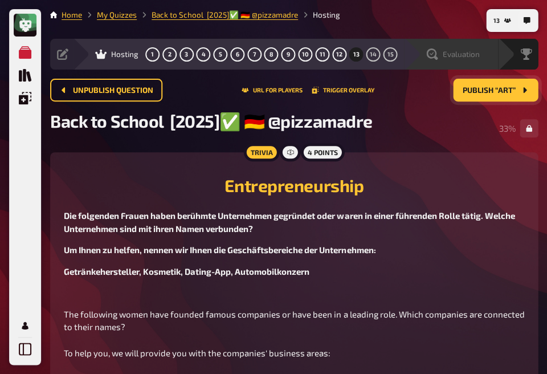
click at [479, 53] on div "Evaluation" at bounding box center [458, 53] width 79 height 11
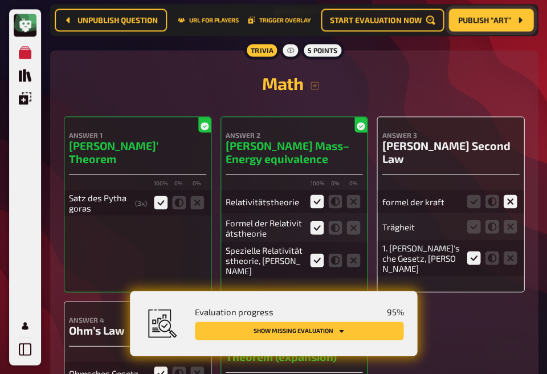
scroll to position [6364, 0]
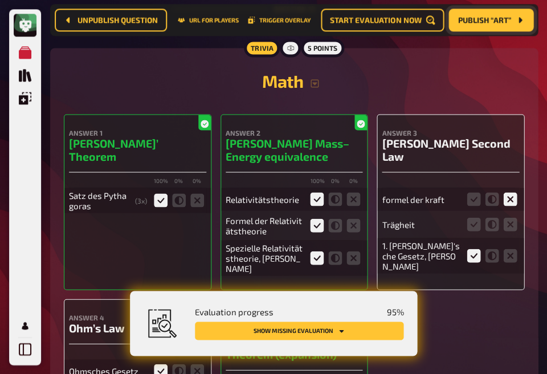
click at [501, 215] on fieldset at bounding box center [491, 224] width 55 height 18
click at [505, 217] on icon at bounding box center [510, 224] width 14 height 14
click at [0, 0] on input "radio" at bounding box center [0, 0] width 0 height 0
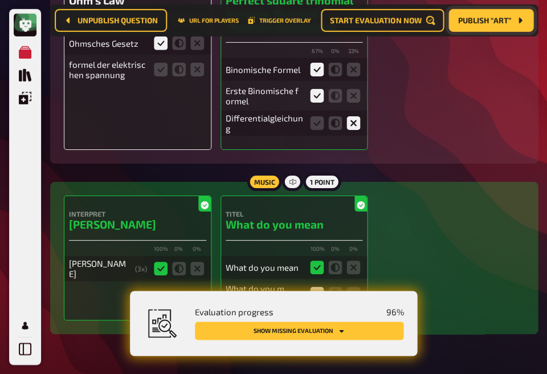
scroll to position [6583, 0]
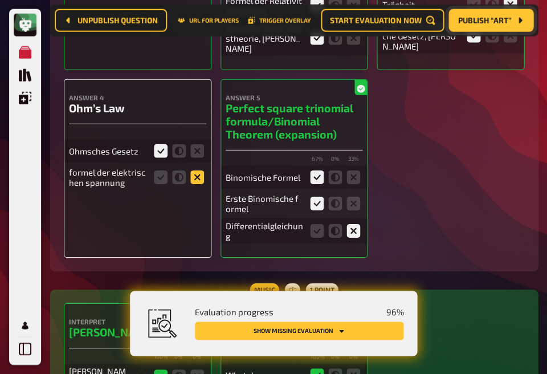
click at [194, 170] on icon at bounding box center [197, 177] width 14 height 14
click at [0, 0] on input "radio" at bounding box center [0, 0] width 0 height 0
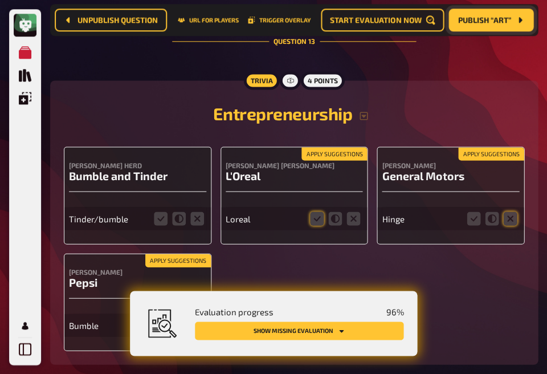
scroll to position [7035, 0]
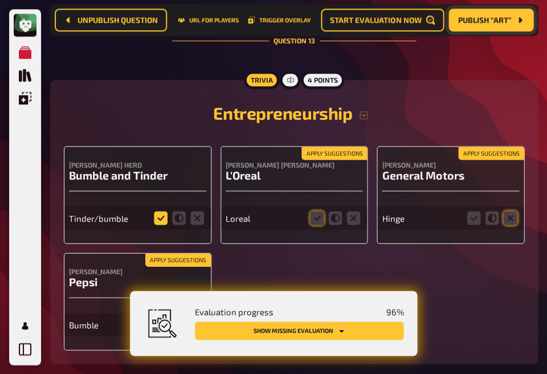
click at [161, 211] on icon at bounding box center [161, 218] width 14 height 14
click at [0, 0] on input "radio" at bounding box center [0, 0] width 0 height 0
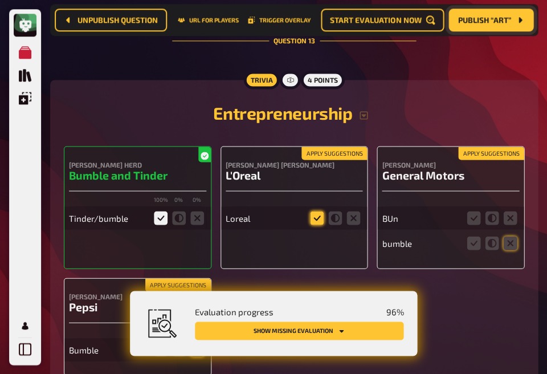
click at [317, 211] on icon at bounding box center [317, 218] width 14 height 14
click at [0, 0] on input "radio" at bounding box center [0, 0] width 0 height 0
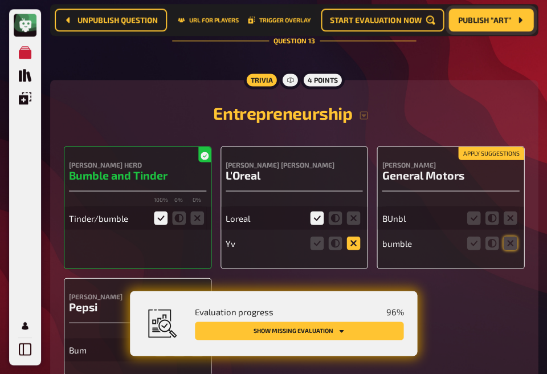
click at [355, 236] on icon at bounding box center [353, 243] width 14 height 14
click at [0, 0] on input "radio" at bounding box center [0, 0] width 0 height 0
click at [507, 211] on icon at bounding box center [510, 218] width 14 height 14
click at [0, 0] on input "radio" at bounding box center [0, 0] width 0 height 0
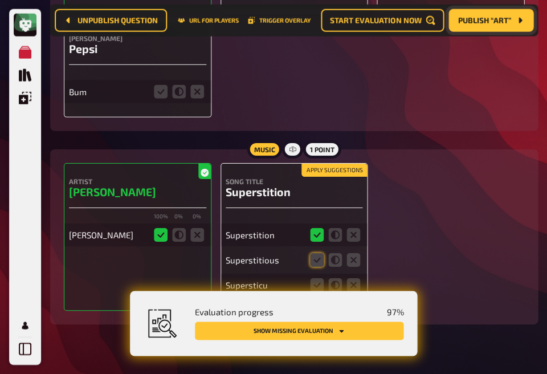
scroll to position [7293, 0]
click at [310, 253] on icon at bounding box center [317, 260] width 14 height 14
click at [0, 0] on input "radio" at bounding box center [0, 0] width 0 height 0
click at [314, 278] on icon at bounding box center [317, 285] width 14 height 14
click at [0, 0] on input "radio" at bounding box center [0, 0] width 0 height 0
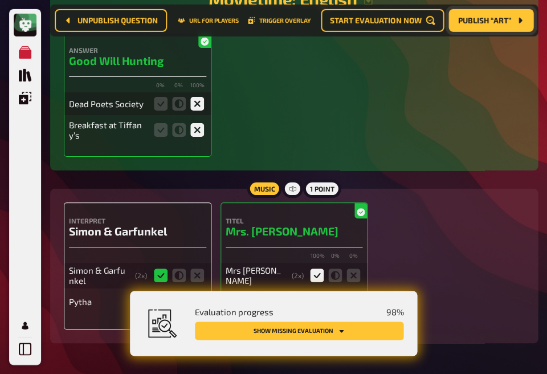
scroll to position [5353, 0]
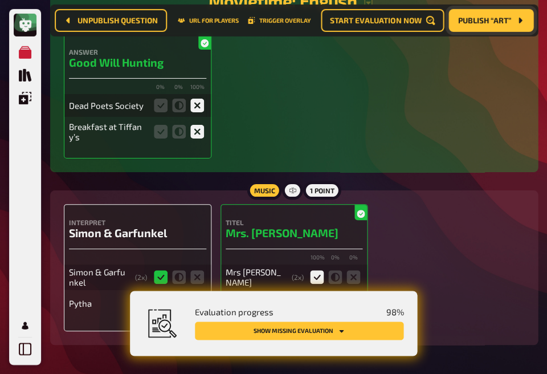
click at [192, 296] on icon at bounding box center [197, 303] width 14 height 14
click at [0, 0] on input "radio" at bounding box center [0, 0] width 0 height 0
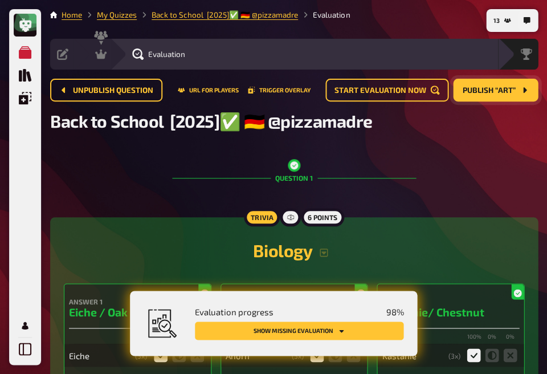
scroll to position [0, 0]
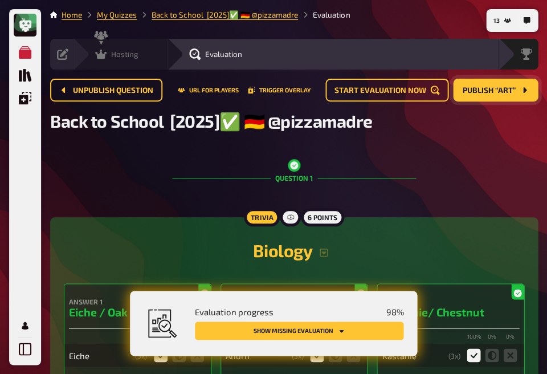
click at [106, 54] on icon at bounding box center [100, 53] width 11 height 11
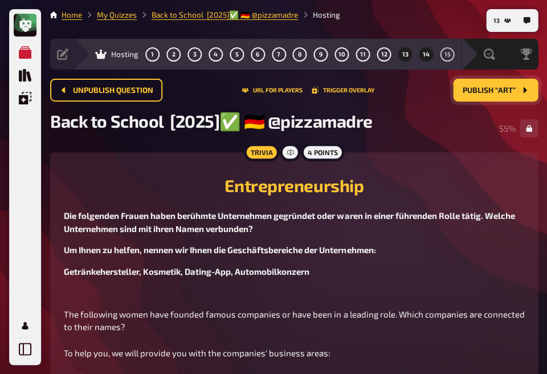
click at [425, 61] on button "14" at bounding box center [425, 54] width 18 height 18
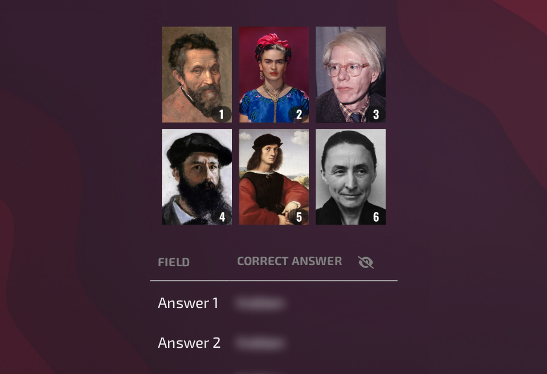
scroll to position [105, 0]
click at [342, 280] on icon "button" at bounding box center [346, 283] width 9 height 7
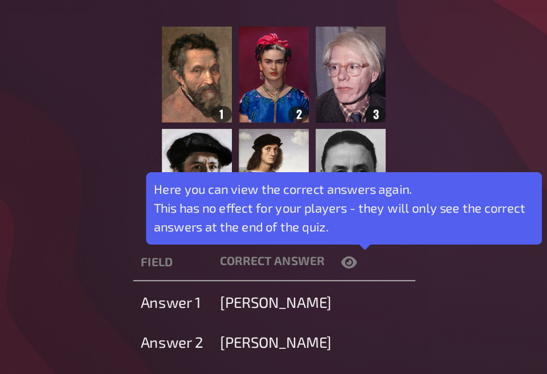
click at [333, 280] on icon "button" at bounding box center [337, 283] width 9 height 7
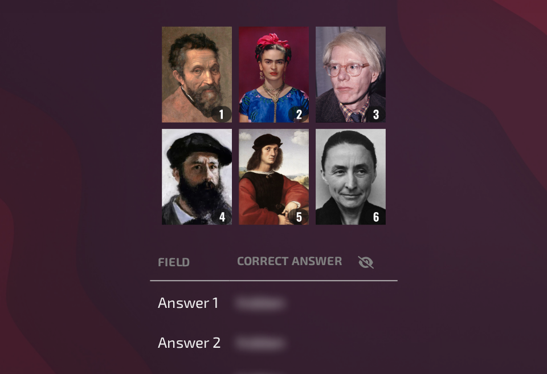
click at [268, 273] on th "correct answer" at bounding box center [316, 283] width 97 height 21
click at [342, 279] on icon "button" at bounding box center [346, 283] width 9 height 9
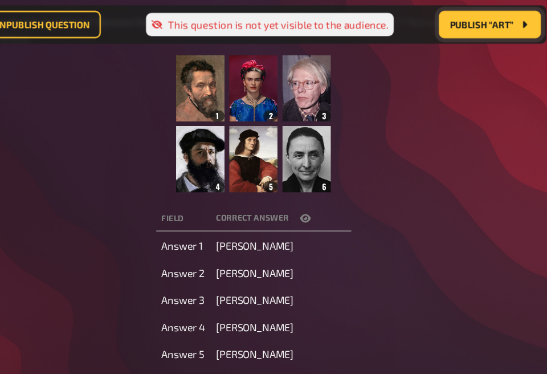
scroll to position [121, 0]
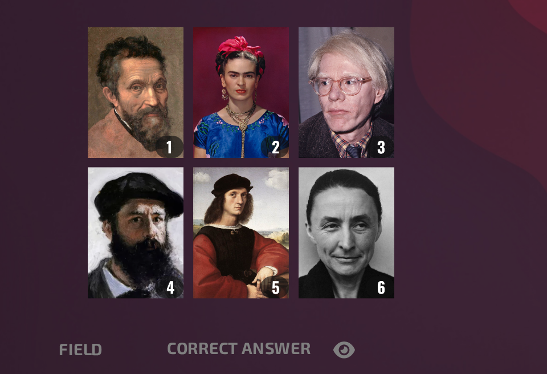
click at [230, 131] on img at bounding box center [294, 188] width 129 height 114
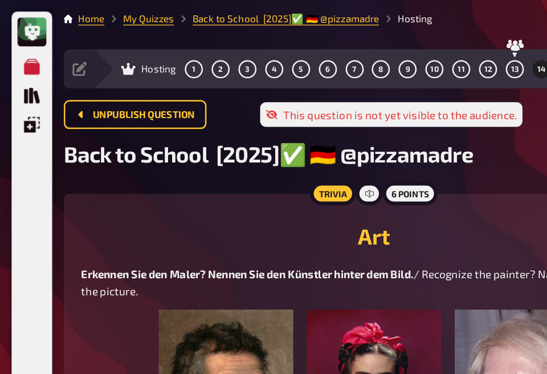
scroll to position [0, 0]
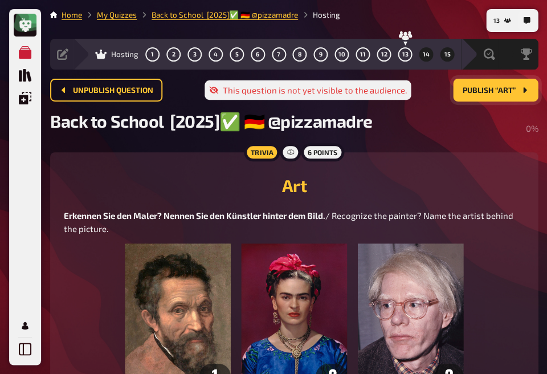
click at [444, 54] on span "15" at bounding box center [447, 54] width 6 height 6
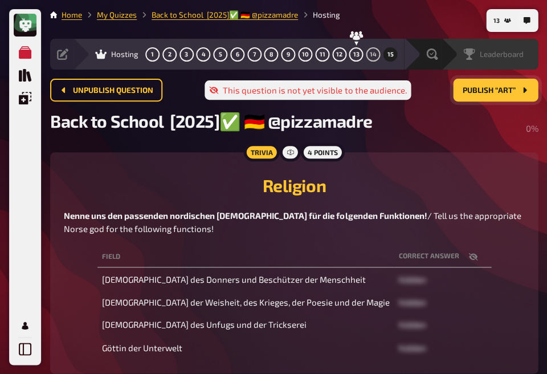
click at [476, 61] on div "Leaderboard" at bounding box center [489, 54] width 97 height 31
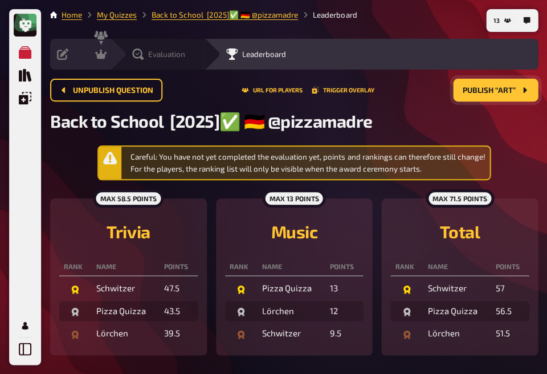
click at [144, 52] on div "Evaluation" at bounding box center [158, 53] width 53 height 11
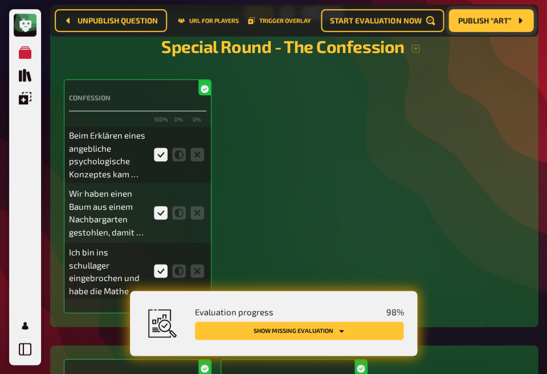
scroll to position [2105, 0]
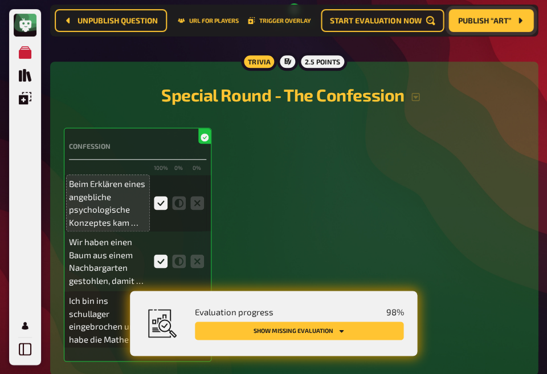
click at [98, 216] on p "Beim Erklären eines angebliche psychologische Konzeptes kam unsere Lehrerin auf…" at bounding box center [108, 202] width 78 height 51
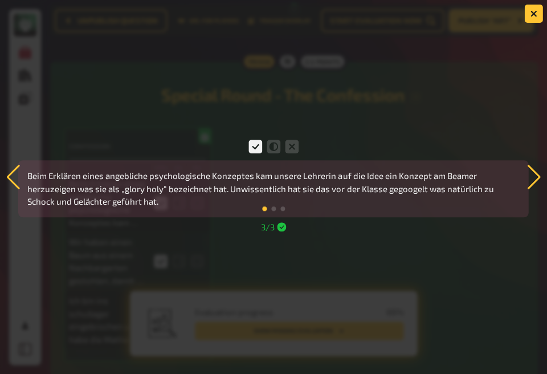
click at [416, 122] on div at bounding box center [273, 187] width 547 height 374
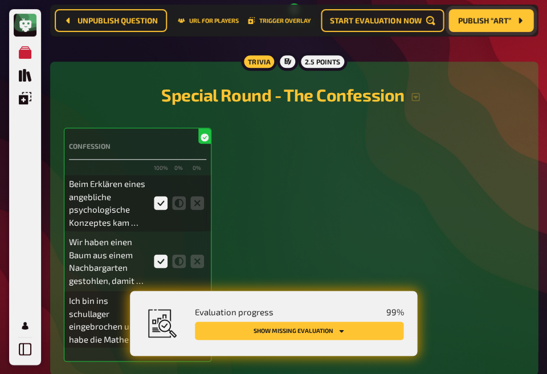
click at [483, 21] on span "Publish “Art”" at bounding box center [484, 21] width 53 height 8
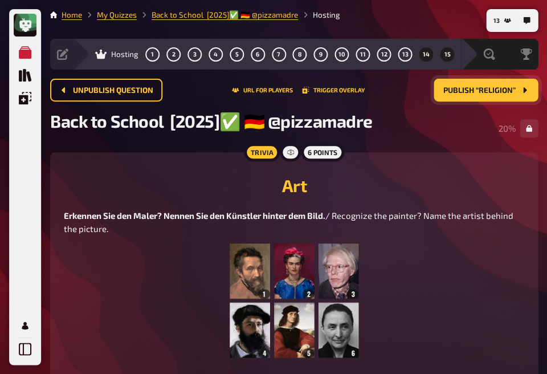
click at [444, 55] on span "15" at bounding box center [447, 54] width 6 height 6
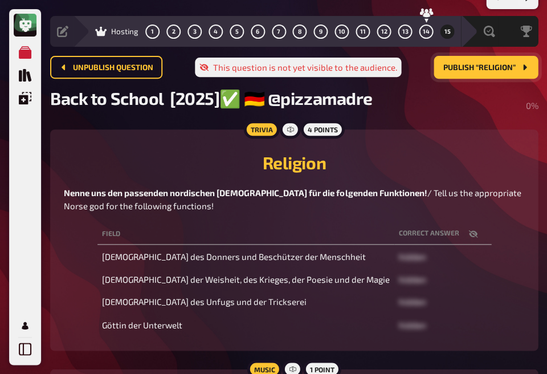
scroll to position [24, 0]
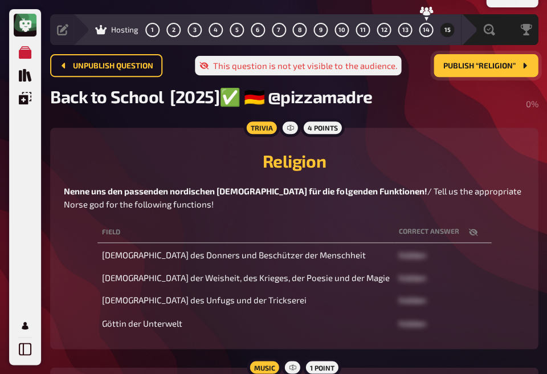
click at [459, 236] on button "button" at bounding box center [472, 231] width 27 height 11
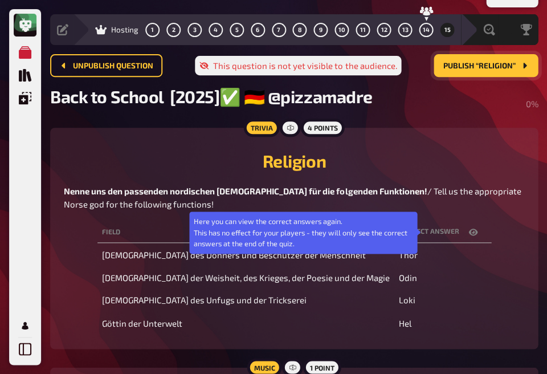
click at [468, 232] on icon "button" at bounding box center [472, 231] width 9 height 7
click at [468, 234] on icon "button" at bounding box center [472, 231] width 9 height 7
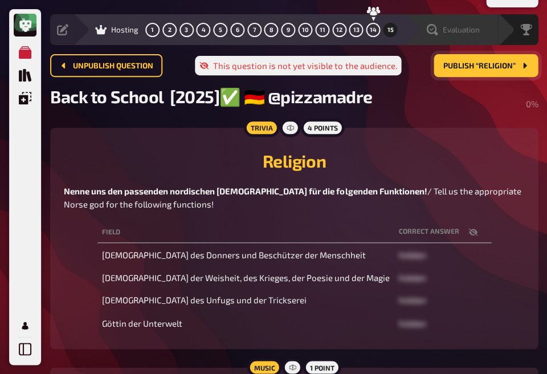
click at [471, 34] on div "Evaluation" at bounding box center [452, 29] width 53 height 11
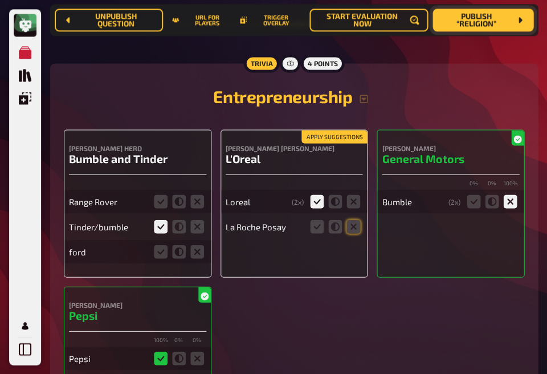
scroll to position [7006, 0]
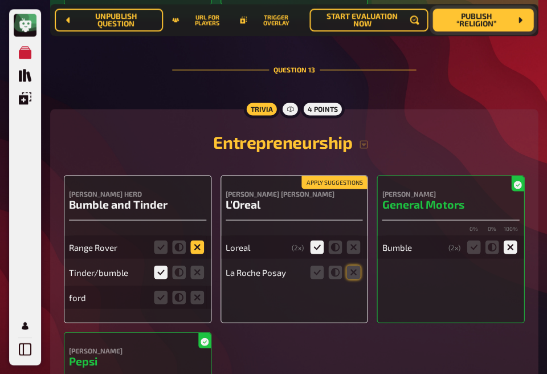
click at [196, 240] on icon at bounding box center [197, 247] width 14 height 14
click at [0, 0] on input "radio" at bounding box center [0, 0] width 0 height 0
click at [155, 265] on icon at bounding box center [161, 272] width 14 height 14
click at [0, 0] on input "radio" at bounding box center [0, 0] width 0 height 0
click at [198, 290] on icon at bounding box center [197, 297] width 14 height 14
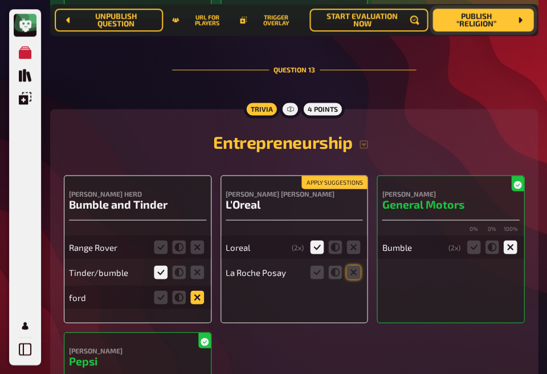
click at [0, 0] on input "radio" at bounding box center [0, 0] width 0 height 0
click at [197, 240] on icon at bounding box center [197, 247] width 14 height 14
click at [0, 0] on input "radio" at bounding box center [0, 0] width 0 height 0
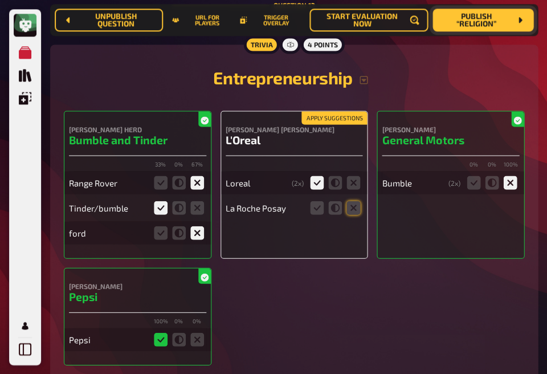
scroll to position [7071, 0]
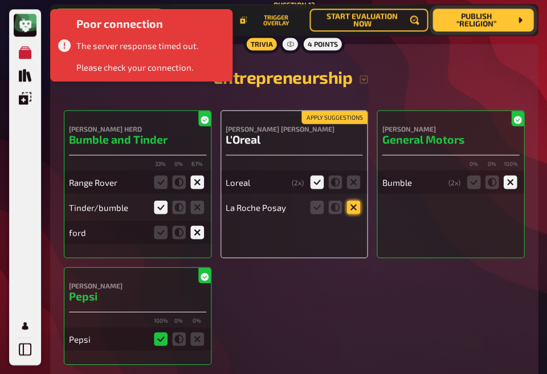
click at [354, 200] on icon at bounding box center [353, 207] width 14 height 14
click at [0, 0] on input "radio" at bounding box center [0, 0] width 0 height 0
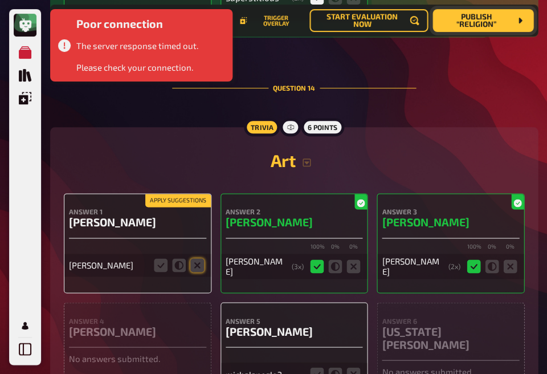
scroll to position [7590, 0]
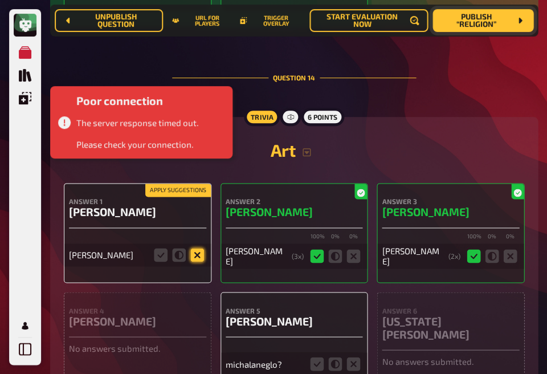
click at [191, 248] on icon at bounding box center [197, 255] width 14 height 14
click at [0, 0] on input "radio" at bounding box center [0, 0] width 0 height 0
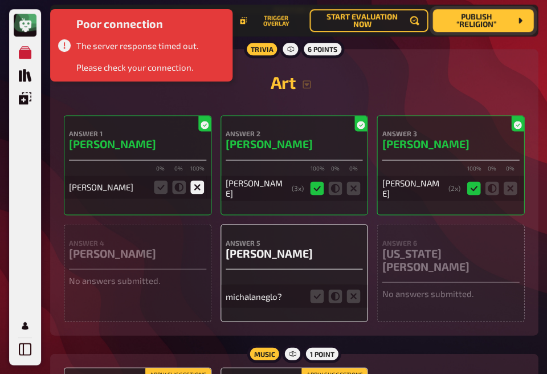
scroll to position [7674, 0]
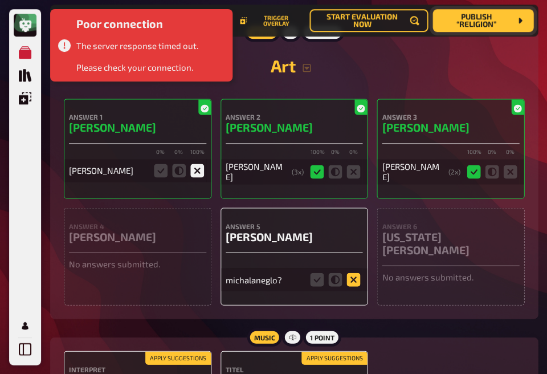
click at [348, 272] on icon at bounding box center [353, 279] width 14 height 14
click at [0, 0] on input "radio" at bounding box center [0, 0] width 0 height 0
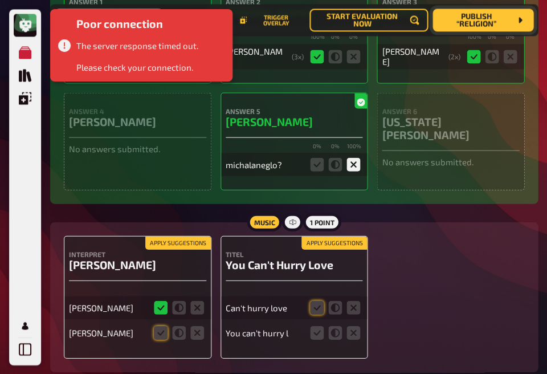
scroll to position [7812, 0]
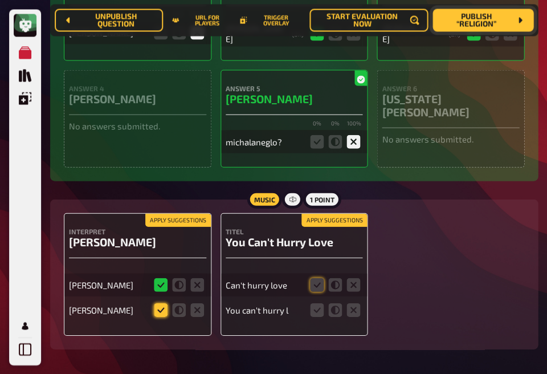
click at [160, 303] on icon at bounding box center [161, 310] width 14 height 14
click at [0, 0] on input "radio" at bounding box center [0, 0] width 0 height 0
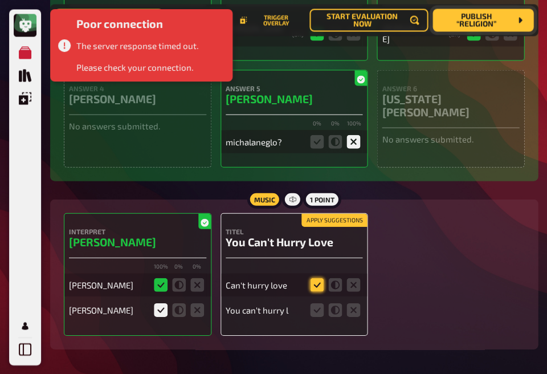
click at [316, 277] on icon at bounding box center [317, 284] width 14 height 14
click at [0, 0] on input "radio" at bounding box center [0, 0] width 0 height 0
click at [330, 277] on icon at bounding box center [335, 284] width 14 height 14
click at [0, 0] on input "radio" at bounding box center [0, 0] width 0 height 0
click at [311, 277] on icon at bounding box center [317, 284] width 14 height 14
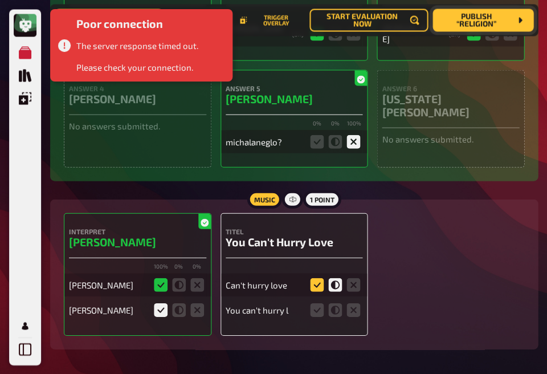
click at [0, 0] on input "radio" at bounding box center [0, 0] width 0 height 0
click at [310, 303] on icon at bounding box center [317, 310] width 14 height 14
click at [0, 0] on input "radio" at bounding box center [0, 0] width 0 height 0
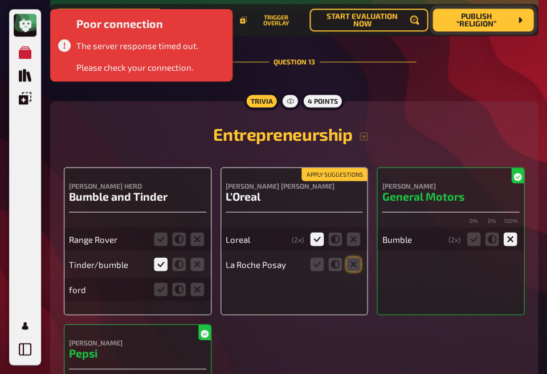
scroll to position [7014, 0]
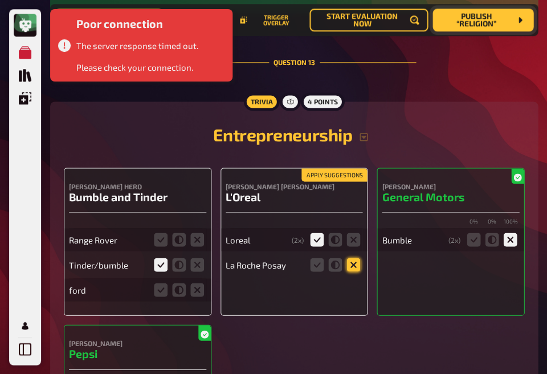
click at [352, 258] on icon at bounding box center [353, 265] width 14 height 14
click at [0, 0] on input "radio" at bounding box center [0, 0] width 0 height 0
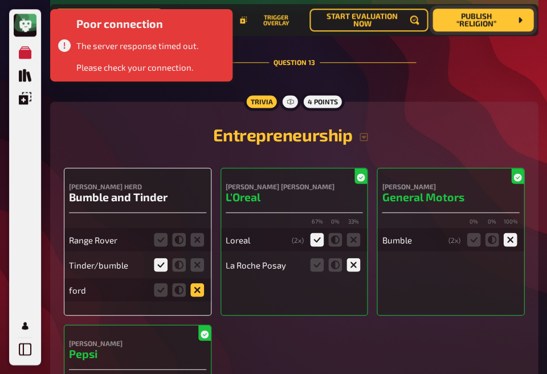
click at [197, 283] on icon at bounding box center [197, 290] width 14 height 14
click at [0, 0] on input "radio" at bounding box center [0, 0] width 0 height 0
click at [198, 232] on icon at bounding box center [197, 239] width 14 height 14
click at [0, 0] on input "radio" at bounding box center [0, 0] width 0 height 0
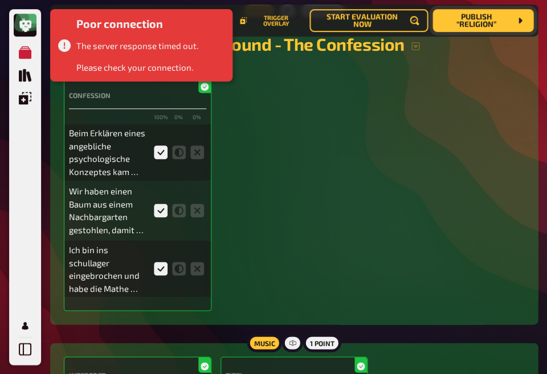
scroll to position [2155, 0]
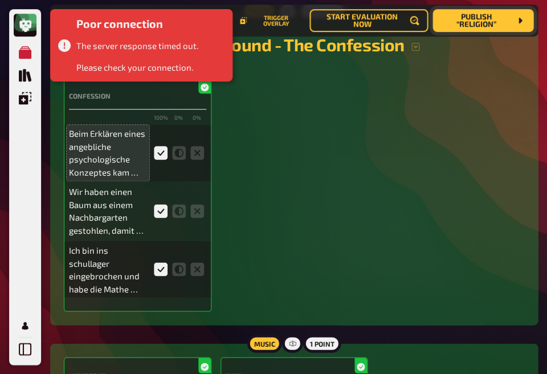
click at [101, 177] on p "Beim Erklären eines angebliche psychologische Konzeptes kam unsere Lehrerin auf…" at bounding box center [108, 152] width 78 height 51
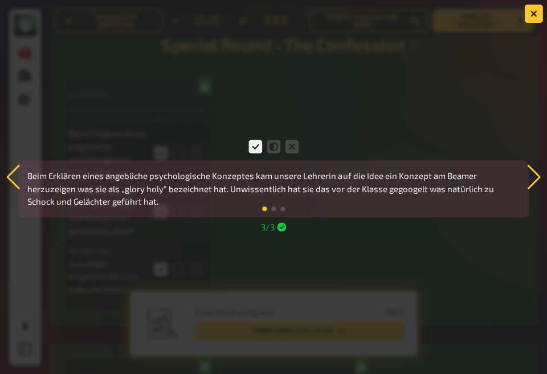
click at [239, 94] on div at bounding box center [273, 187] width 547 height 374
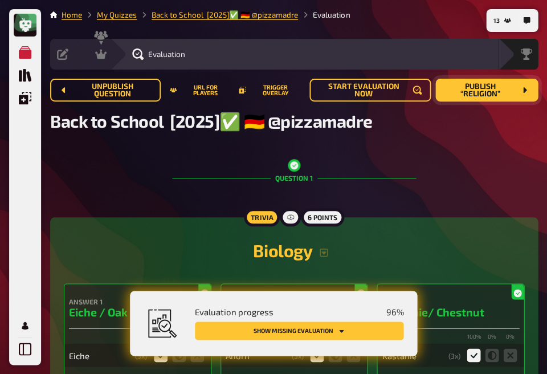
scroll to position [0, 0]
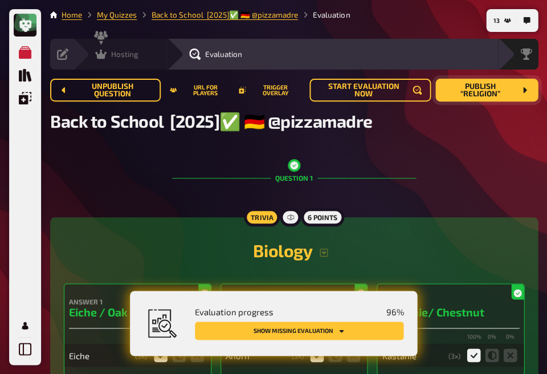
click at [116, 57] on span "Hosting" at bounding box center [124, 54] width 27 height 9
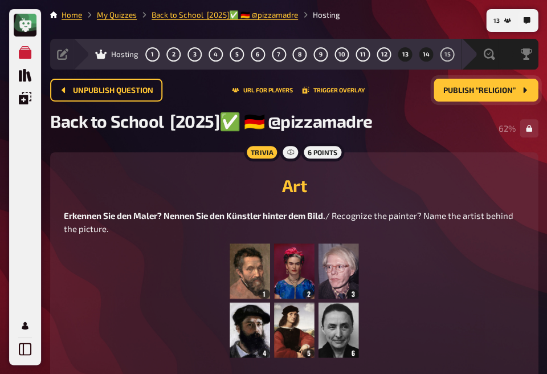
click at [403, 60] on button "13" at bounding box center [405, 54] width 18 height 18
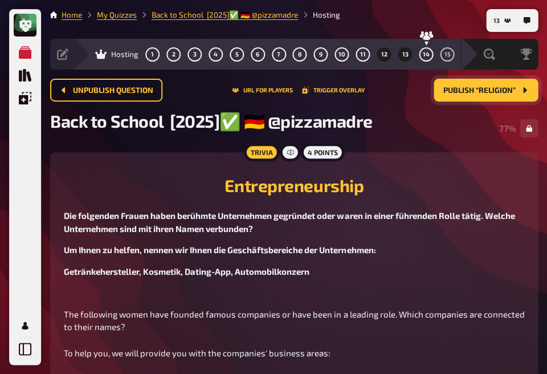
click at [379, 55] on button "12" at bounding box center [384, 54] width 18 height 18
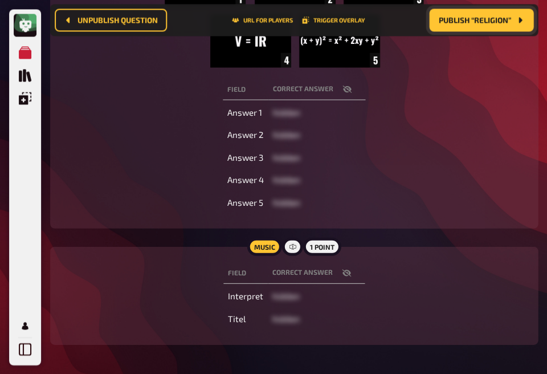
scroll to position [275, 0]
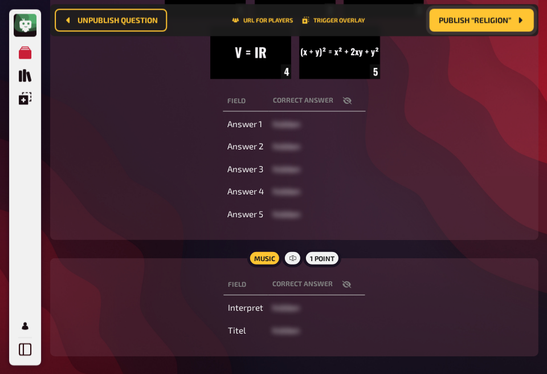
click at [344, 105] on icon "button" at bounding box center [346, 100] width 9 height 9
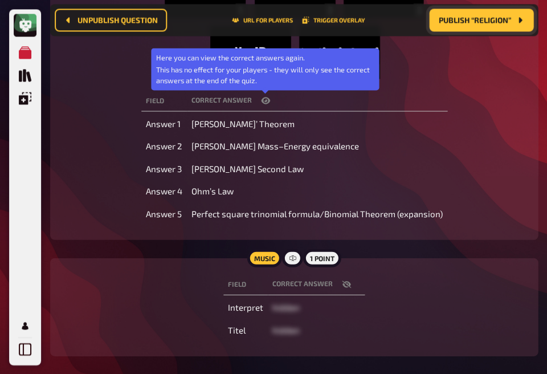
scroll to position [271, 0]
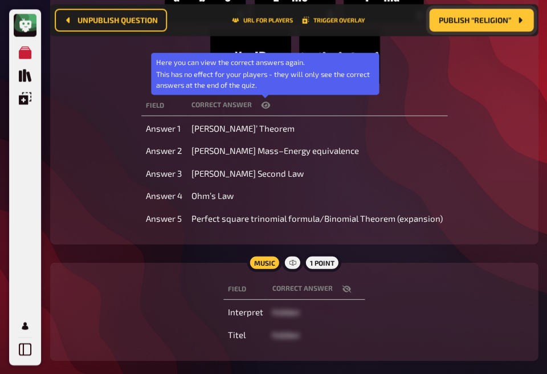
click at [226, 199] on span "Ohm’s Law" at bounding box center [212, 195] width 42 height 10
copy span "Ohm’s Law"
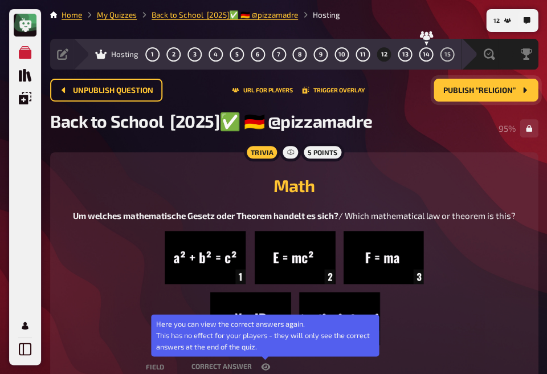
scroll to position [0, 0]
click at [481, 84] on button "Publish “Religion”" at bounding box center [486, 90] width 104 height 23
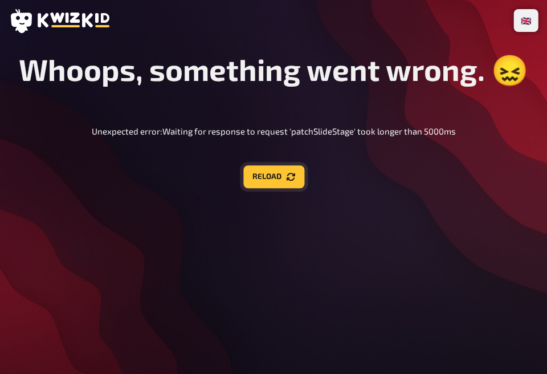
click at [273, 174] on button "Reload" at bounding box center [273, 176] width 61 height 23
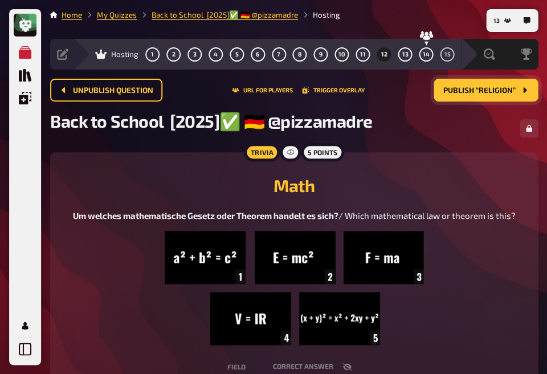
click at [487, 93] on span "Publish “Religion”" at bounding box center [479, 91] width 72 height 8
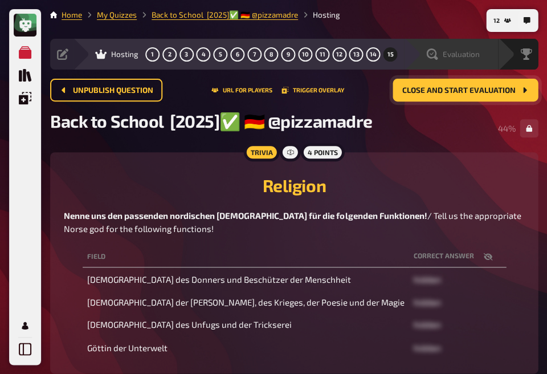
click at [444, 58] on span "Evaluation" at bounding box center [460, 54] width 37 height 9
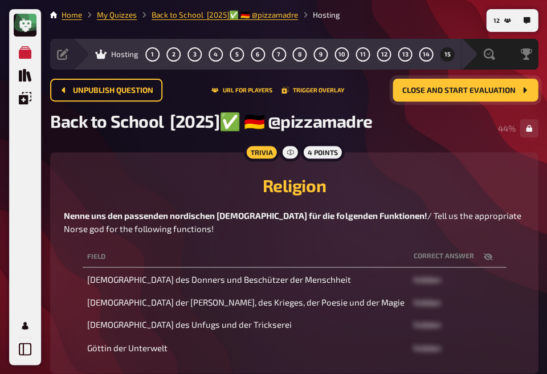
click at [444, 56] on span "15" at bounding box center [447, 54] width 6 height 6
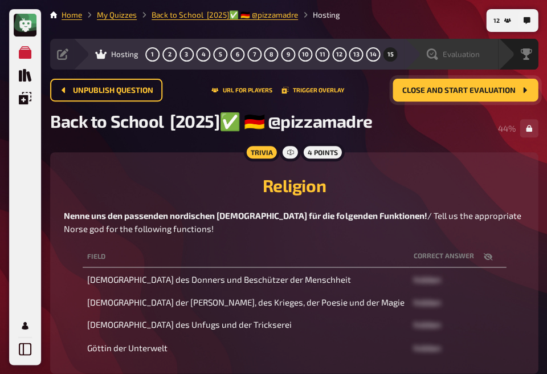
click at [444, 58] on span "Evaluation" at bounding box center [460, 54] width 37 height 9
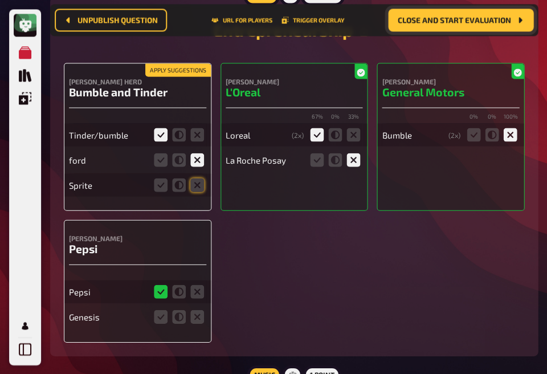
scroll to position [7133, 0]
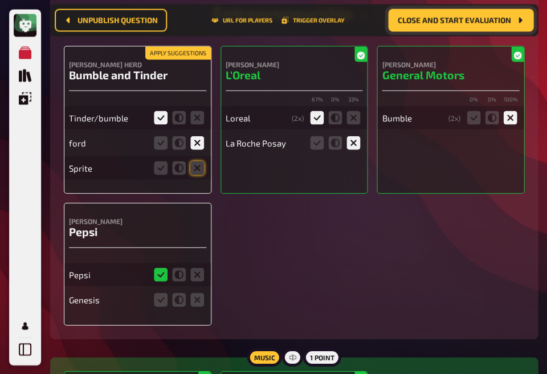
click at [196, 158] on fieldset at bounding box center [179, 167] width 55 height 18
click at [196, 161] on icon at bounding box center [197, 168] width 14 height 14
click at [0, 0] on input "radio" at bounding box center [0, 0] width 0 height 0
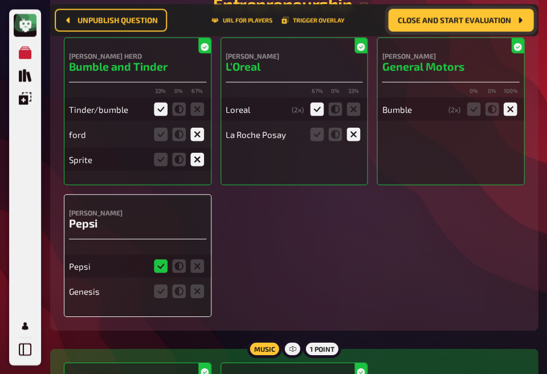
scroll to position [7142, 0]
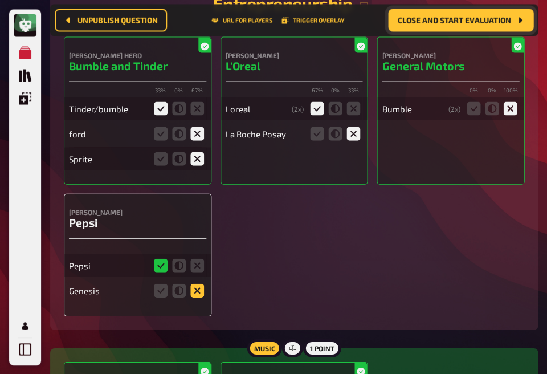
click at [196, 283] on icon at bounding box center [197, 290] width 14 height 14
click at [0, 0] on input "radio" at bounding box center [0, 0] width 0 height 0
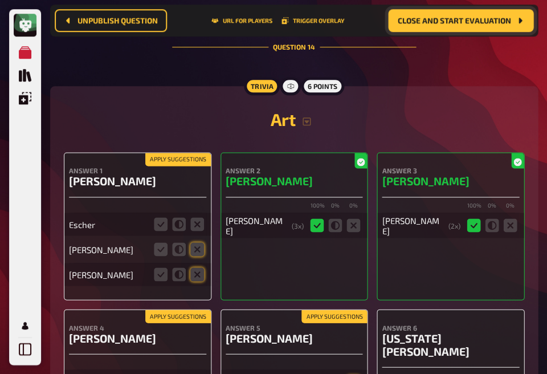
scroll to position [7715, 0]
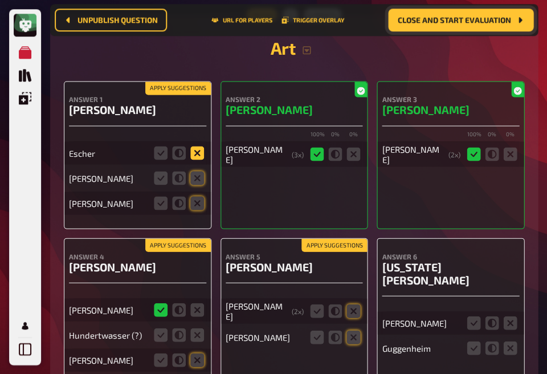
click at [198, 146] on icon at bounding box center [197, 153] width 14 height 14
click at [0, 0] on input "radio" at bounding box center [0, 0] width 0 height 0
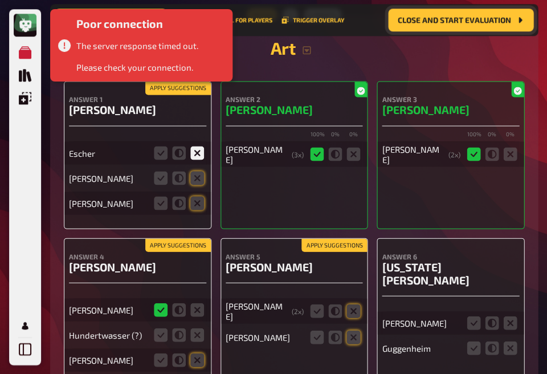
click at [198, 166] on div "[PERSON_NAME]" at bounding box center [137, 177] width 137 height 23
click at [198, 171] on icon at bounding box center [197, 178] width 14 height 14
click at [0, 0] on input "radio" at bounding box center [0, 0] width 0 height 0
click at [197, 196] on icon at bounding box center [197, 203] width 14 height 14
click at [0, 0] on input "radio" at bounding box center [0, 0] width 0 height 0
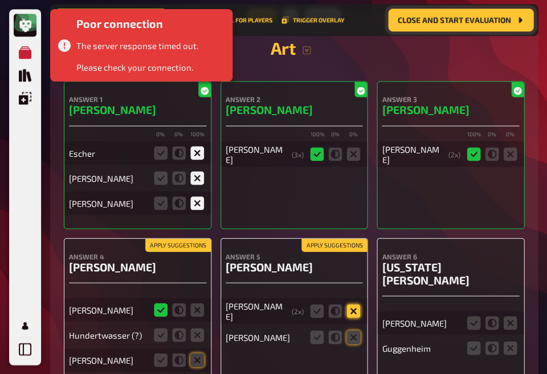
click at [351, 304] on icon at bounding box center [353, 311] width 14 height 14
click at [0, 0] on input "radio" at bounding box center [0, 0] width 0 height 0
click at [349, 330] on icon at bounding box center [353, 337] width 14 height 14
click at [0, 0] on input "radio" at bounding box center [0, 0] width 0 height 0
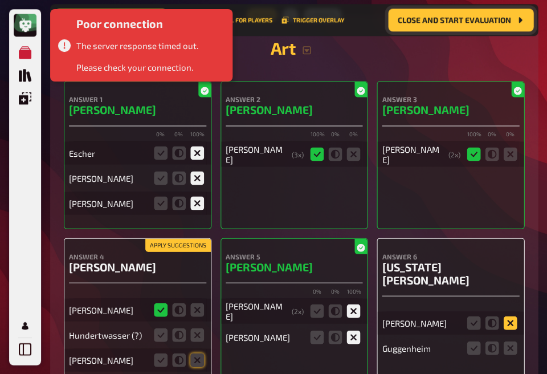
click at [513, 316] on icon at bounding box center [510, 323] width 14 height 14
click at [0, 0] on input "radio" at bounding box center [0, 0] width 0 height 0
click at [513, 341] on icon at bounding box center [510, 348] width 14 height 14
click at [0, 0] on input "radio" at bounding box center [0, 0] width 0 height 0
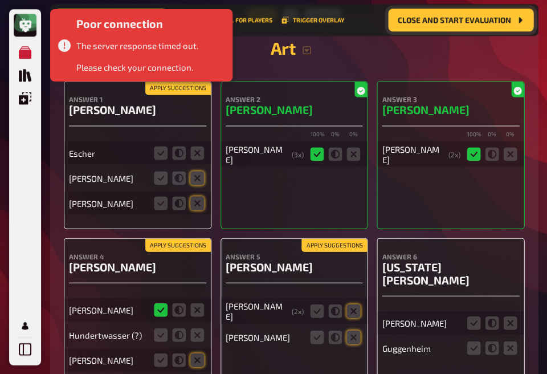
scroll to position [0, 0]
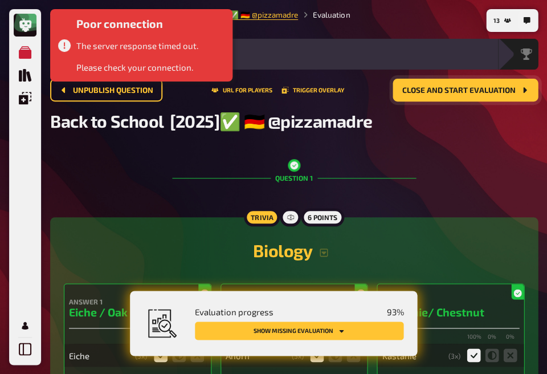
click at [197, 308] on span "Evaluation progress" at bounding box center [234, 312] width 79 height 10
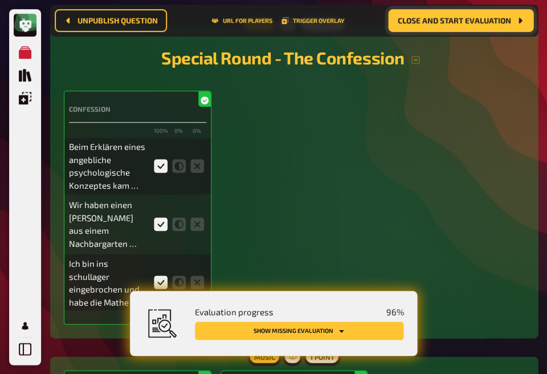
scroll to position [2143, 0]
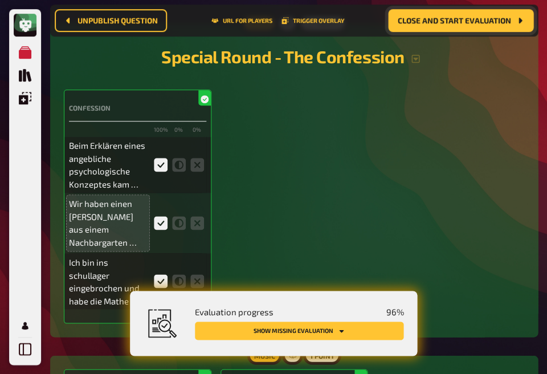
click at [98, 243] on p "Wir haben einen [PERSON_NAME] aus einem Nachbargarten gestohlen, damit wir eine…" at bounding box center [108, 222] width 78 height 51
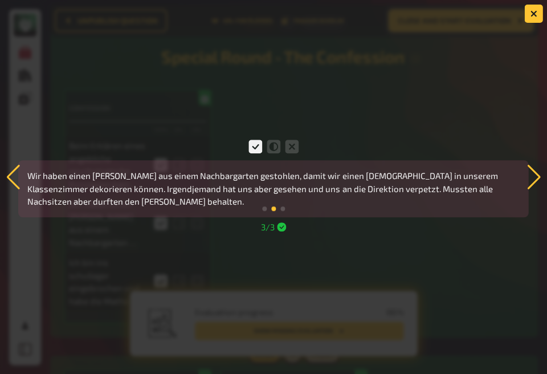
click at [530, 179] on div at bounding box center [533, 177] width 15 height 25
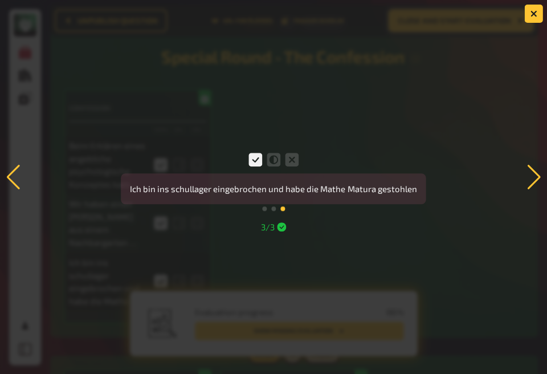
click at [531, 177] on div at bounding box center [533, 177] width 15 height 25
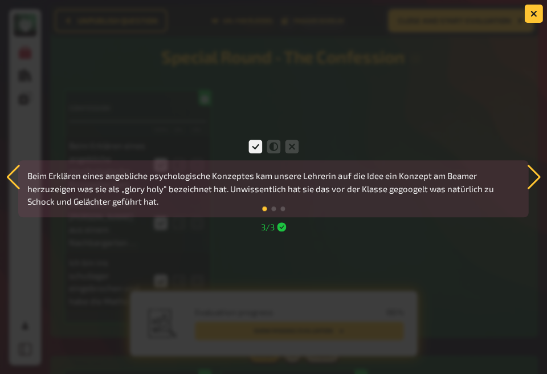
click at [383, 228] on div "Wir haben einen [PERSON_NAME] aus einem Nachbargarten gestohlen, damit wir eine…" at bounding box center [273, 186] width 547 height 99
click at [454, 136] on div at bounding box center [273, 187] width 547 height 374
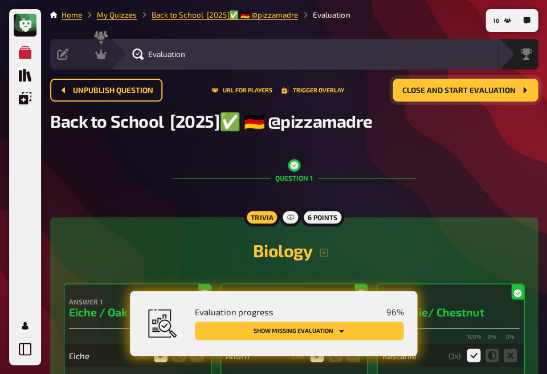
scroll to position [0, 0]
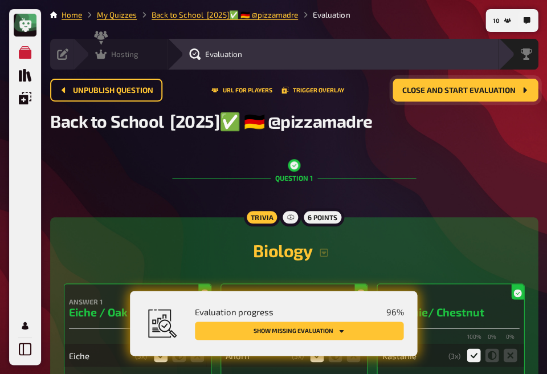
click at [105, 56] on icon at bounding box center [100, 53] width 11 height 11
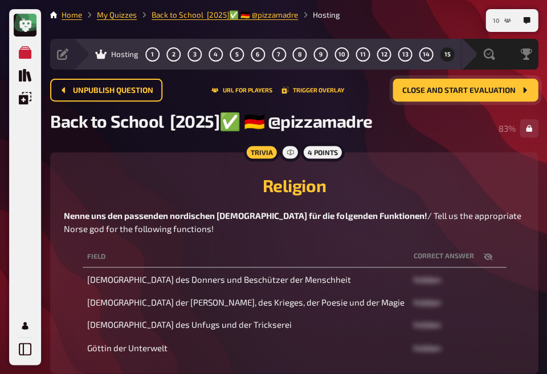
click at [504, 22] on icon "10" at bounding box center [507, 20] width 7 height 7
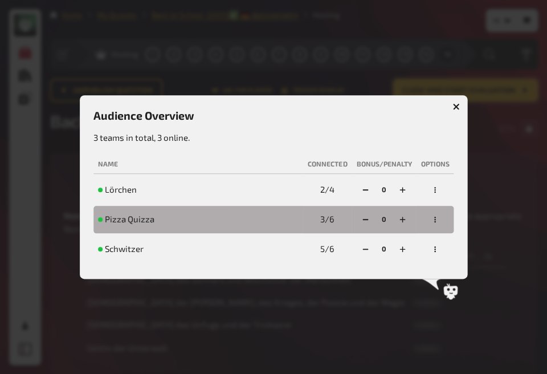
click at [456, 108] on icon "button" at bounding box center [456, 106] width 11 height 11
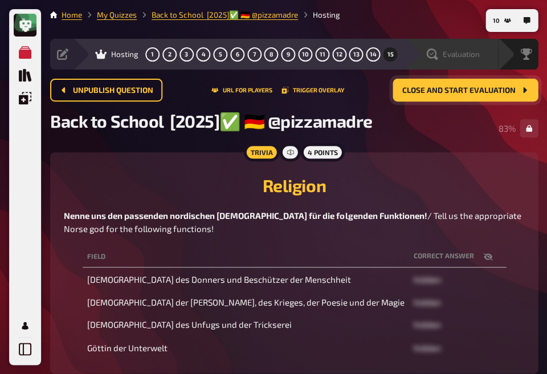
click at [472, 52] on span "Evaluation" at bounding box center [460, 54] width 37 height 9
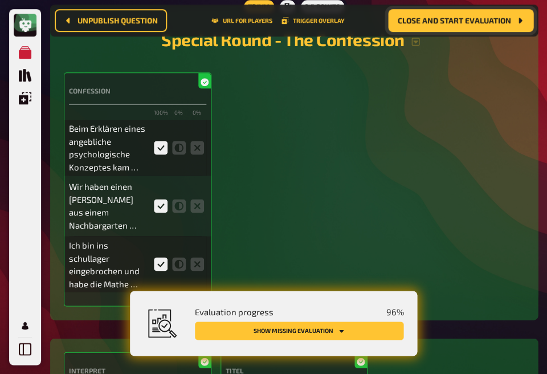
scroll to position [2123, 0]
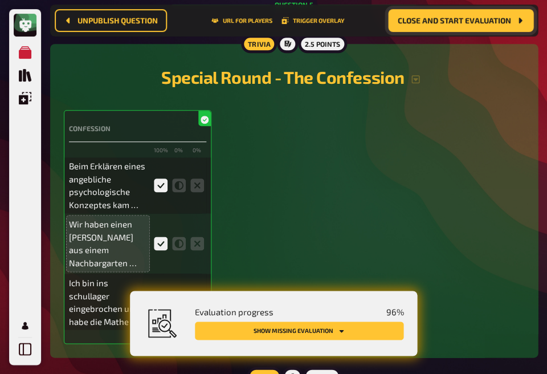
click at [113, 247] on p "Wir haben einen [PERSON_NAME] aus einem Nachbargarten gestohlen, damit wir eine…" at bounding box center [108, 243] width 78 height 51
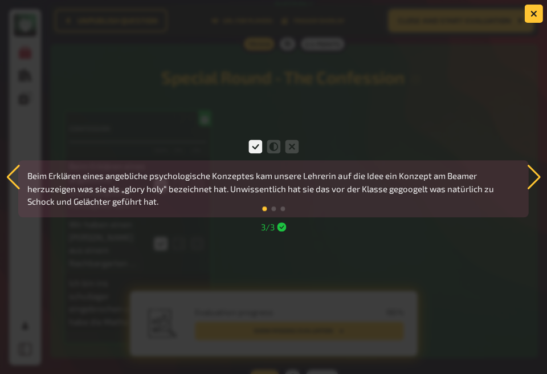
click at [357, 83] on div at bounding box center [273, 187] width 547 height 374
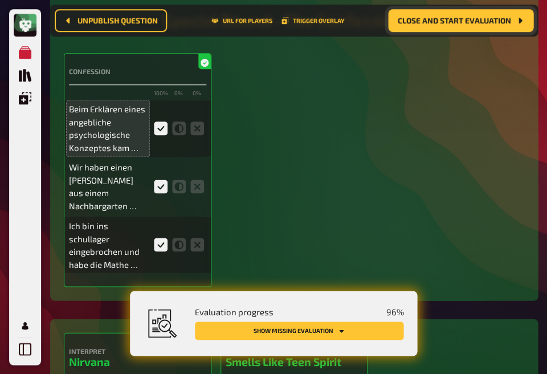
scroll to position [2193, 0]
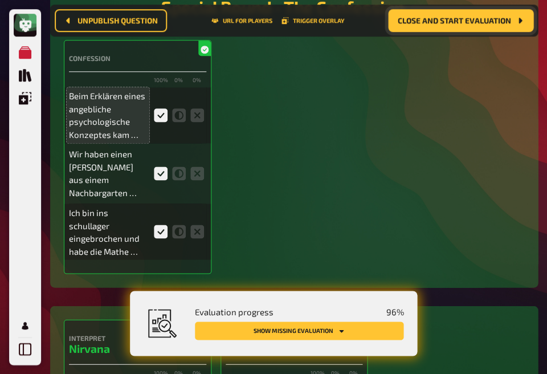
click at [115, 118] on p "Beim Erklären eines angebliche psychologische Konzeptes kam unsere Lehrerin auf…" at bounding box center [108, 114] width 78 height 51
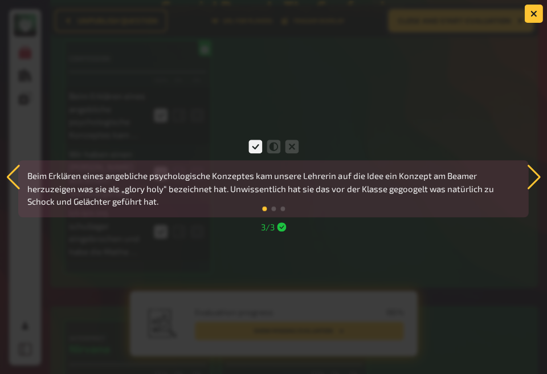
click at [356, 72] on div at bounding box center [273, 187] width 547 height 374
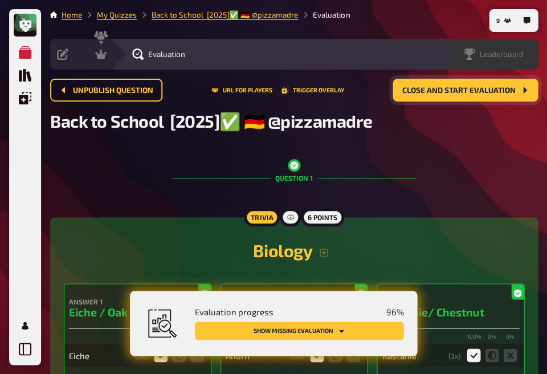
scroll to position [0, 0]
click at [505, 23] on icon "9" at bounding box center [507, 20] width 7 height 7
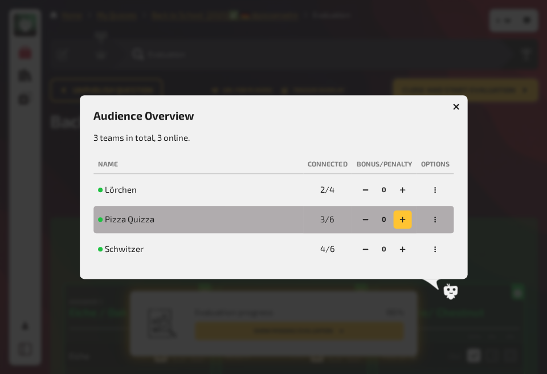
click at [403, 219] on icon "button" at bounding box center [402, 220] width 6 height 6
click at [361, 219] on icon "button" at bounding box center [364, 219] width 7 height 7
click at [439, 219] on button "button" at bounding box center [435, 219] width 18 height 18
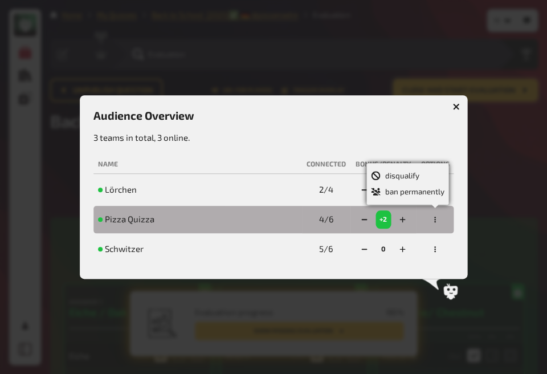
click at [439, 219] on button "button" at bounding box center [435, 219] width 18 height 18
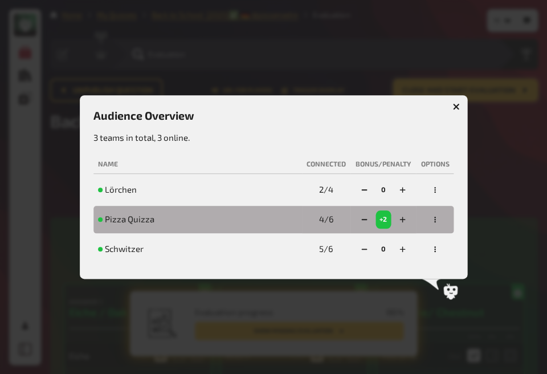
click at [486, 206] on div at bounding box center [273, 187] width 547 height 374
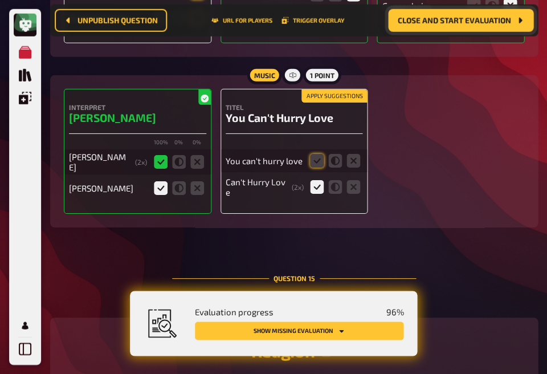
scroll to position [8006, 0]
click at [319, 154] on icon at bounding box center [317, 161] width 14 height 14
click at [0, 0] on input "radio" at bounding box center [0, 0] width 0 height 0
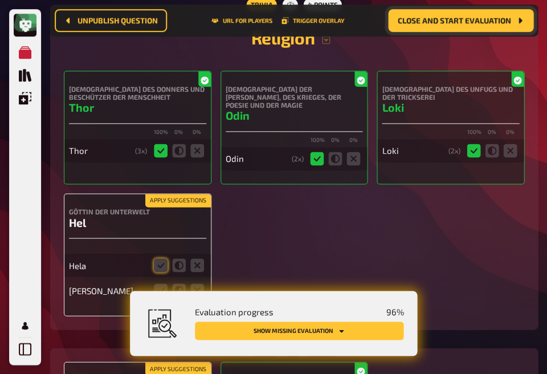
scroll to position [8321, 0]
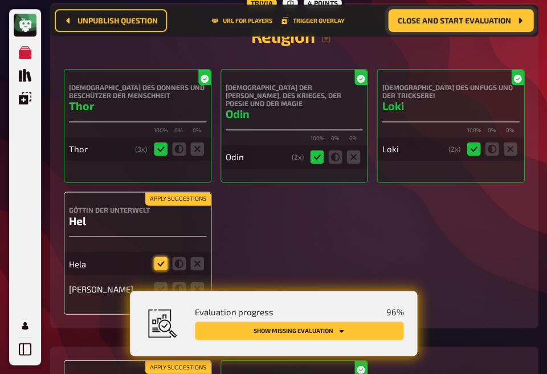
click at [158, 256] on icon at bounding box center [161, 263] width 14 height 14
click at [0, 0] on input "radio" at bounding box center [0, 0] width 0 height 0
click at [194, 281] on icon at bounding box center [197, 288] width 14 height 14
click at [0, 0] on input "radio" at bounding box center [0, 0] width 0 height 0
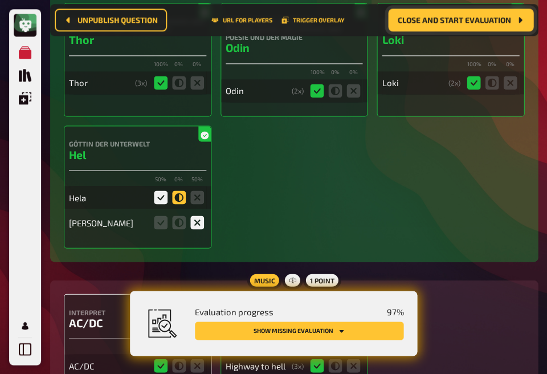
scroll to position [8389, 0]
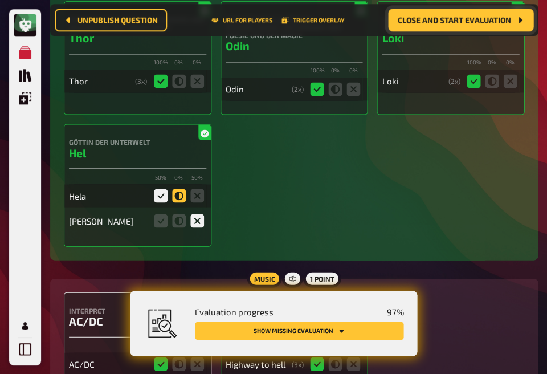
click at [175, 189] on icon at bounding box center [179, 196] width 14 height 14
click at [0, 0] on input "radio" at bounding box center [0, 0] width 0 height 0
click at [161, 189] on icon at bounding box center [161, 196] width 14 height 14
click at [0, 0] on input "radio" at bounding box center [0, 0] width 0 height 0
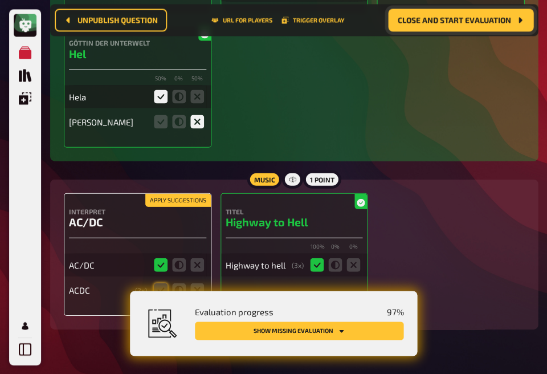
scroll to position [8487, 0]
click at [161, 283] on icon at bounding box center [161, 290] width 14 height 14
click at [0, 0] on input "radio" at bounding box center [0, 0] width 0 height 0
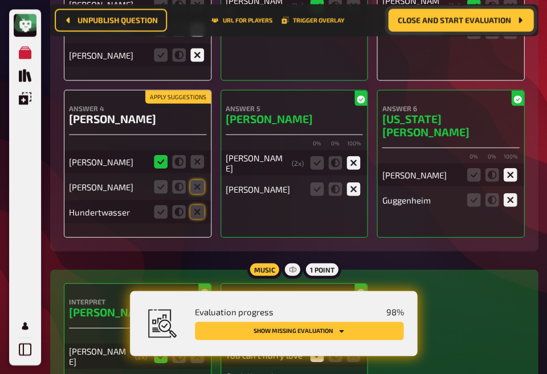
scroll to position [7817, 0]
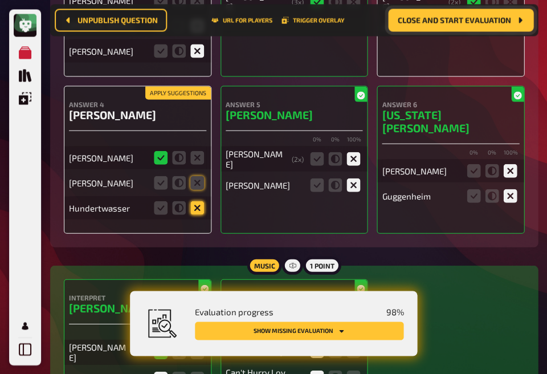
click at [194, 201] on icon at bounding box center [197, 208] width 14 height 14
click at [0, 0] on input "radio" at bounding box center [0, 0] width 0 height 0
click at [196, 175] on icon at bounding box center [197, 182] width 14 height 14
click at [0, 0] on input "radio" at bounding box center [0, 0] width 0 height 0
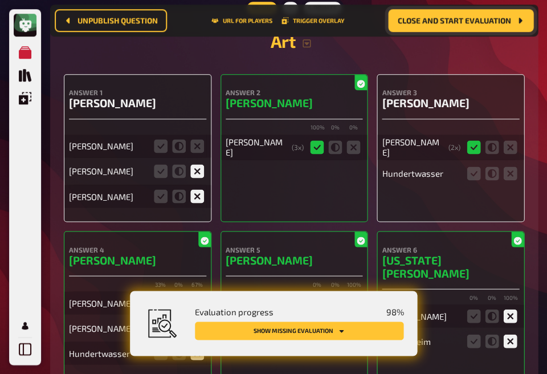
scroll to position [7672, 0]
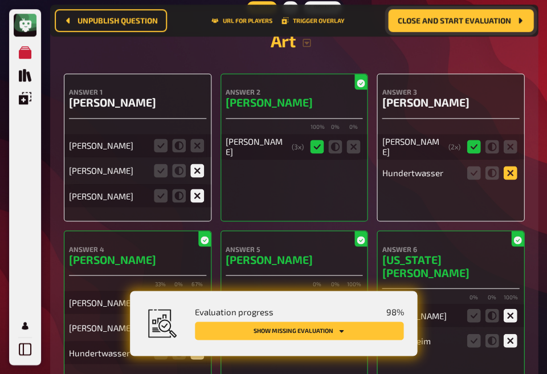
click at [509, 166] on icon at bounding box center [510, 173] width 14 height 14
click at [0, 0] on input "radio" at bounding box center [0, 0] width 0 height 0
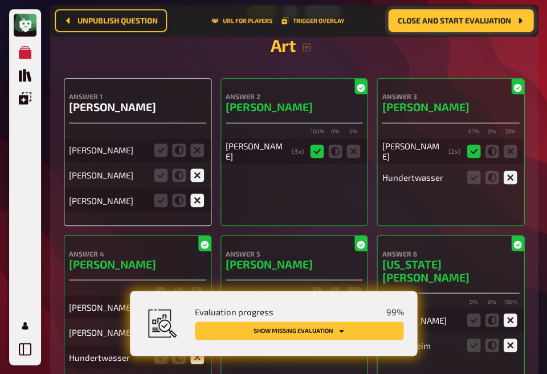
scroll to position [7690, 0]
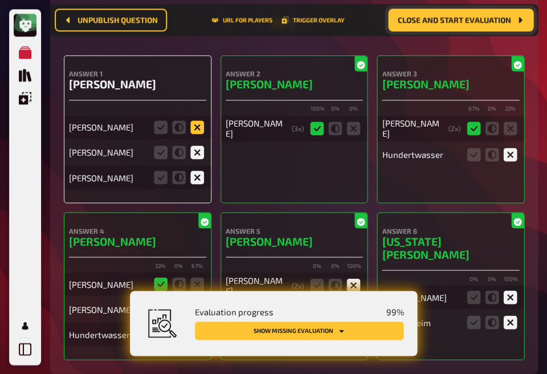
click at [202, 120] on icon at bounding box center [197, 127] width 14 height 14
click at [0, 0] on input "radio" at bounding box center [0, 0] width 0 height 0
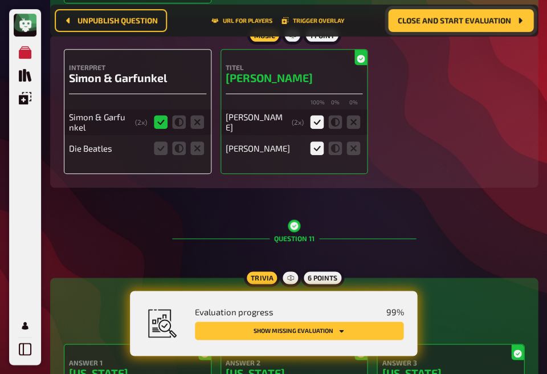
scroll to position [5504, 0]
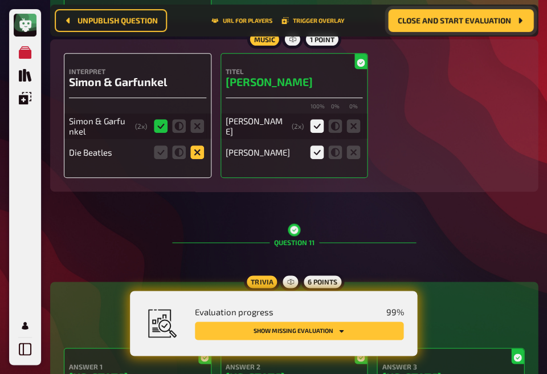
click at [198, 145] on icon at bounding box center [197, 152] width 14 height 14
click at [0, 0] on input "radio" at bounding box center [0, 0] width 0 height 0
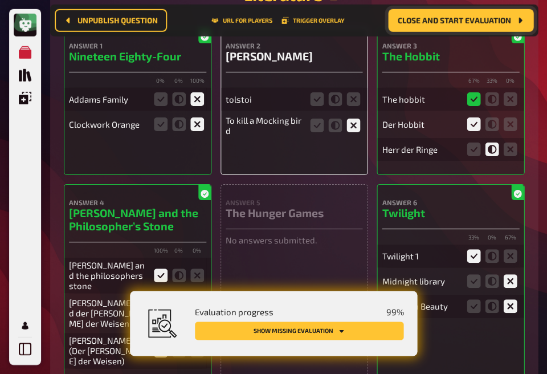
scroll to position [4646, 0]
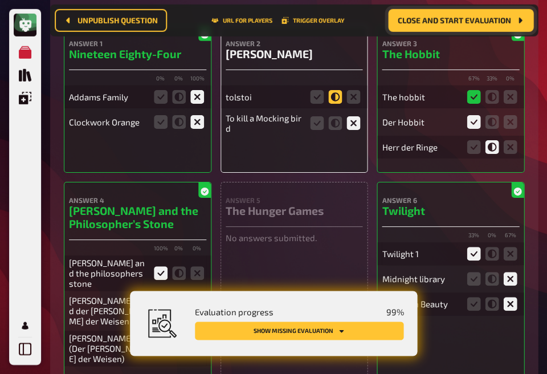
click at [334, 93] on icon at bounding box center [335, 97] width 14 height 14
click at [0, 0] on input "radio" at bounding box center [0, 0] width 0 height 0
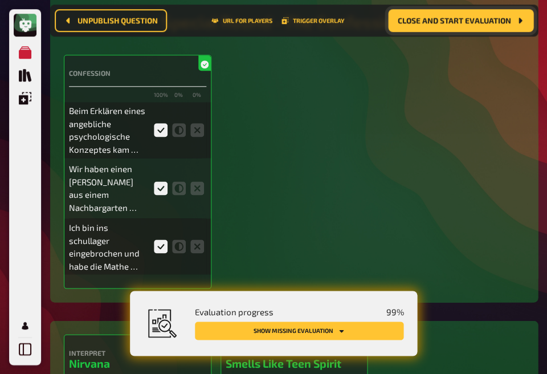
scroll to position [2171, 0]
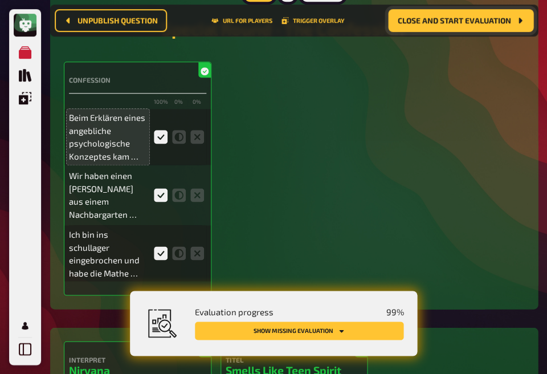
click at [105, 136] on p "Beim Erklären eines angebliche psychologische Konzeptes kam unsere Lehrerin auf…" at bounding box center [108, 136] width 78 height 51
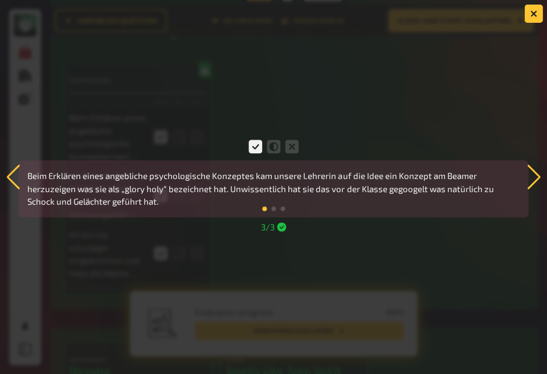
click at [286, 228] on icon at bounding box center [281, 226] width 9 height 9
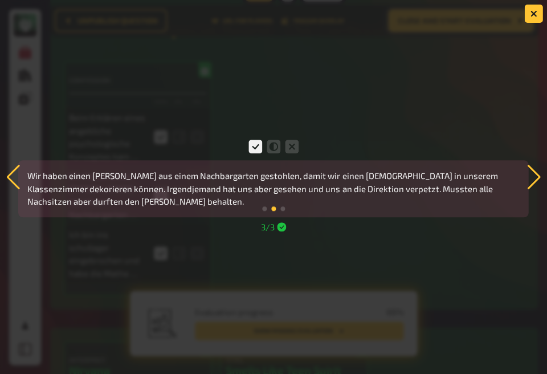
click at [308, 96] on div at bounding box center [273, 187] width 547 height 374
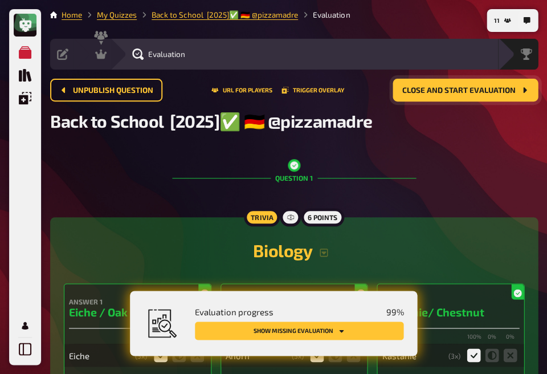
scroll to position [0, 0]
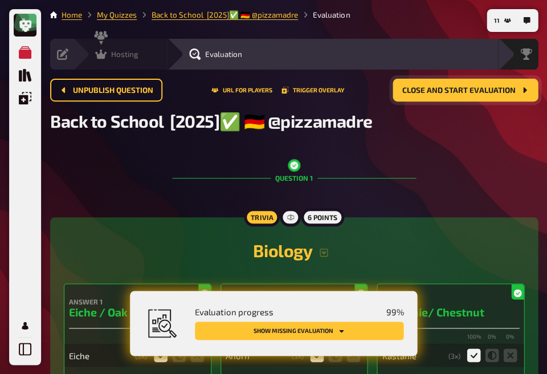
click at [100, 64] on div "Hosting undefined" at bounding box center [120, 54] width 94 height 31
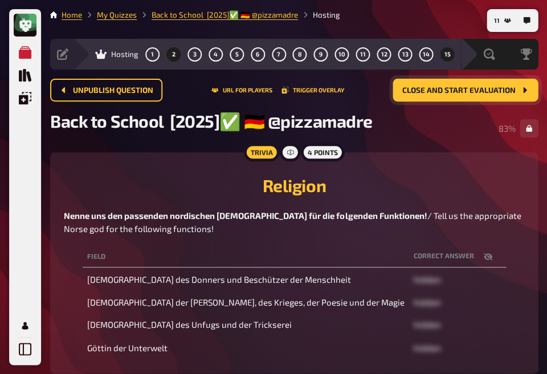
click at [172, 56] on span "2" at bounding box center [172, 54] width 3 height 6
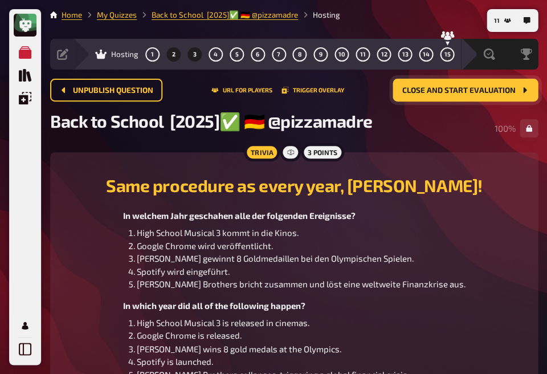
click at [193, 51] on span "3" at bounding box center [194, 54] width 3 height 6
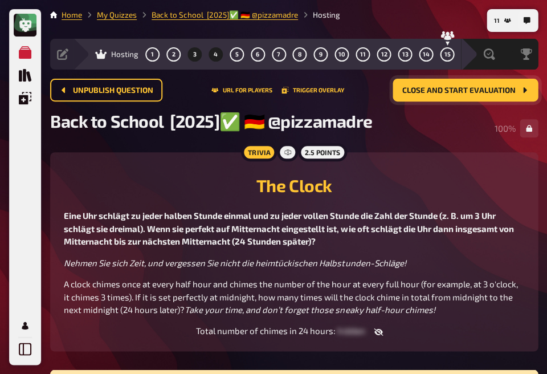
click at [210, 54] on button "4" at bounding box center [215, 54] width 18 height 18
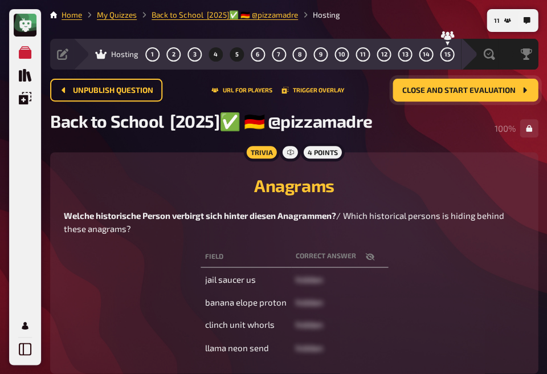
click at [236, 55] on span "5" at bounding box center [236, 54] width 3 height 6
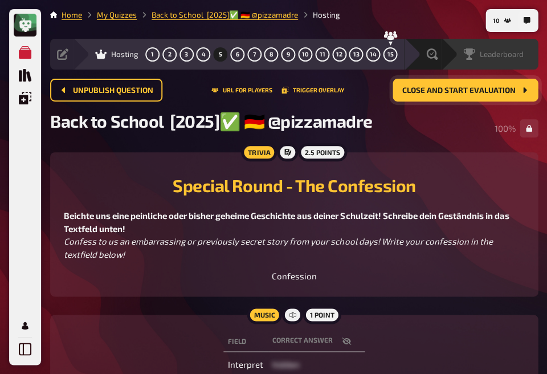
click at [445, 59] on div "Leaderboard" at bounding box center [489, 54] width 97 height 31
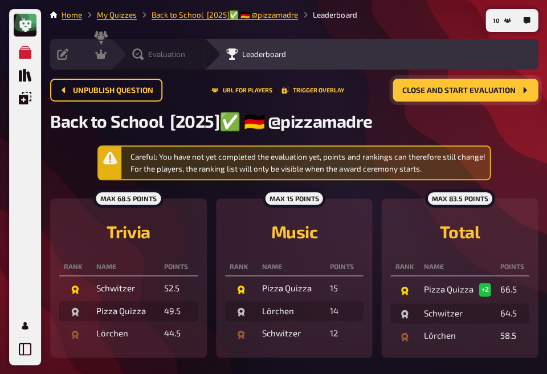
click at [153, 58] on span "Evaluation" at bounding box center [166, 54] width 37 height 9
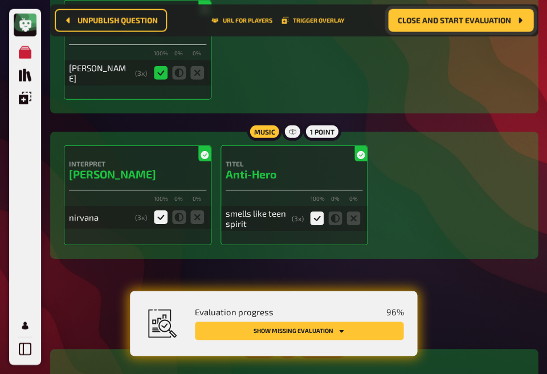
scroll to position [1823, 0]
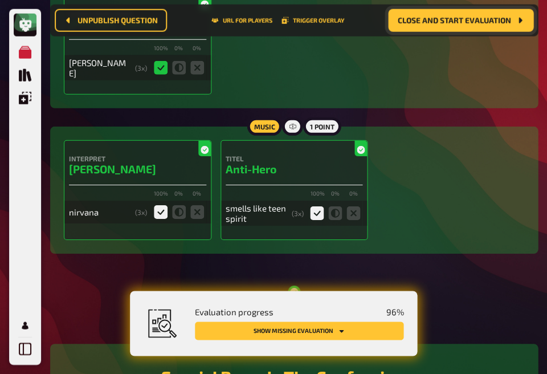
click at [479, 24] on button "Close and start evaluation" at bounding box center [460, 20] width 145 height 23
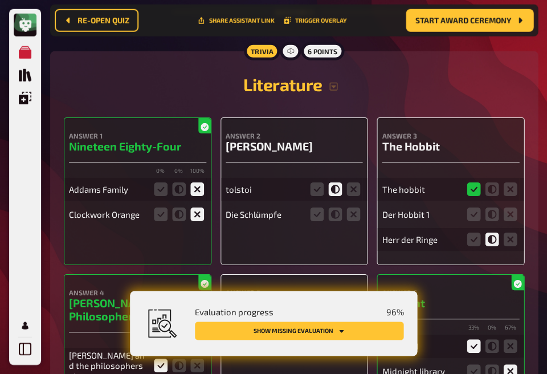
scroll to position [4590, 0]
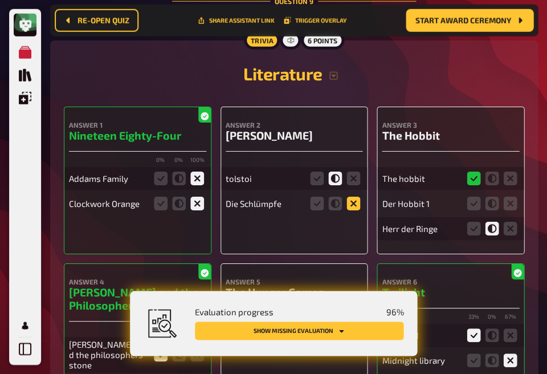
click at [349, 199] on icon at bounding box center [353, 204] width 14 height 14
click at [0, 0] on input "radio" at bounding box center [0, 0] width 0 height 0
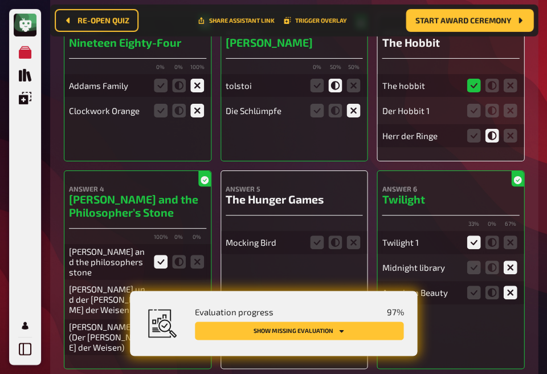
scroll to position [4687, 0]
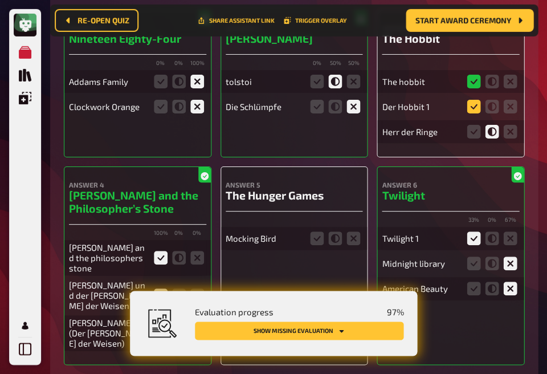
click at [476, 107] on icon at bounding box center [474, 107] width 14 height 14
click at [0, 0] on input "radio" at bounding box center [0, 0] width 0 height 0
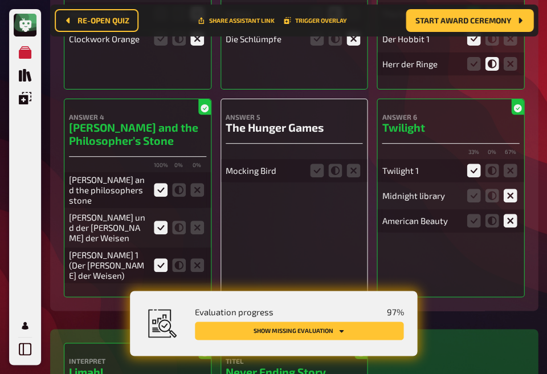
scroll to position [4757, 0]
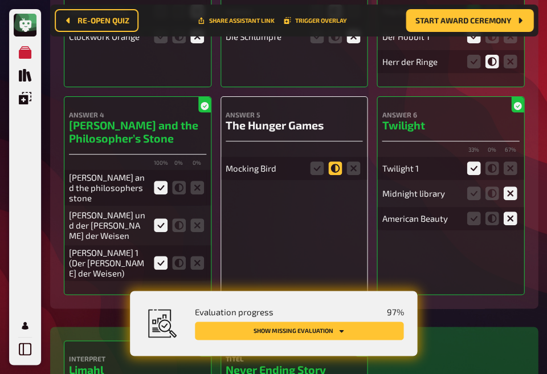
click at [332, 162] on icon at bounding box center [335, 168] width 14 height 14
click at [0, 0] on input "radio" at bounding box center [0, 0] width 0 height 0
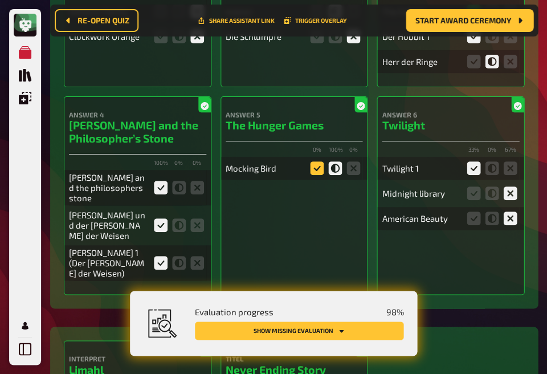
click at [320, 162] on icon at bounding box center [317, 168] width 14 height 14
click at [0, 0] on input "radio" at bounding box center [0, 0] width 0 height 0
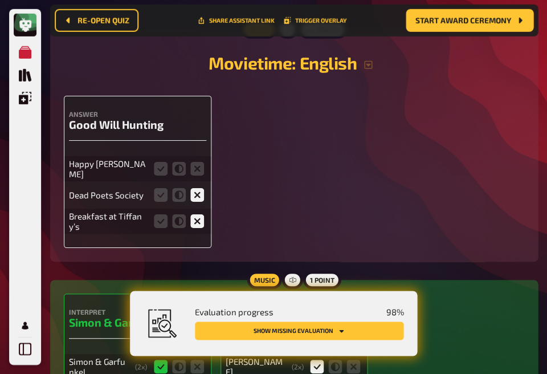
scroll to position [5308, 0]
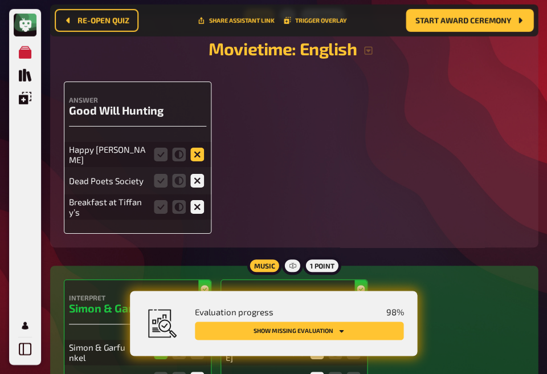
click at [193, 148] on icon at bounding box center [197, 155] width 14 height 14
click at [0, 0] on input "radio" at bounding box center [0, 0] width 0 height 0
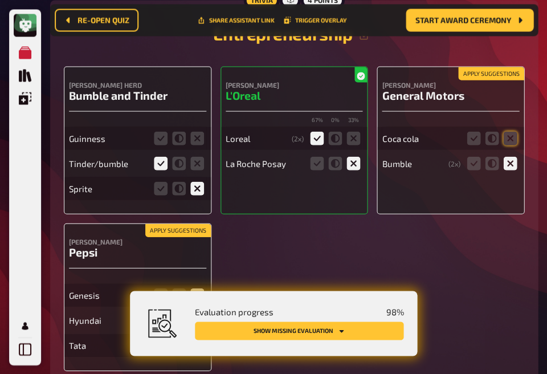
scroll to position [7143, 0]
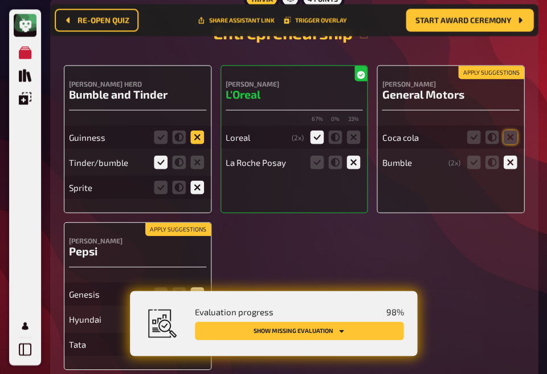
click at [198, 130] on icon at bounding box center [197, 137] width 14 height 14
click at [0, 0] on input "radio" at bounding box center [0, 0] width 0 height 0
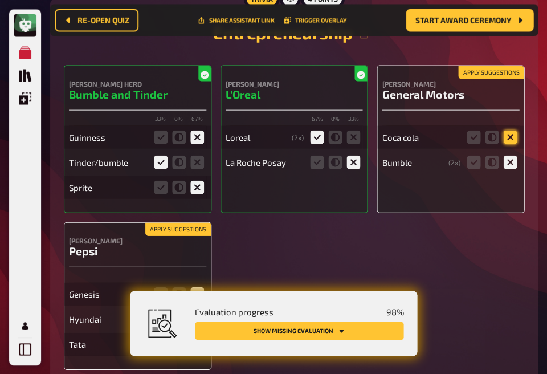
click at [508, 130] on icon at bounding box center [510, 137] width 14 height 14
click at [0, 0] on input "radio" at bounding box center [0, 0] width 0 height 0
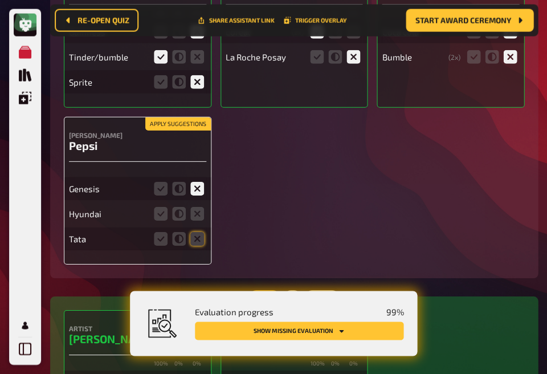
scroll to position [7276, 0]
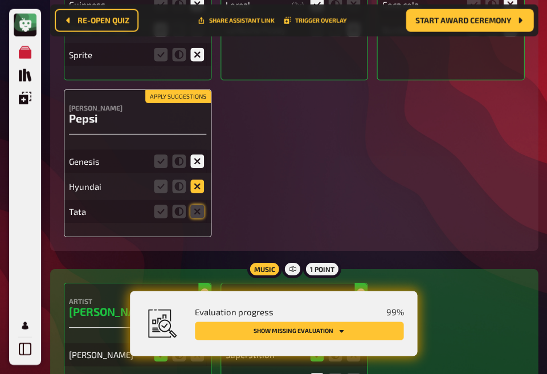
click at [195, 179] on icon at bounding box center [197, 186] width 14 height 14
click at [0, 0] on input "radio" at bounding box center [0, 0] width 0 height 0
click at [196, 205] on icon at bounding box center [197, 212] width 14 height 14
click at [0, 0] on input "radio" at bounding box center [0, 0] width 0 height 0
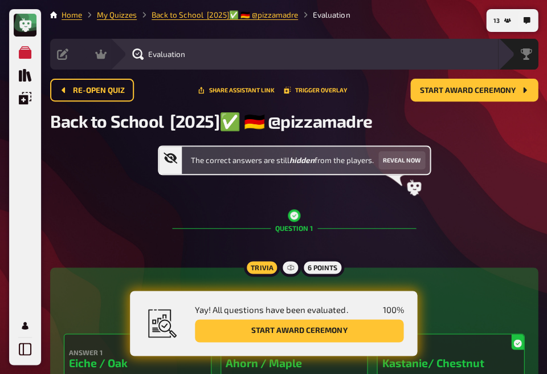
scroll to position [0, 0]
click at [394, 162] on button "Reveal now" at bounding box center [401, 160] width 47 height 18
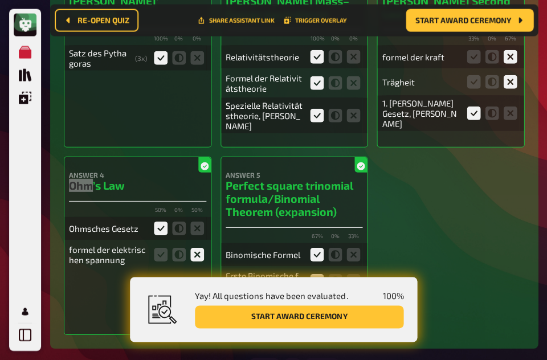
scroll to position [6536, 0]
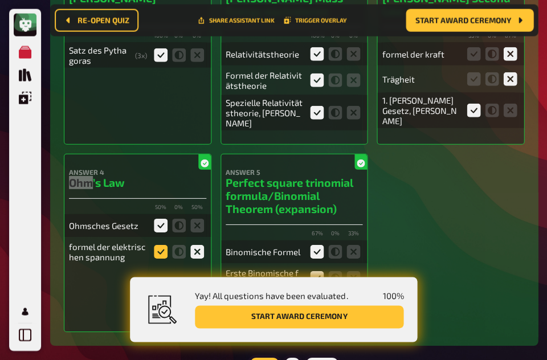
click at [161, 245] on icon at bounding box center [161, 252] width 14 height 14
click at [0, 0] on input "radio" at bounding box center [0, 0] width 0 height 0
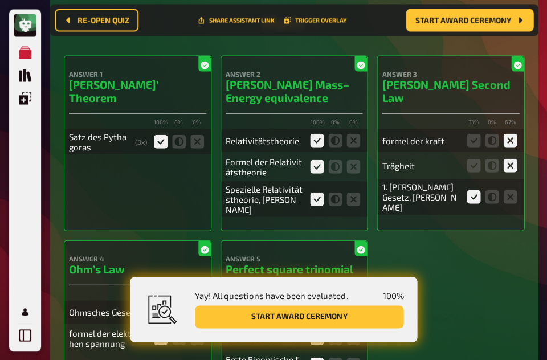
scroll to position [6451, 0]
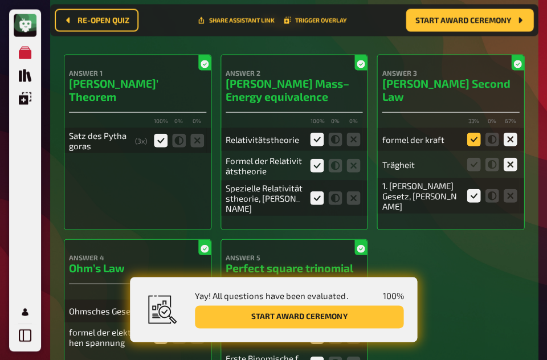
click at [470, 132] on icon at bounding box center [474, 139] width 14 height 14
click at [0, 0] on input "radio" at bounding box center [0, 0] width 0 height 0
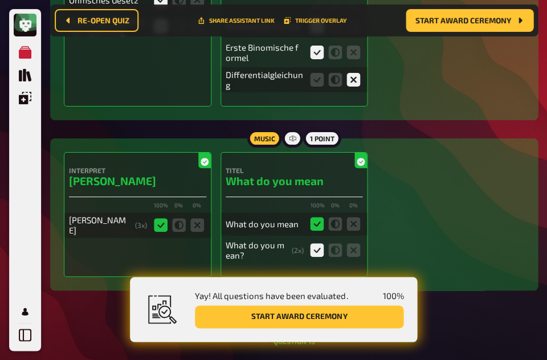
scroll to position [1177, 0]
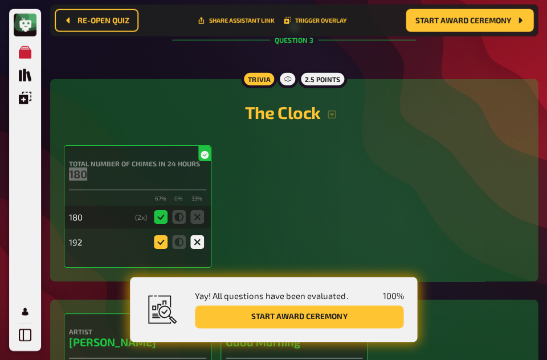
click at [160, 243] on icon at bounding box center [161, 242] width 14 height 14
click at [0, 0] on input "radio" at bounding box center [0, 0] width 0 height 0
click at [464, 22] on span "Start award ceremony" at bounding box center [463, 21] width 96 height 8
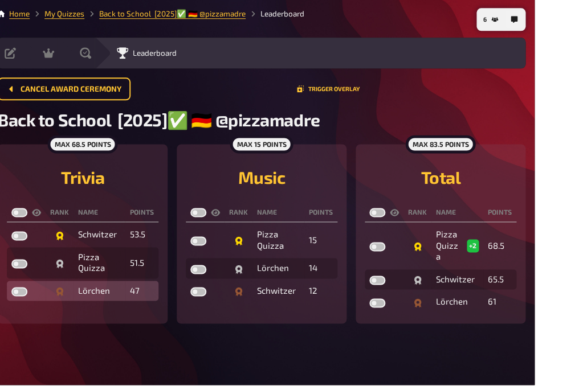
click at [64, 288] on label at bounding box center [72, 292] width 16 height 9
click at [63, 288] on input "checkbox" at bounding box center [63, 288] width 1 height 1
checkbox input "true"
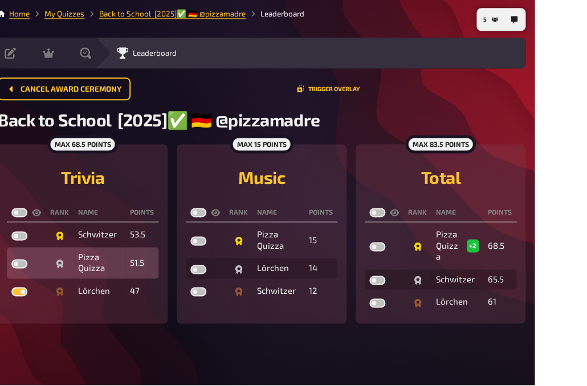
drag, startPoint x: 50, startPoint y: 262, endPoint x: 58, endPoint y: 259, distance: 8.5
click at [59, 259] on td at bounding box center [78, 263] width 39 height 31
click at [64, 262] on label at bounding box center [72, 264] width 16 height 9
click at [63, 260] on input "checkbox" at bounding box center [63, 260] width 1 height 1
checkbox input "true"
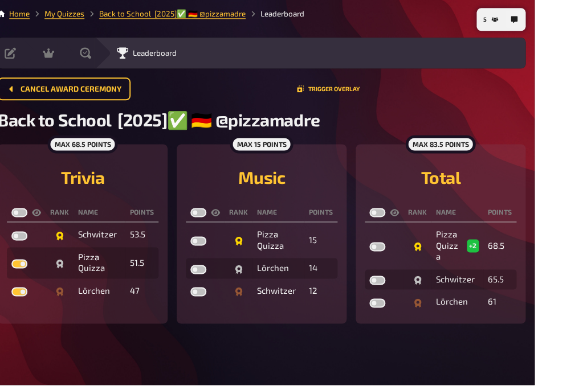
click at [64, 214] on label at bounding box center [72, 213] width 16 height 9
click at [63, 209] on input "checkbox" at bounding box center [63, 209] width 1 height 1
checkbox input "true"
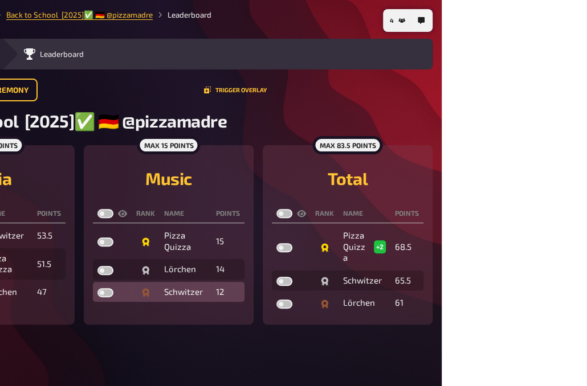
click at [243, 288] on label at bounding box center [251, 292] width 16 height 9
click at [242, 288] on input "checkbox" at bounding box center [242, 288] width 1 height 1
checkbox input "true"
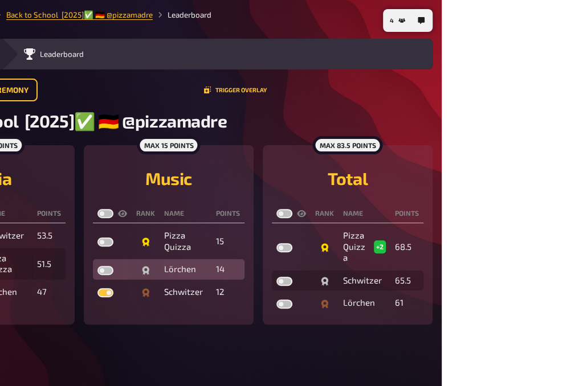
click at [243, 266] on label at bounding box center [251, 270] width 16 height 9
click at [242, 266] on input "checkbox" at bounding box center [242, 266] width 1 height 1
checkbox input "true"
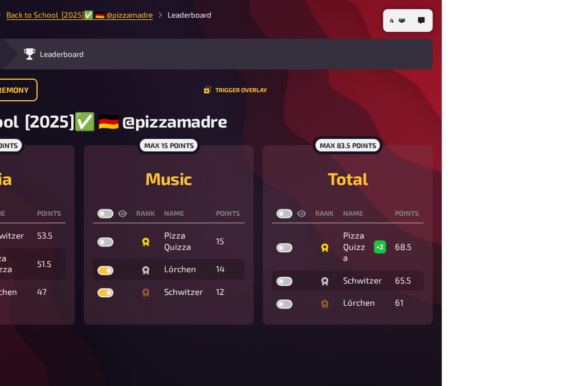
click at [238, 221] on th at bounding box center [257, 214] width 39 height 19
click at [243, 214] on label at bounding box center [251, 213] width 16 height 9
click at [242, 209] on input "checkbox" at bounding box center [242, 209] width 1 height 1
checkbox input "true"
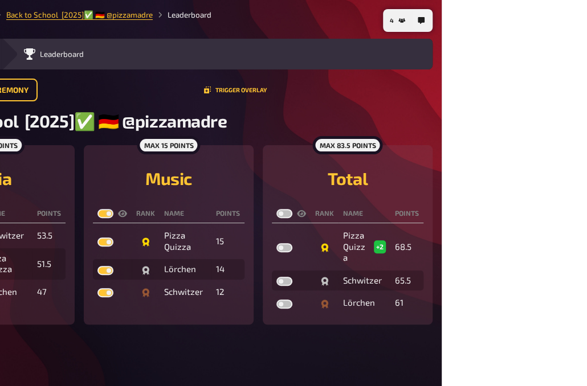
drag, startPoint x: 375, startPoint y: 217, endPoint x: 377, endPoint y: 207, distance: 9.3
click at [417, 207] on th at bounding box center [436, 214] width 39 height 19
click at [422, 214] on label at bounding box center [430, 213] width 16 height 9
click at [421, 209] on input "checkbox" at bounding box center [421, 209] width 1 height 1
checkbox input "true"
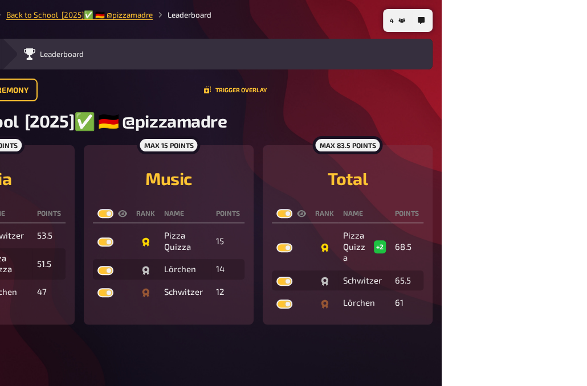
checkbox input "true"
